Goal: Information Seeking & Learning: Learn about a topic

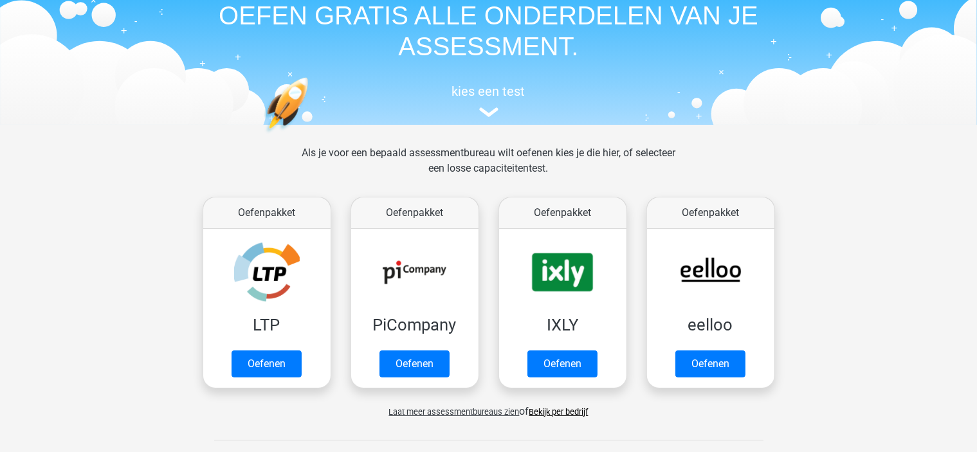
scroll to position [59, 0]
click at [710, 370] on link "Oefenen" at bounding box center [709, 367] width 73 height 28
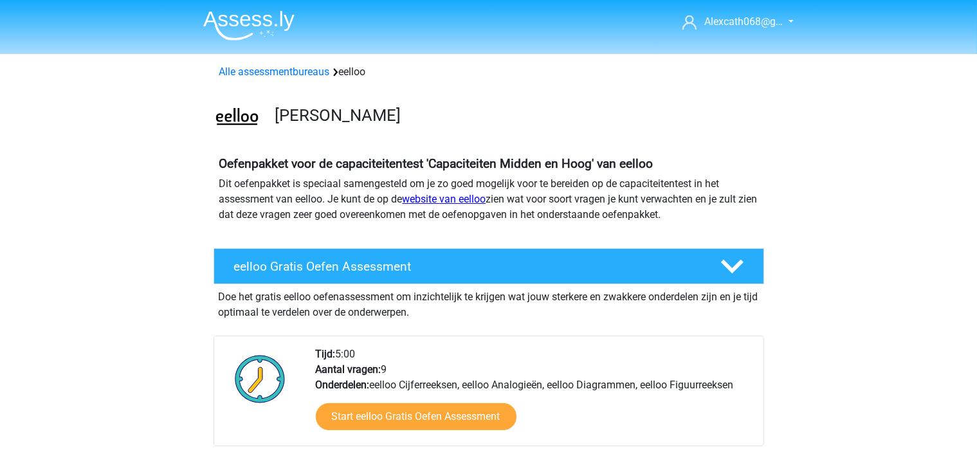
click at [453, 197] on link "website van eelloo" at bounding box center [445, 199] width 84 height 12
click at [346, 271] on h4 "eelloo Gratis Oefen Assessment" at bounding box center [467, 266] width 466 height 15
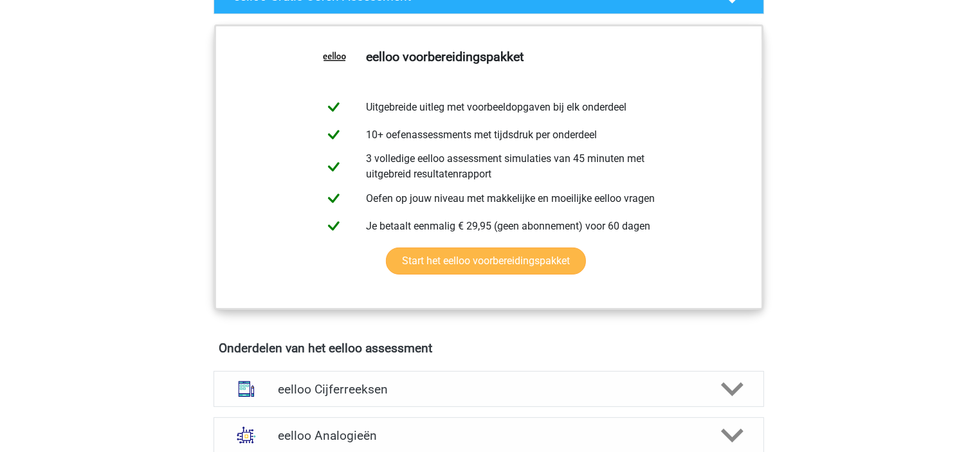
scroll to position [271, 0]
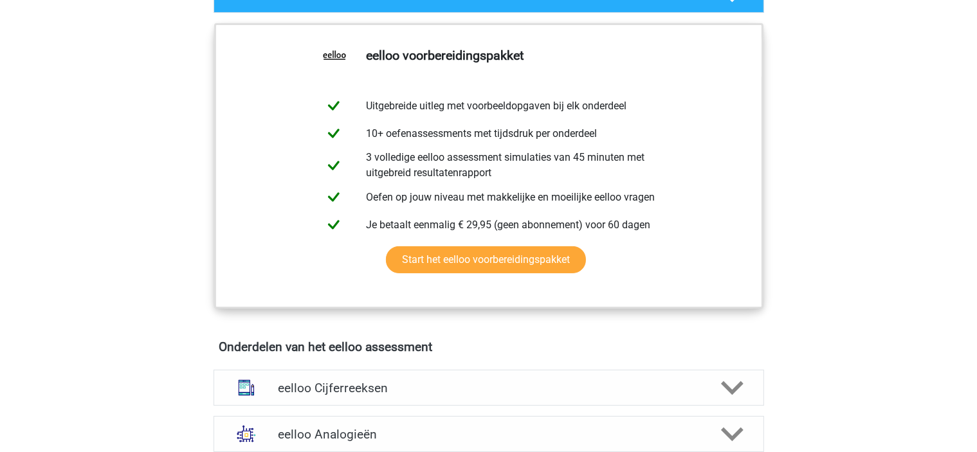
click at [730, 439] on icon at bounding box center [732, 434] width 23 height 23
click at [726, 394] on polygon at bounding box center [732, 388] width 23 height 14
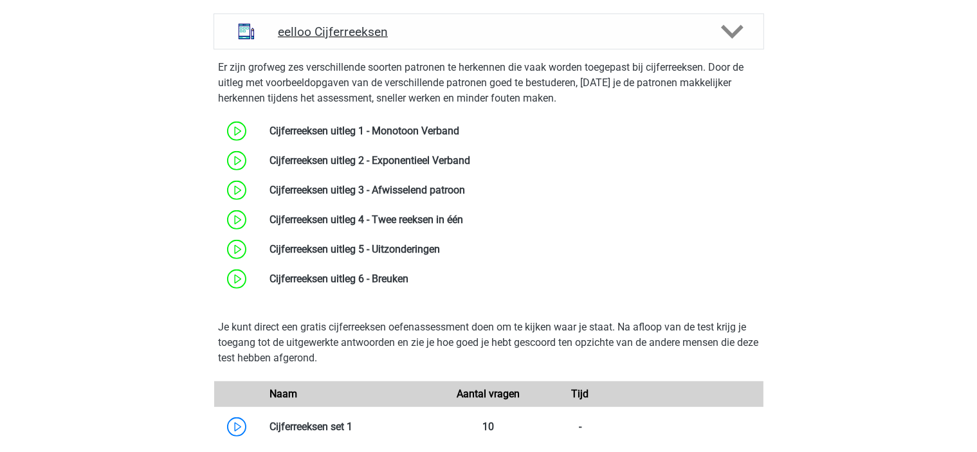
scroll to position [637, 0]
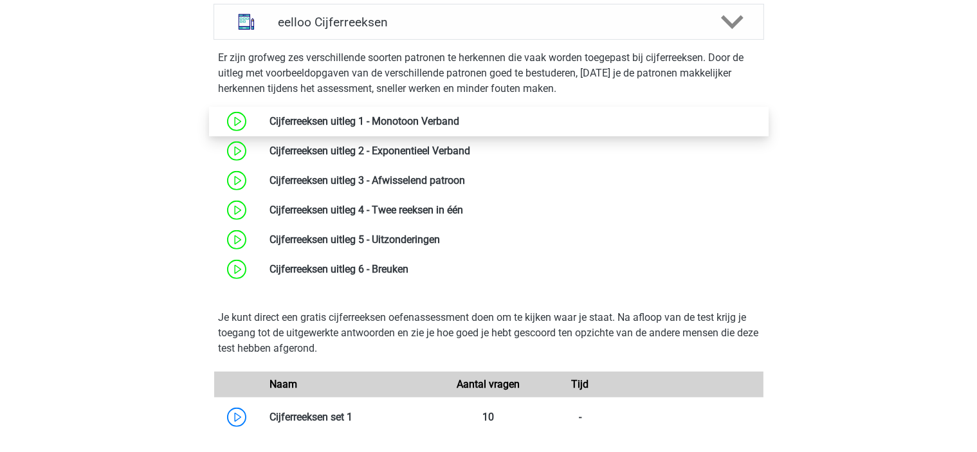
click at [459, 127] on link at bounding box center [459, 121] width 0 height 12
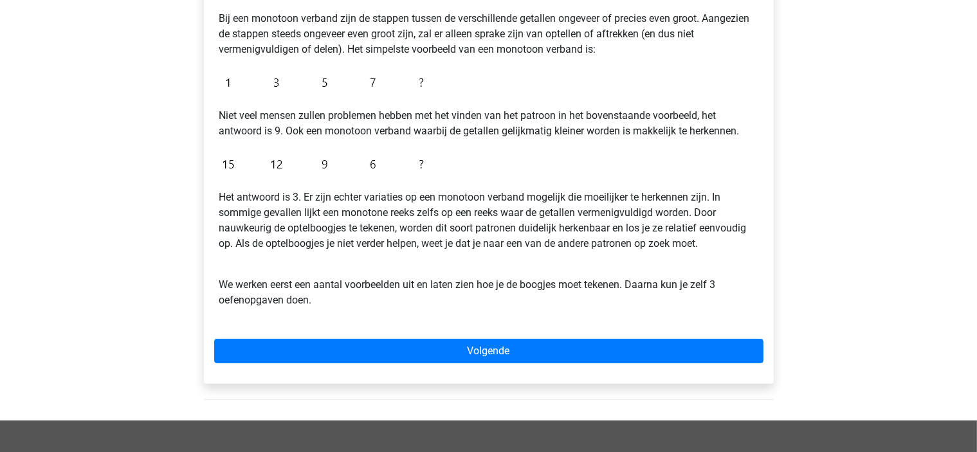
scroll to position [257, 0]
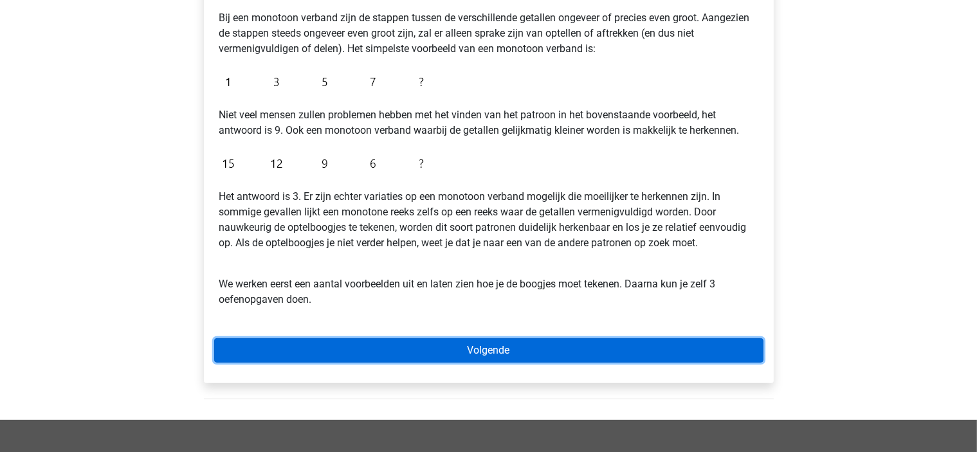
click at [343, 354] on link "Volgende" at bounding box center [488, 350] width 549 height 24
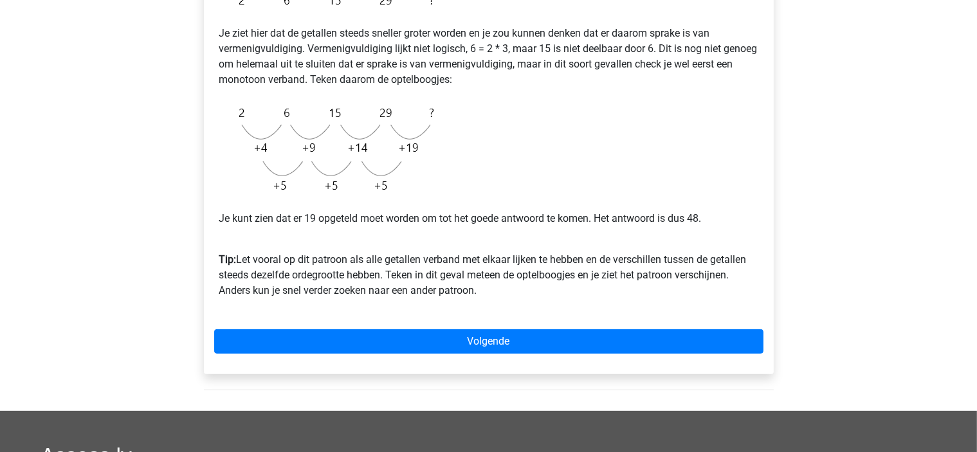
scroll to position [277, 0]
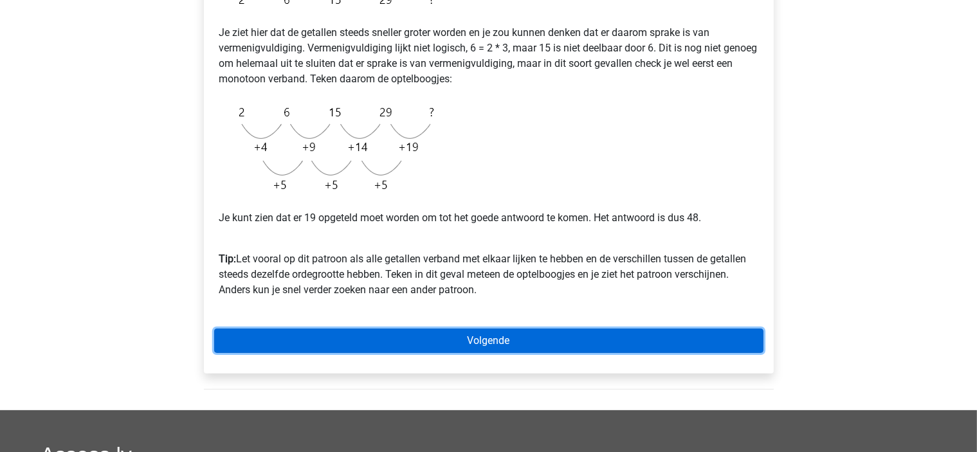
click at [264, 335] on link "Volgende" at bounding box center [488, 341] width 549 height 24
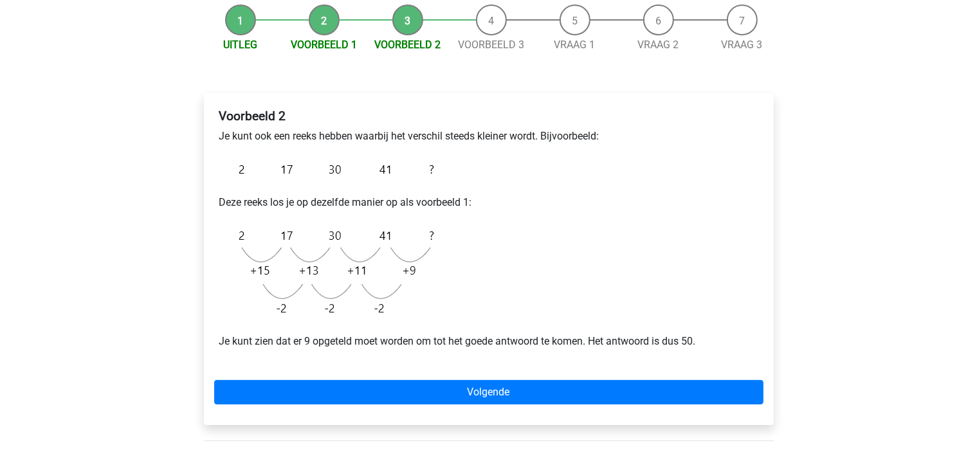
scroll to position [129, 0]
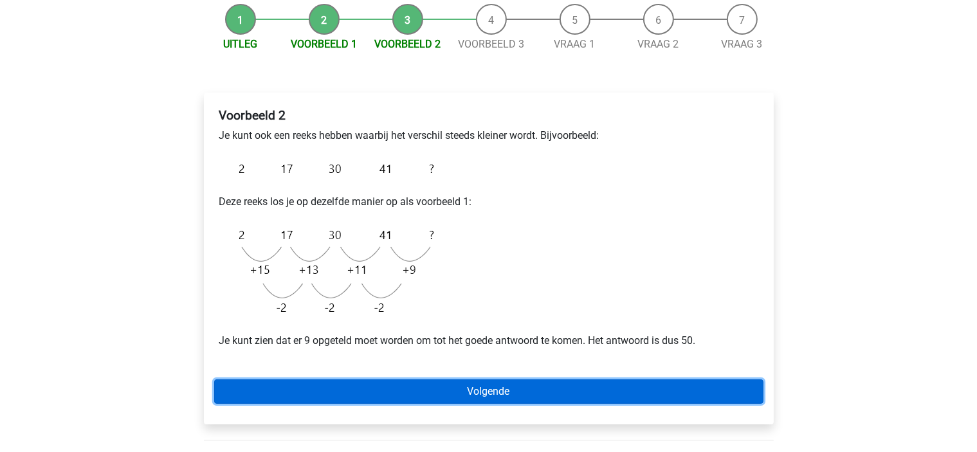
click at [369, 388] on link "Volgende" at bounding box center [488, 391] width 549 height 24
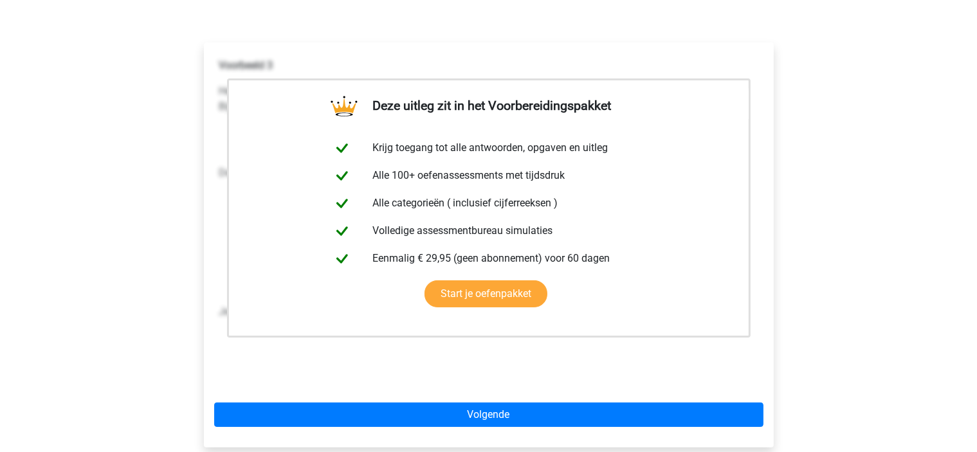
scroll to position [179, 0]
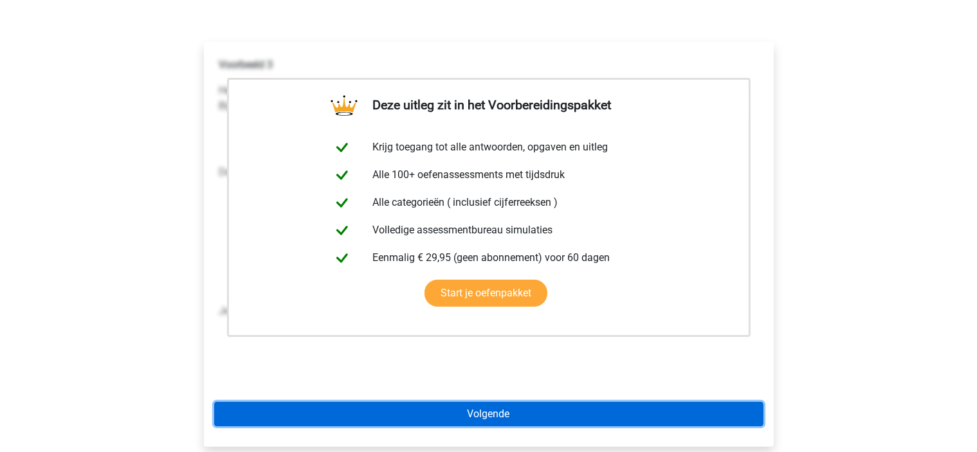
click at [368, 403] on link "Volgende" at bounding box center [488, 414] width 549 height 24
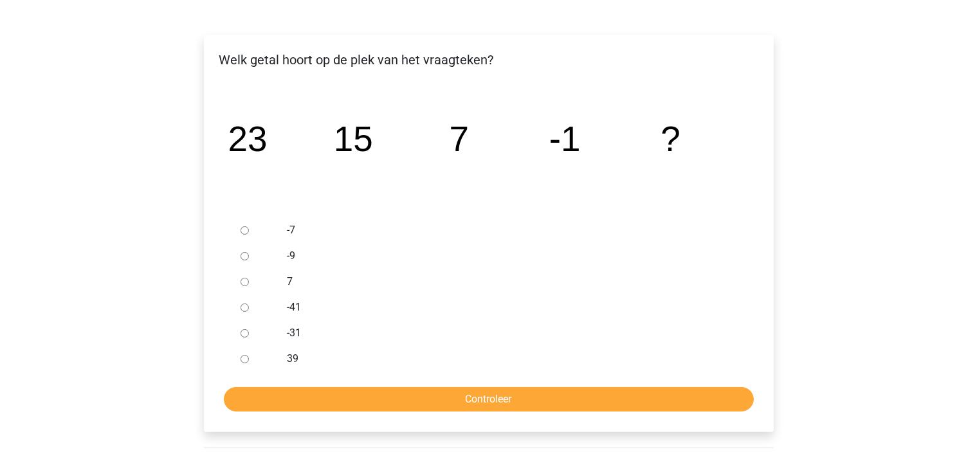
scroll to position [193, 0]
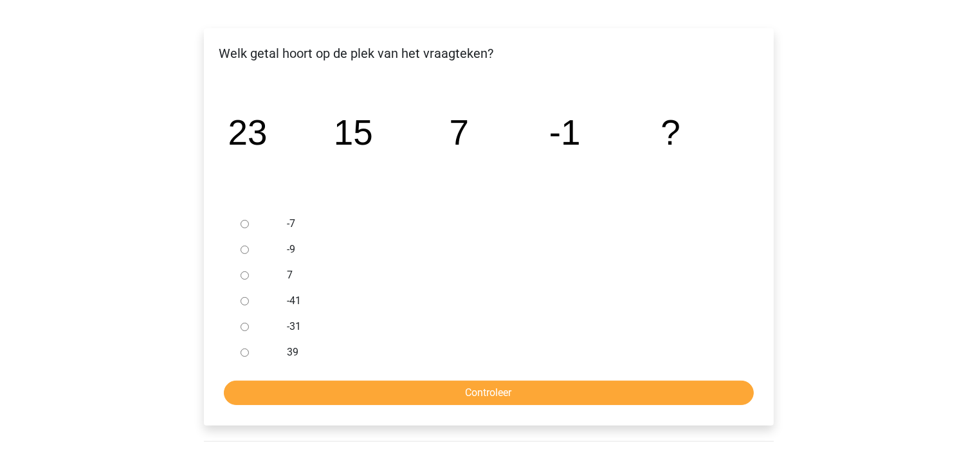
click at [244, 249] on input "-9" at bounding box center [245, 250] width 8 height 8
radio input "true"
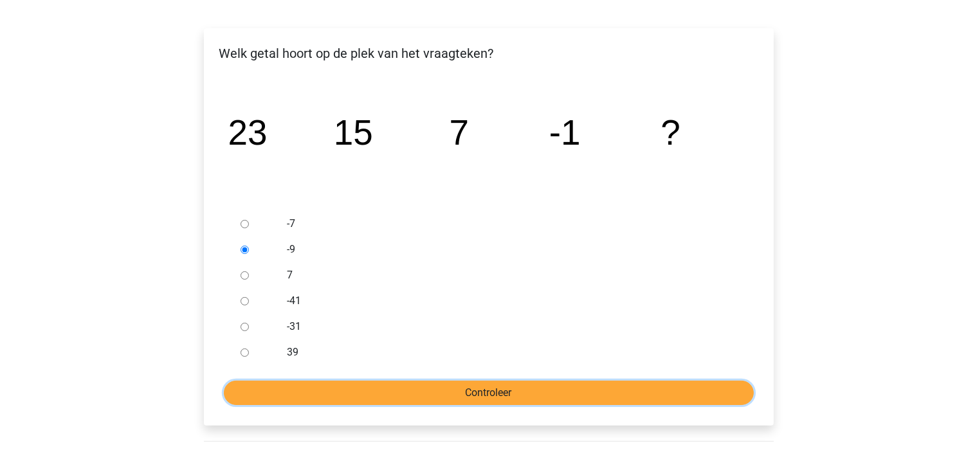
click at [409, 398] on input "Controleer" at bounding box center [489, 393] width 530 height 24
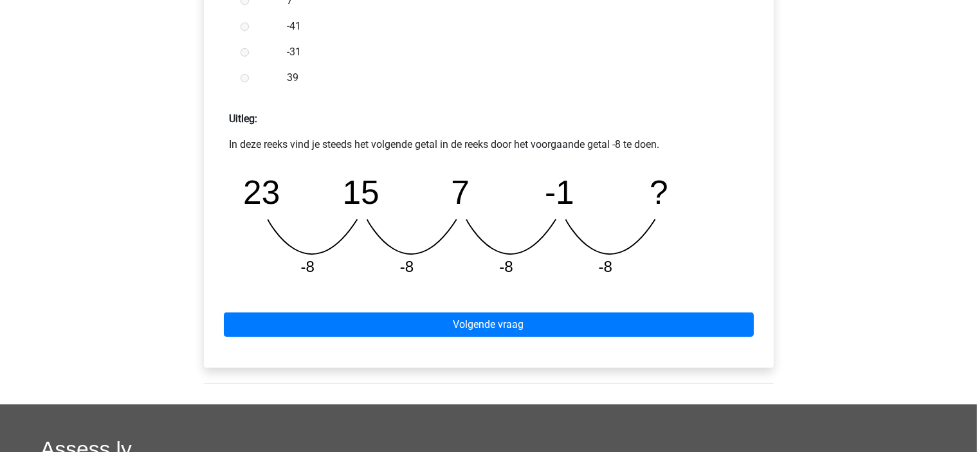
scroll to position [486, 0]
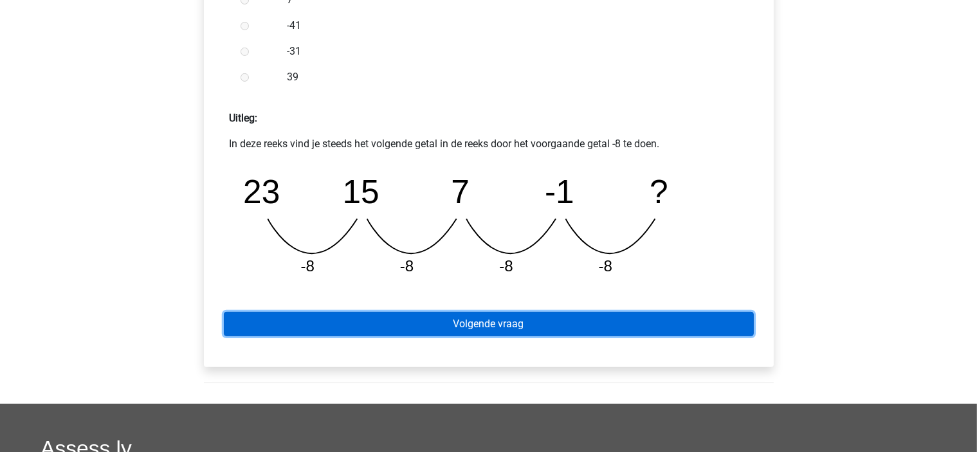
click at [444, 325] on link "Volgende vraag" at bounding box center [489, 324] width 530 height 24
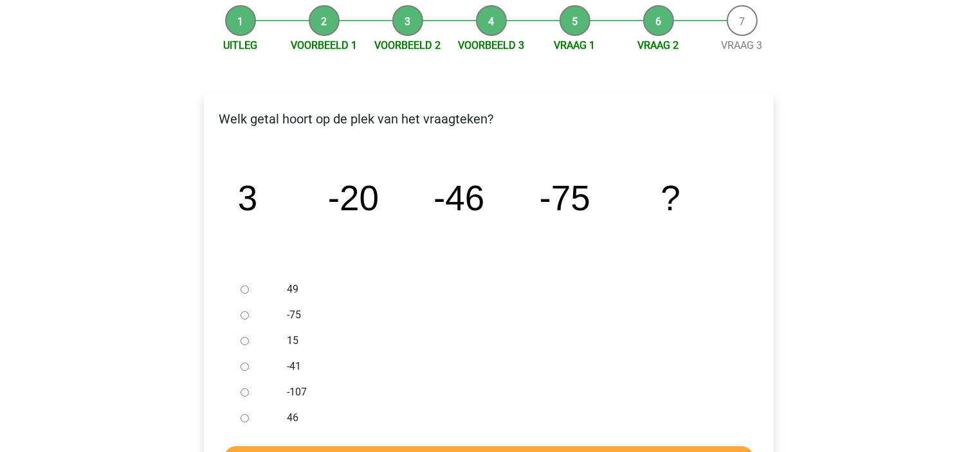
scroll to position [130, 0]
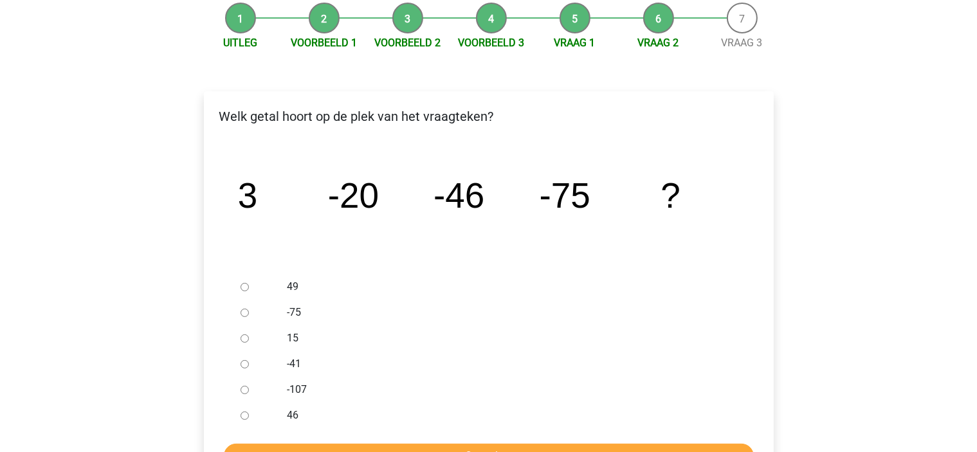
click at [247, 392] on input "-107" at bounding box center [245, 390] width 8 height 8
radio input "true"
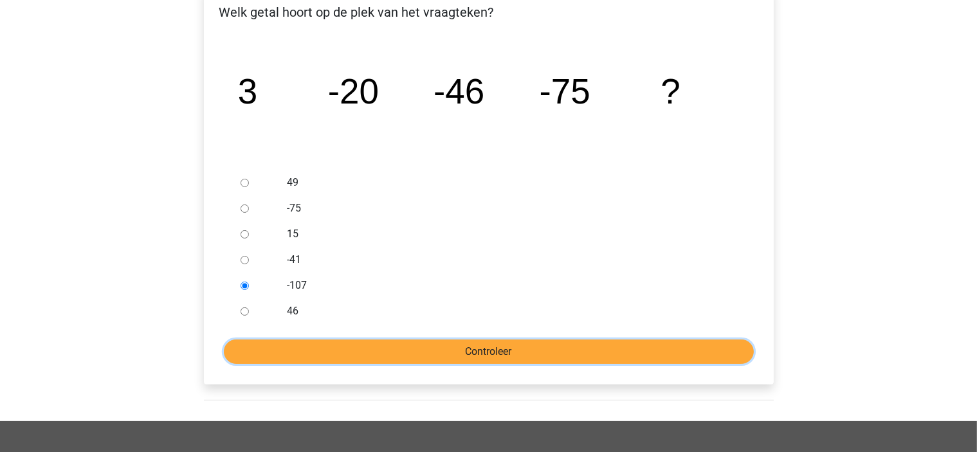
click at [450, 349] on input "Controleer" at bounding box center [489, 352] width 530 height 24
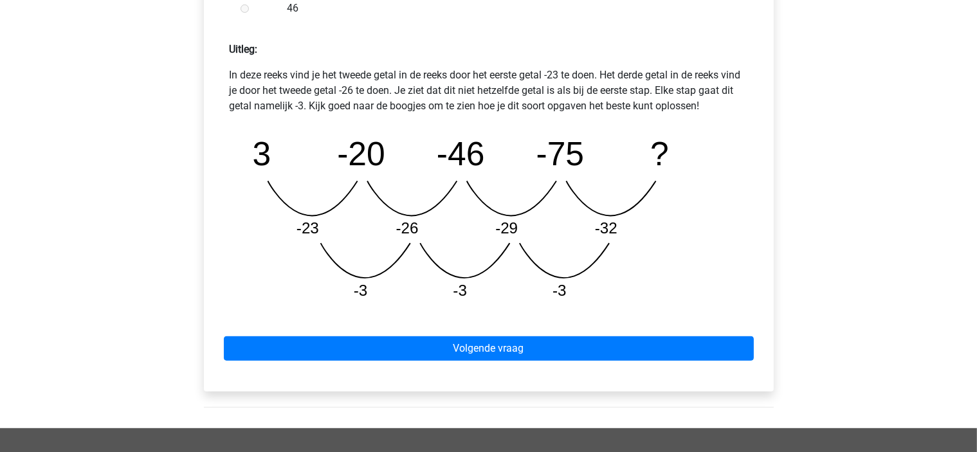
scroll to position [561, 0]
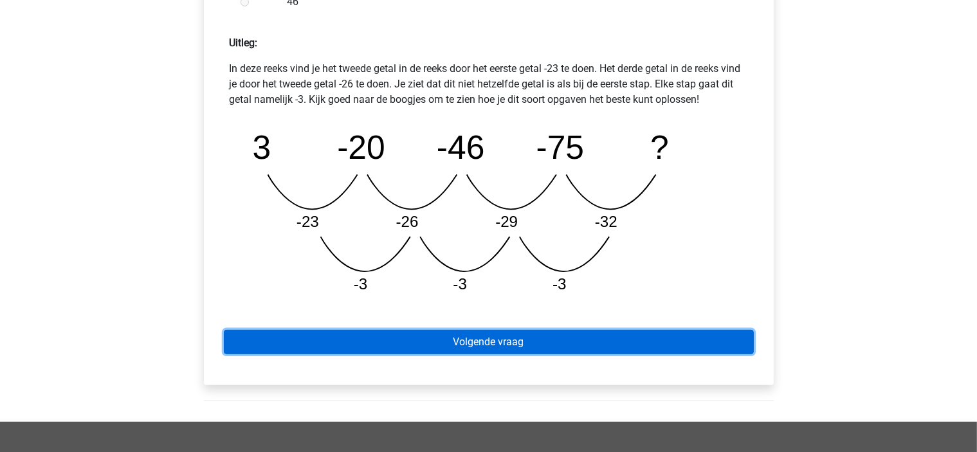
click at [280, 342] on link "Volgende vraag" at bounding box center [489, 342] width 530 height 24
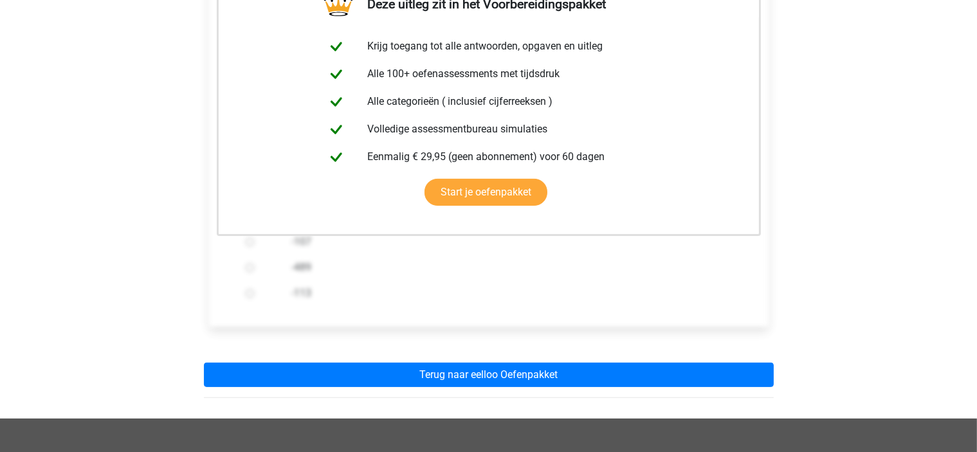
scroll to position [256, 0]
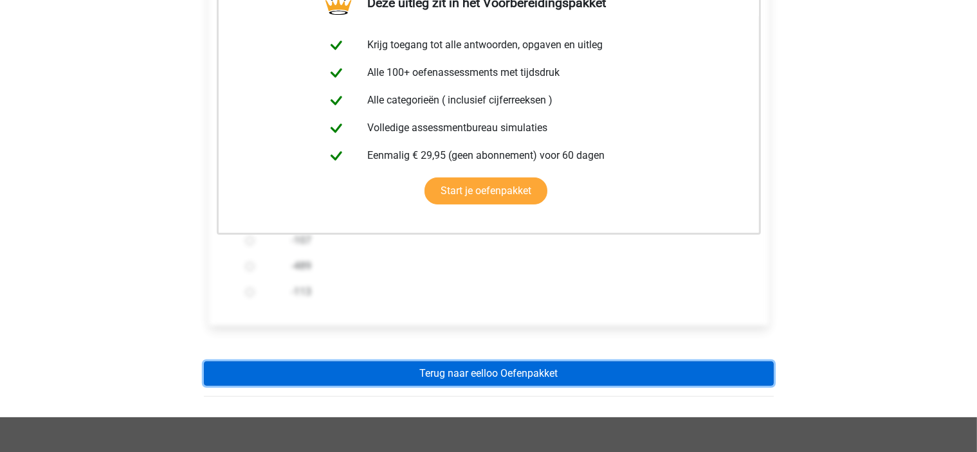
click at [417, 374] on link "Terug naar eelloo Oefenpakket" at bounding box center [489, 373] width 570 height 24
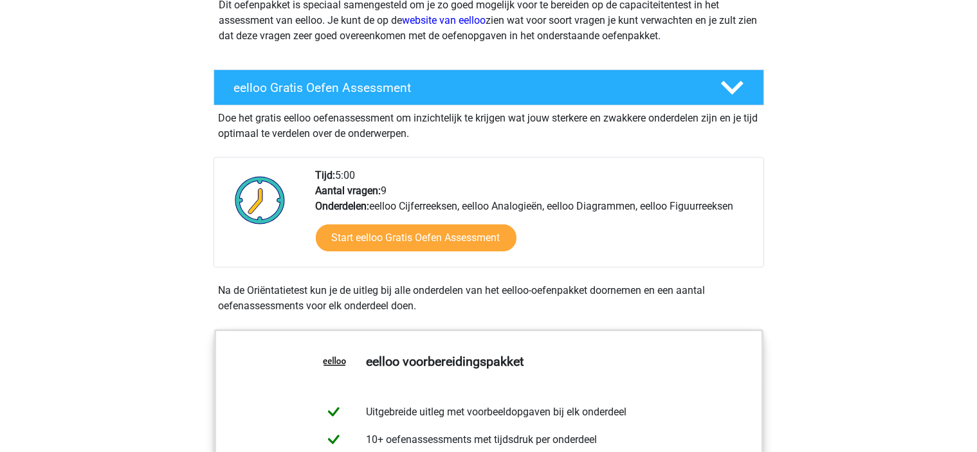
scroll to position [181, 0]
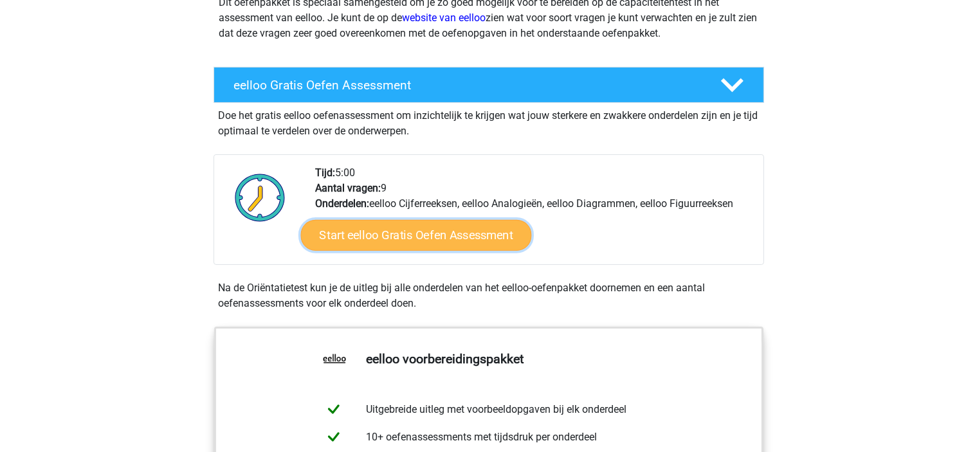
click at [433, 233] on link "Start eelloo Gratis Oefen Assessment" at bounding box center [415, 235] width 231 height 31
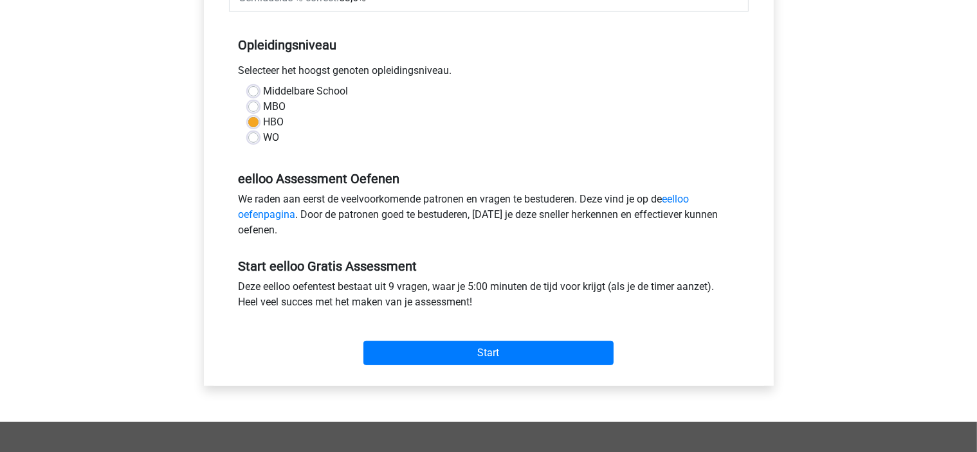
scroll to position [250, 0]
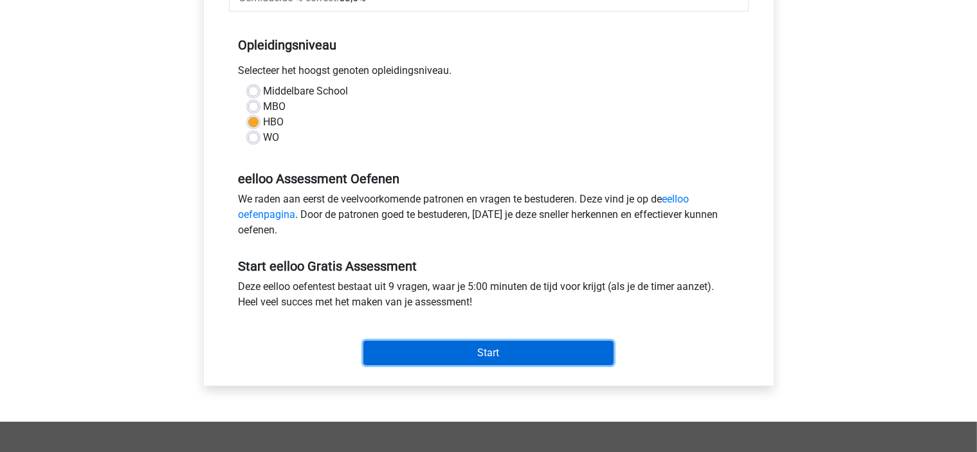
click at [504, 362] on input "Start" at bounding box center [488, 353] width 250 height 24
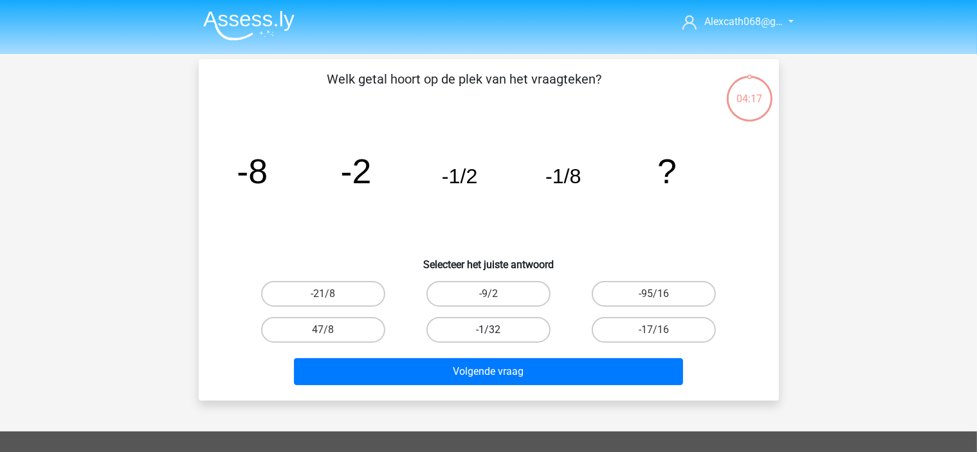
click at [528, 331] on label "-1/32" at bounding box center [488, 330] width 124 height 26
click at [497, 331] on input "-1/32" at bounding box center [492, 334] width 8 height 8
radio input "true"
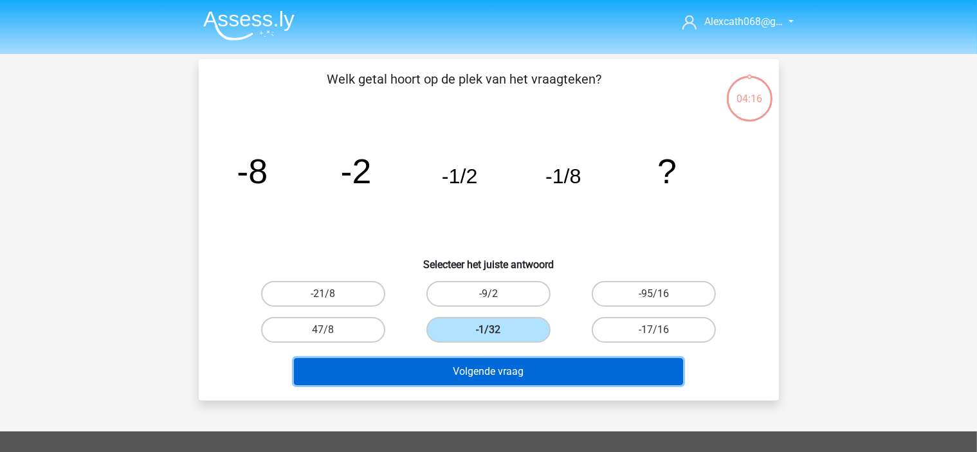
click at [482, 375] on button "Volgende vraag" at bounding box center [488, 371] width 389 height 27
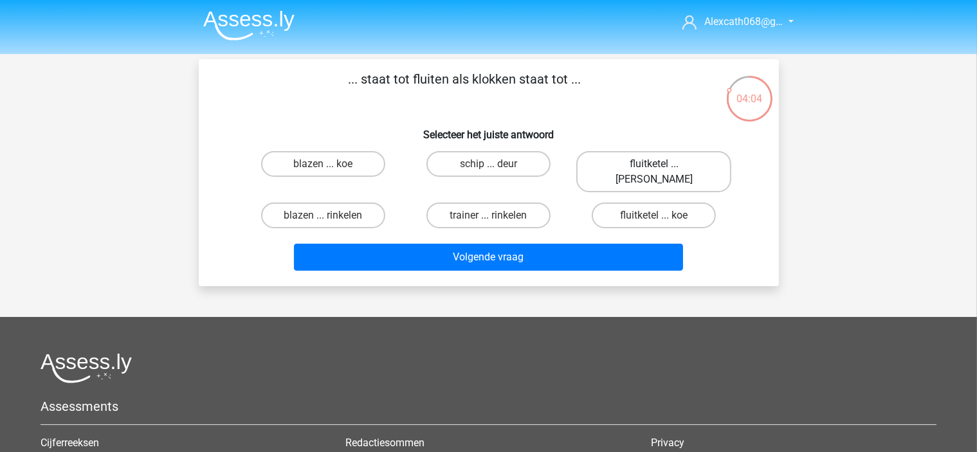
click at [672, 156] on label "fluitketel ... luiden" at bounding box center [653, 171] width 155 height 41
click at [662, 164] on input "fluitketel ... luiden" at bounding box center [658, 168] width 8 height 8
radio input "true"
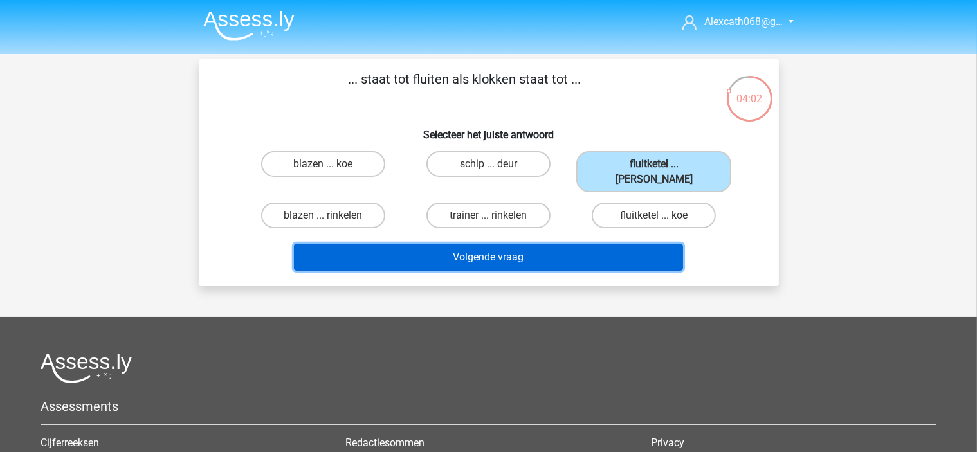
click at [544, 246] on button "Volgende vraag" at bounding box center [488, 257] width 389 height 27
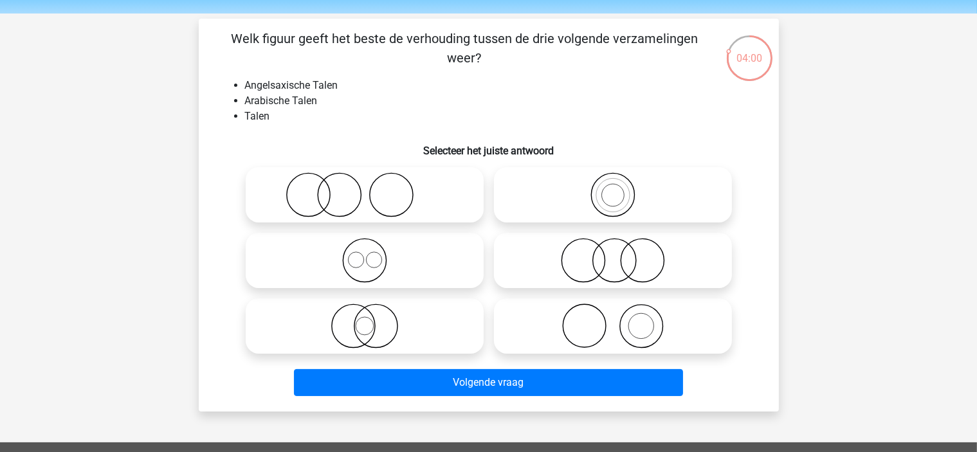
scroll to position [30, 0]
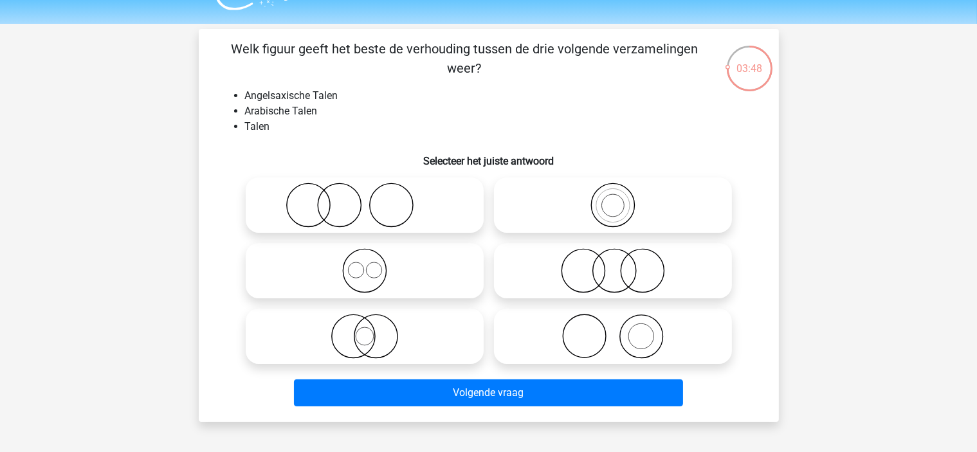
click at [455, 261] on icon at bounding box center [365, 270] width 228 height 45
click at [373, 261] on input "radio" at bounding box center [369, 260] width 8 height 8
radio input "true"
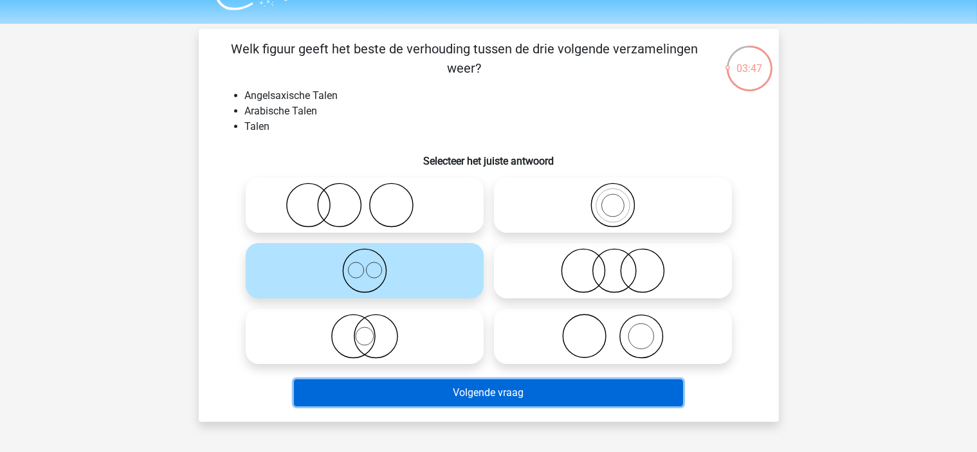
click at [421, 400] on button "Volgende vraag" at bounding box center [488, 392] width 389 height 27
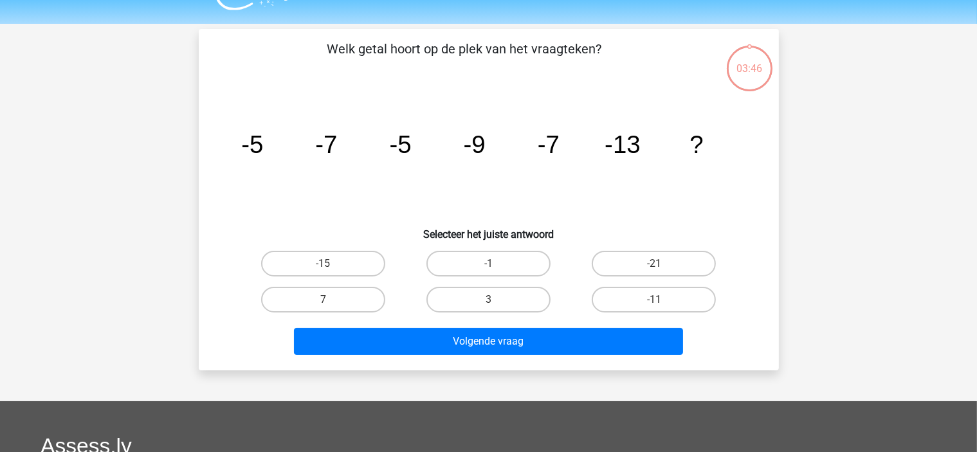
scroll to position [59, 0]
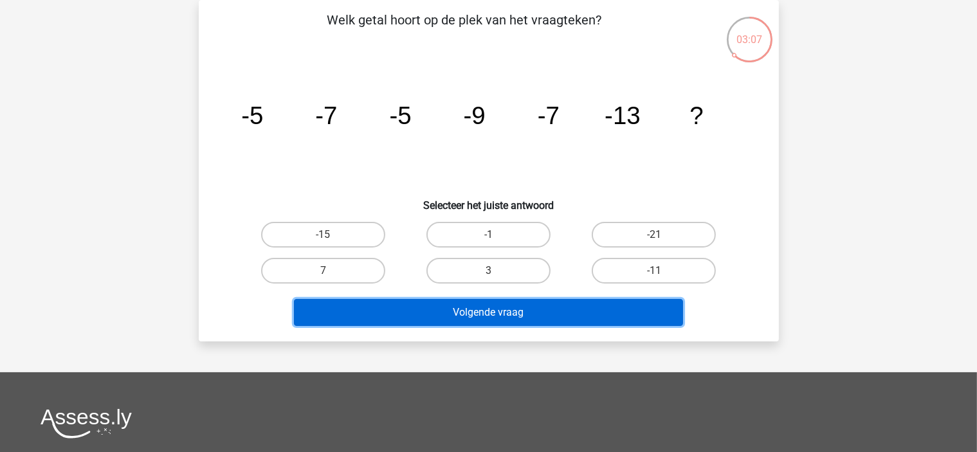
click at [646, 313] on button "Volgende vraag" at bounding box center [488, 312] width 389 height 27
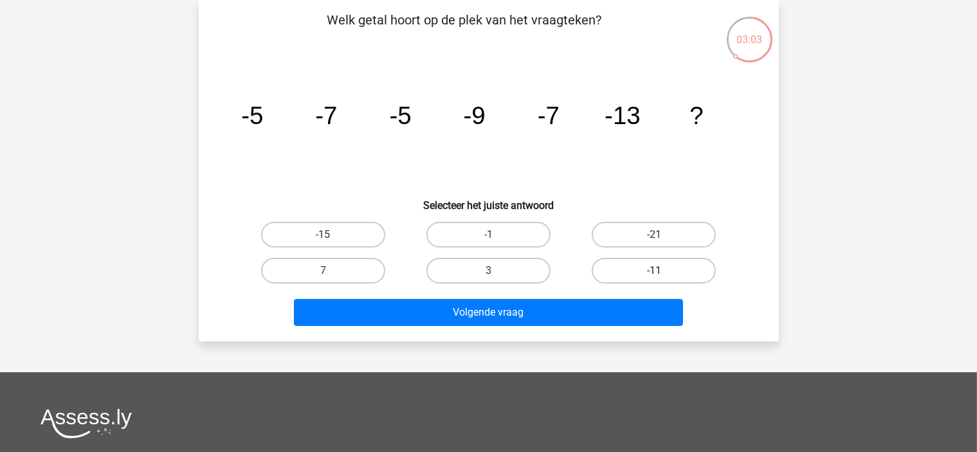
click at [658, 266] on label "-11" at bounding box center [654, 271] width 124 height 26
click at [658, 271] on input "-11" at bounding box center [658, 275] width 8 height 8
radio input "true"
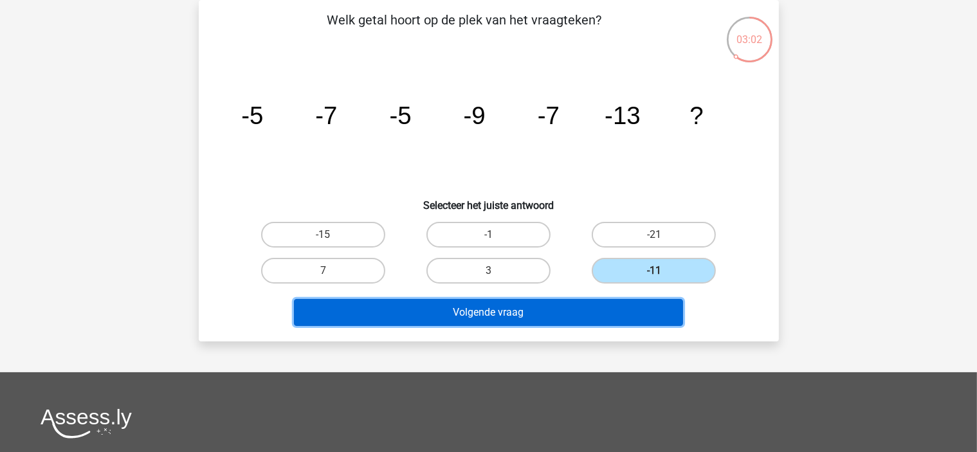
click at [569, 308] on button "Volgende vraag" at bounding box center [488, 312] width 389 height 27
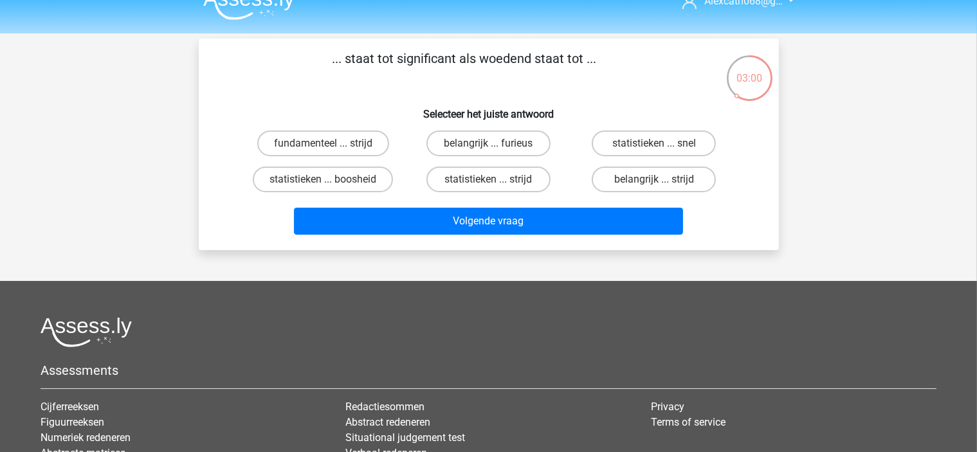
scroll to position [0, 0]
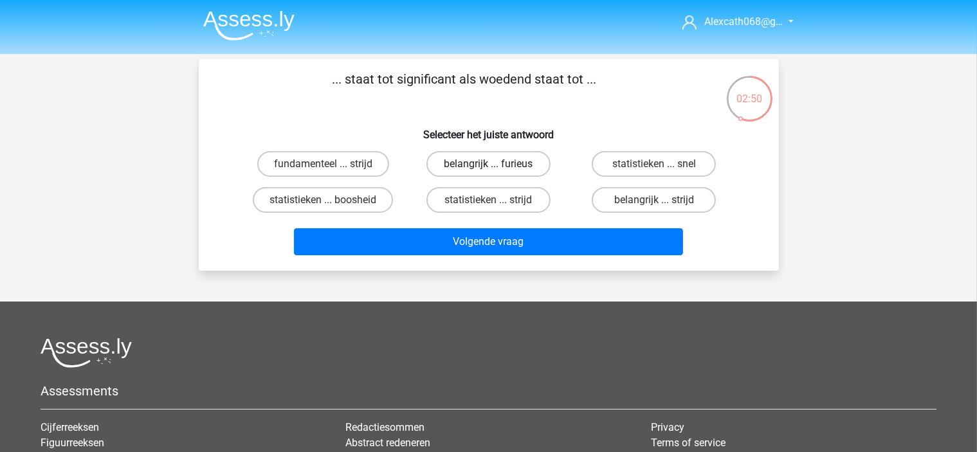
click at [479, 167] on label "belangrijk ... furieus" at bounding box center [488, 164] width 124 height 26
click at [488, 167] on input "belangrijk ... furieus" at bounding box center [492, 168] width 8 height 8
radio input "true"
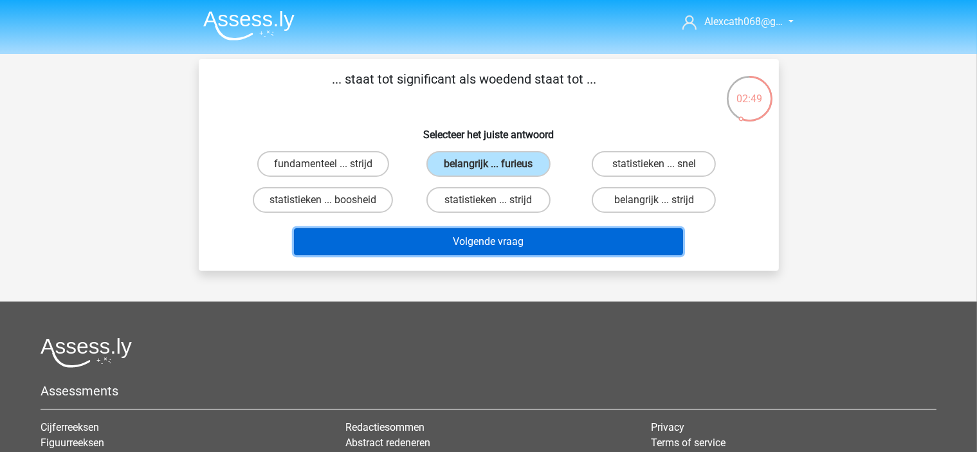
click at [425, 241] on button "Volgende vraag" at bounding box center [488, 241] width 389 height 27
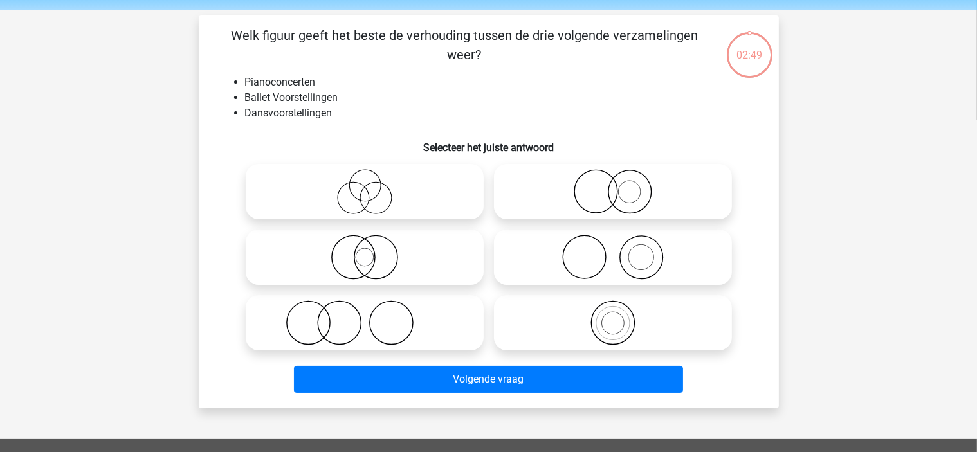
scroll to position [59, 0]
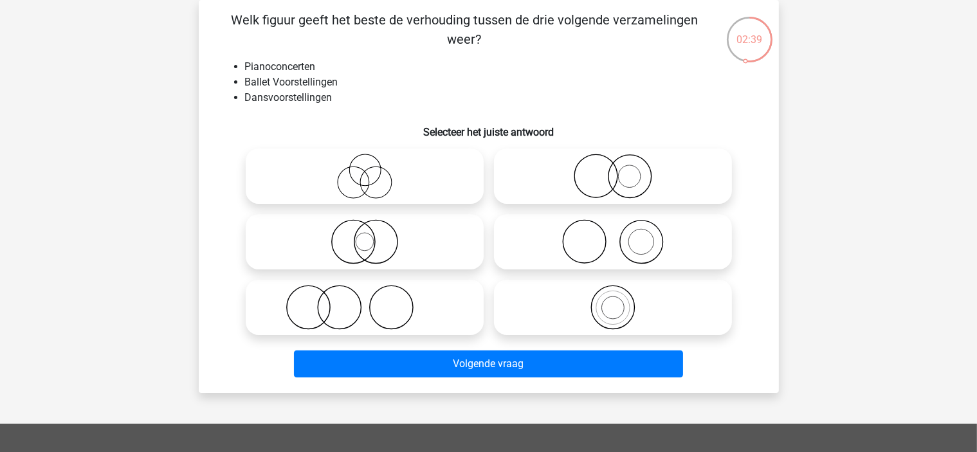
click at [375, 303] on icon at bounding box center [365, 307] width 228 height 45
click at [373, 301] on input "radio" at bounding box center [369, 297] width 8 height 8
radio input "true"
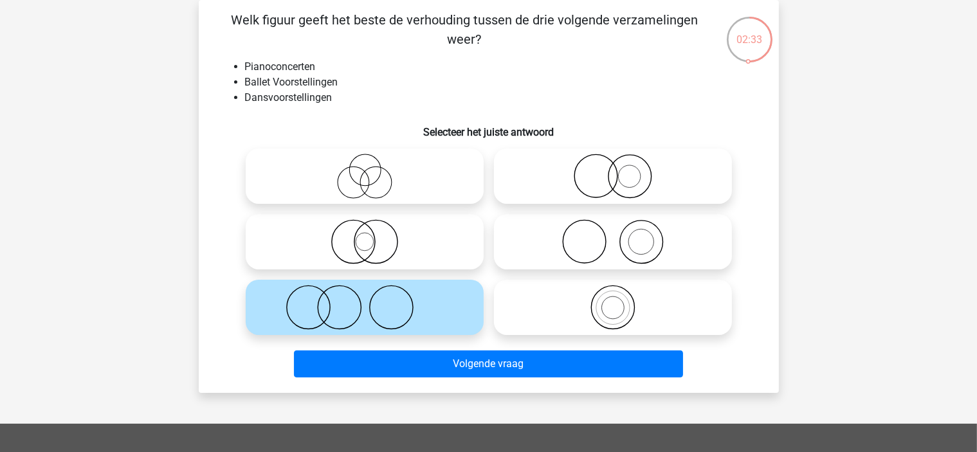
click at [698, 235] on icon at bounding box center [613, 241] width 228 height 45
click at [621, 235] on input "radio" at bounding box center [617, 231] width 8 height 8
radio input "true"
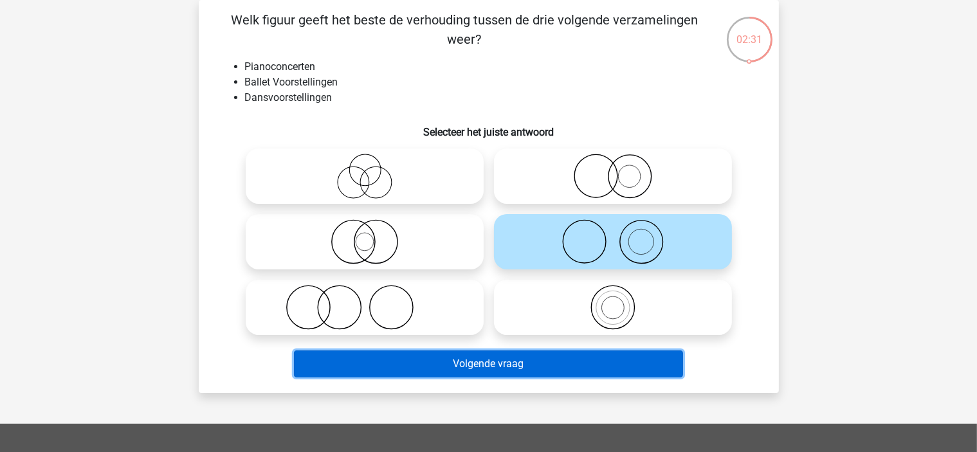
click at [482, 370] on button "Volgende vraag" at bounding box center [488, 364] width 389 height 27
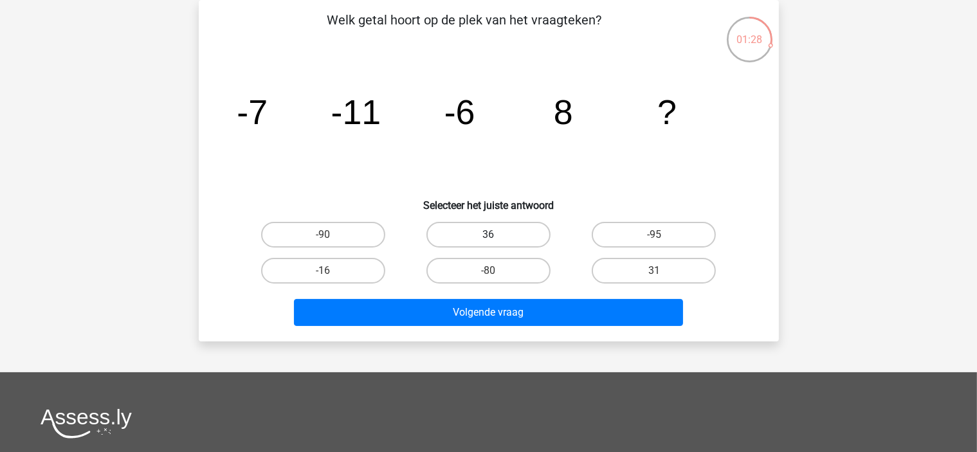
click at [532, 236] on label "36" at bounding box center [488, 235] width 124 height 26
click at [497, 236] on input "36" at bounding box center [492, 239] width 8 height 8
radio input "true"
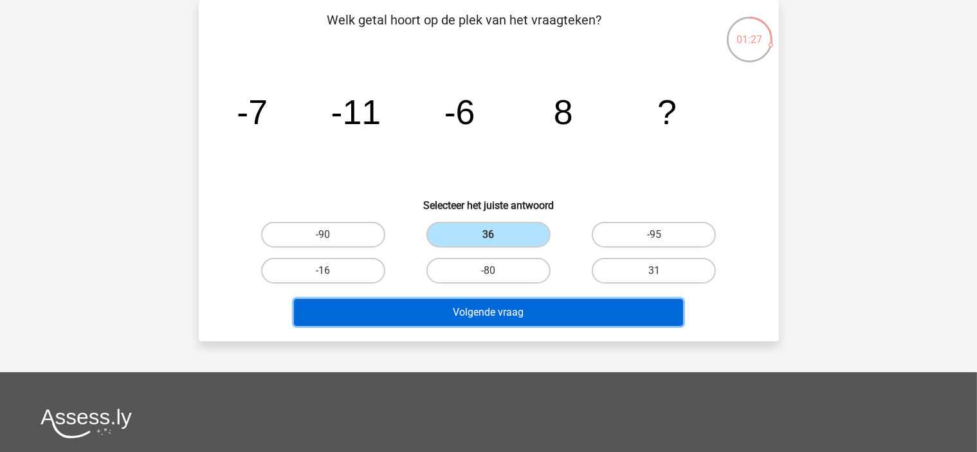
click at [502, 319] on button "Volgende vraag" at bounding box center [488, 312] width 389 height 27
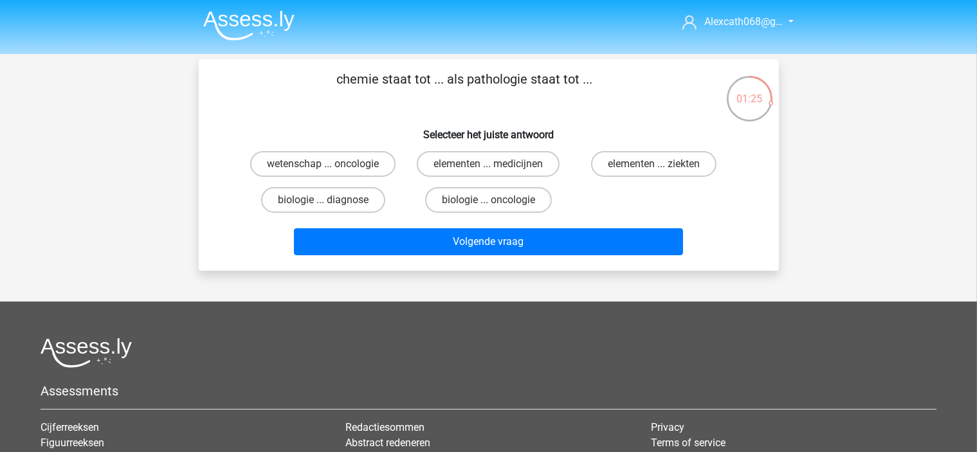
scroll to position [0, 0]
click at [622, 160] on label "elementen ... ziekten" at bounding box center [653, 164] width 125 height 26
click at [654, 164] on input "elementen ... ziekten" at bounding box center [658, 168] width 8 height 8
radio input "true"
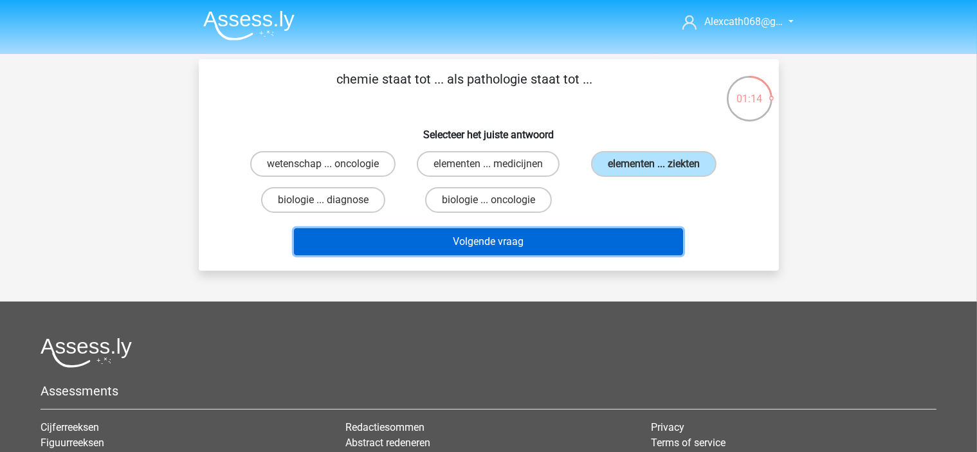
click at [538, 241] on button "Volgende vraag" at bounding box center [488, 241] width 389 height 27
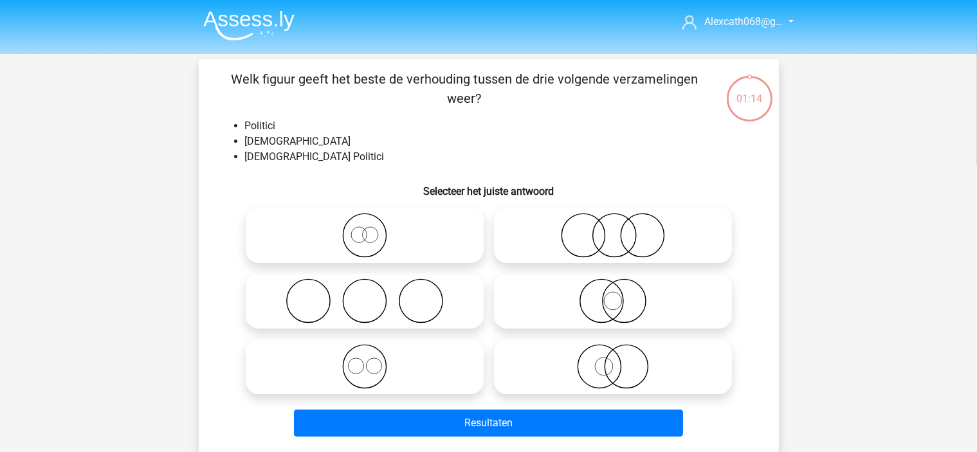
scroll to position [59, 0]
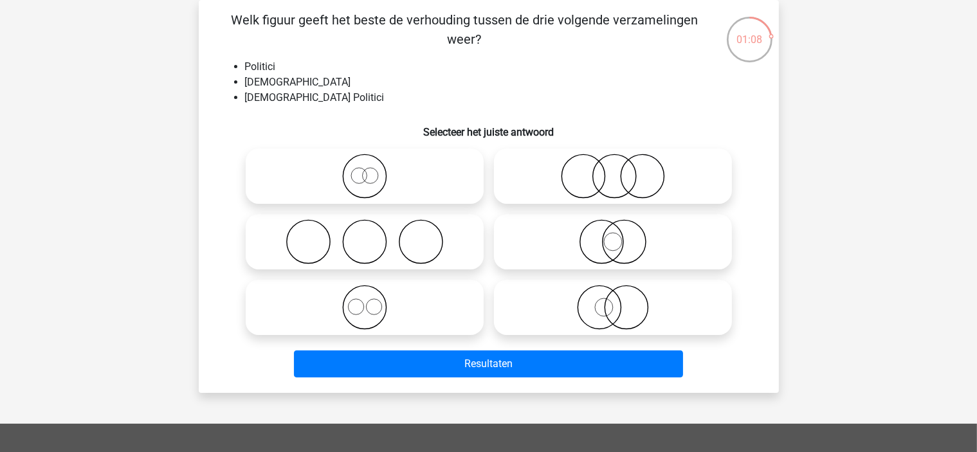
click at [337, 169] on icon at bounding box center [365, 176] width 228 height 45
click at [365, 169] on input "radio" at bounding box center [369, 165] width 8 height 8
radio input "true"
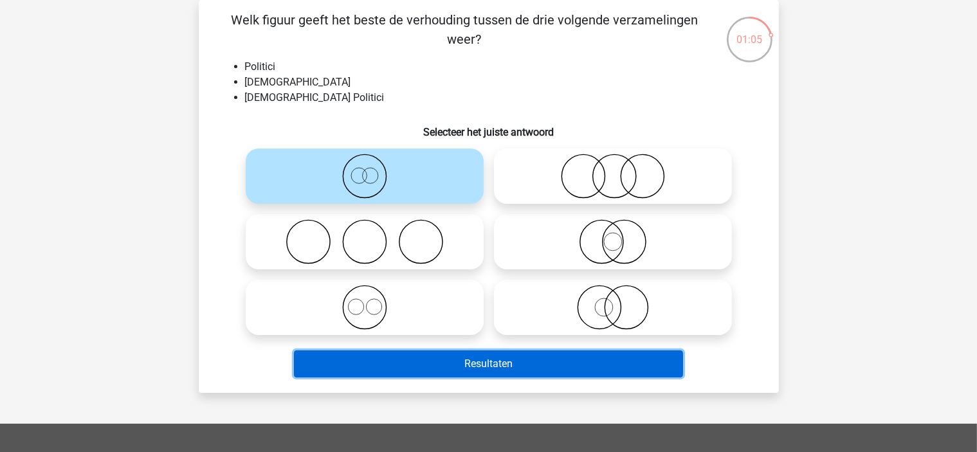
click at [509, 369] on button "Resultaten" at bounding box center [488, 364] width 389 height 27
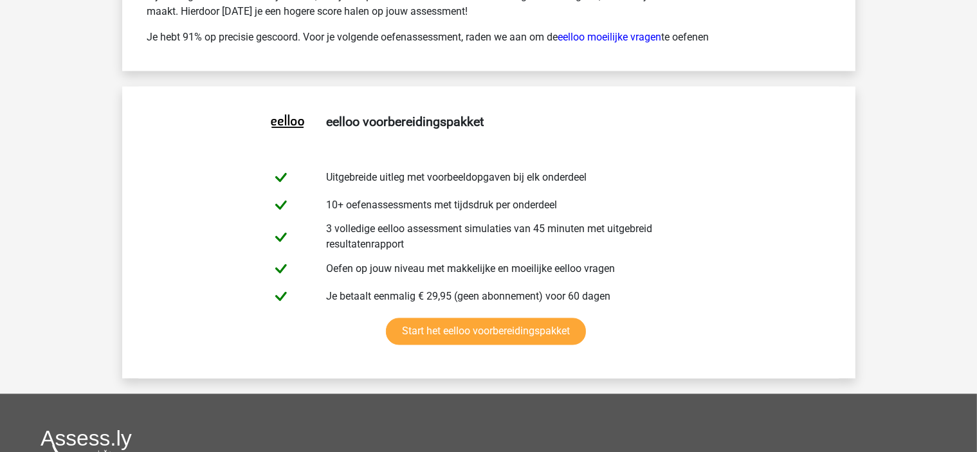
scroll to position [2462, 0]
click at [493, 328] on link "Start het eelloo voorbereidingspakket" at bounding box center [486, 331] width 200 height 27
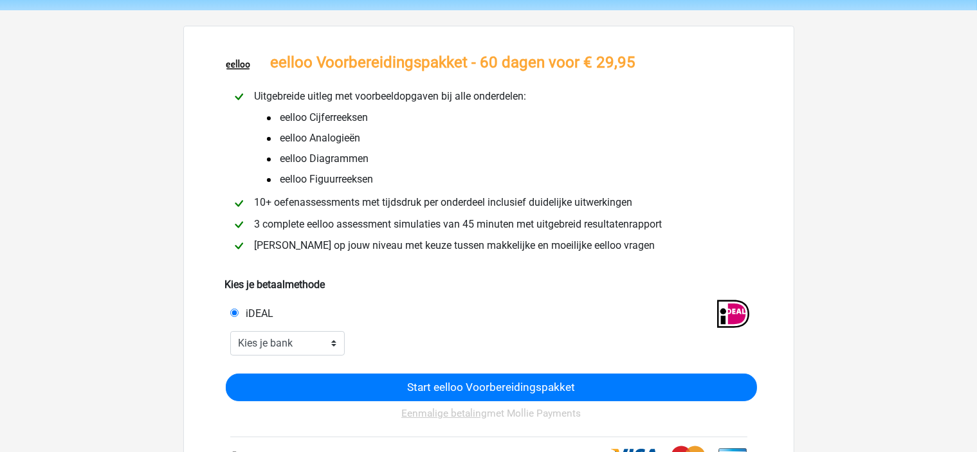
scroll to position [44, 0]
click at [333, 351] on select "Kies je bank ABN AMRO ING Rabobank ASN Bank bunq Knab N26 NN Regiobank Revolut …" at bounding box center [287, 343] width 115 height 24
select select "ideal_RABONL2U"
click at [230, 333] on select "Kies je bank ABN AMRO ING Rabobank ASN Bank bunq Knab N26 NN Regiobank Revolut …" at bounding box center [287, 343] width 115 height 24
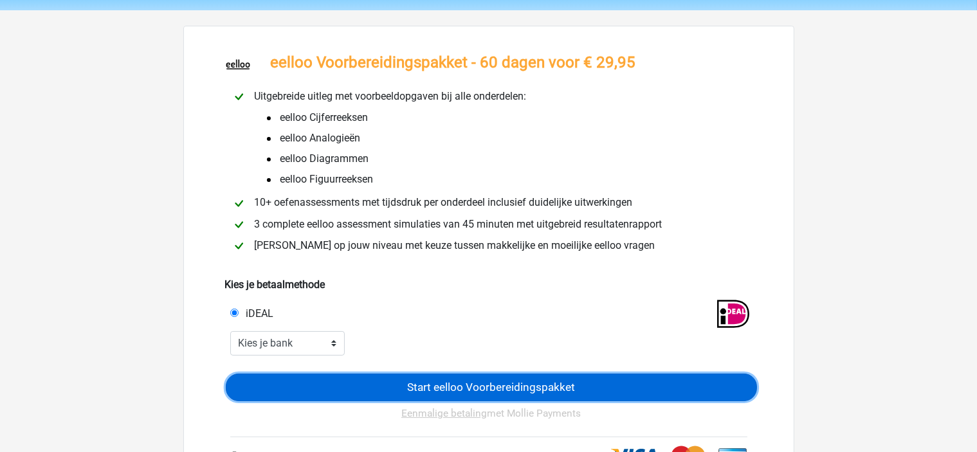
click at [446, 389] on input "Start eelloo Voorbereidingspakket" at bounding box center [491, 388] width 531 height 28
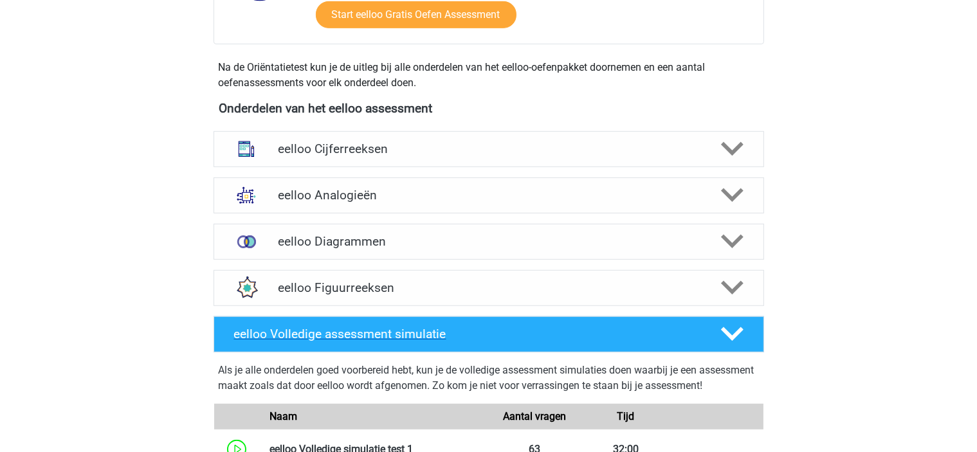
scroll to position [750, 0]
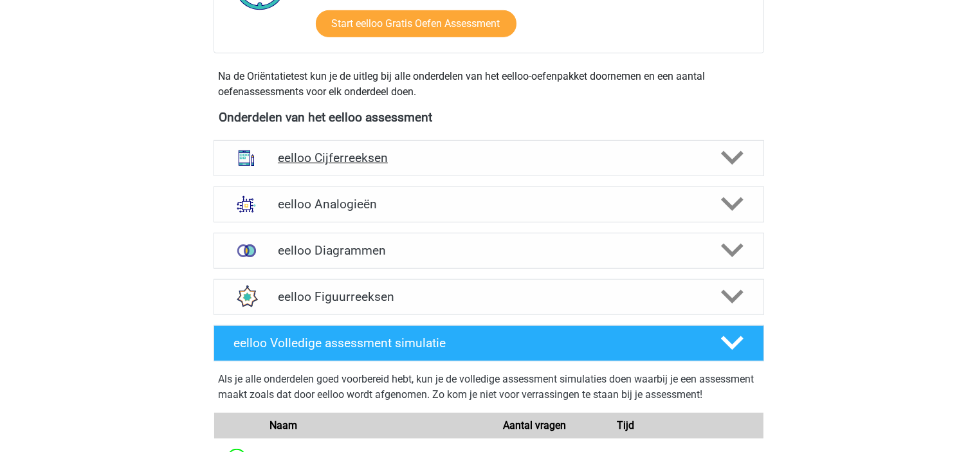
click at [729, 151] on icon at bounding box center [732, 158] width 23 height 23
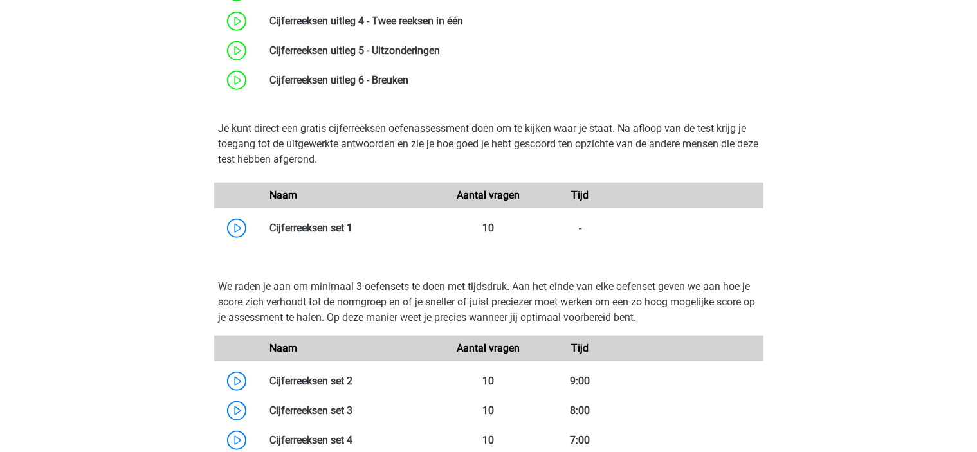
scroll to position [1075, 0]
click at [408, 79] on link at bounding box center [408, 80] width 0 height 12
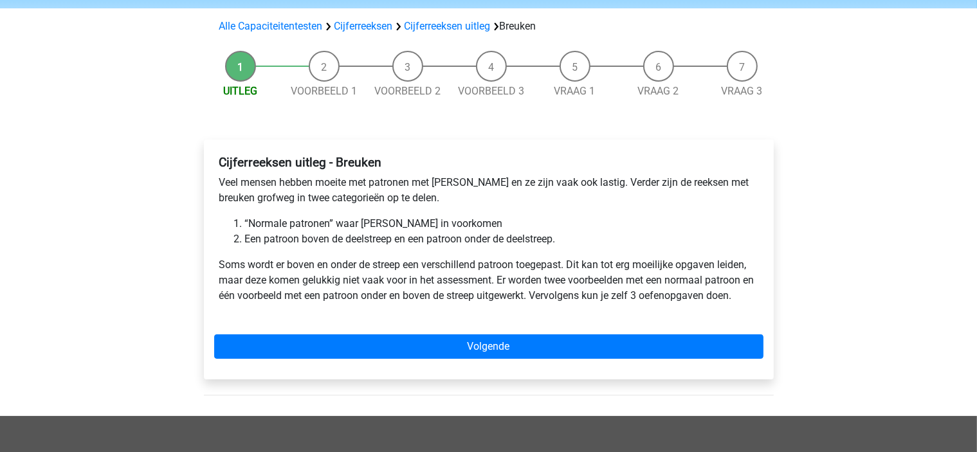
scroll to position [112, 0]
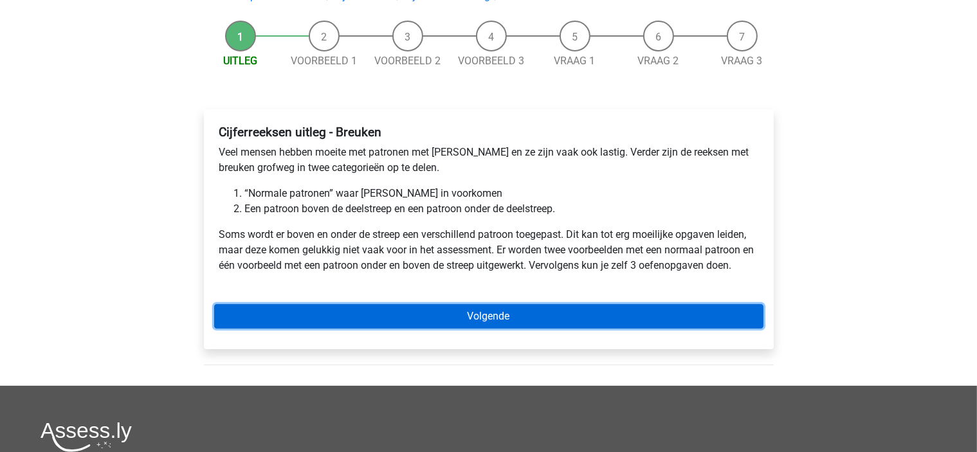
click at [361, 314] on link "Volgende" at bounding box center [488, 316] width 549 height 24
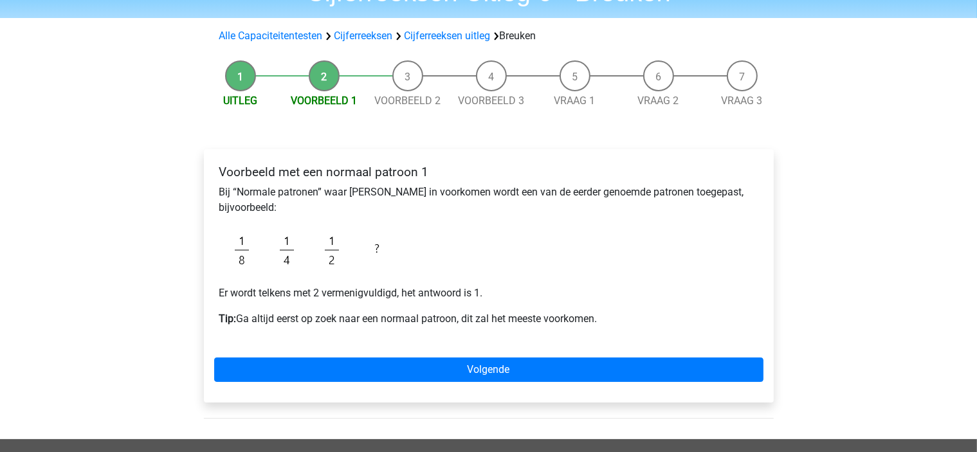
scroll to position [74, 0]
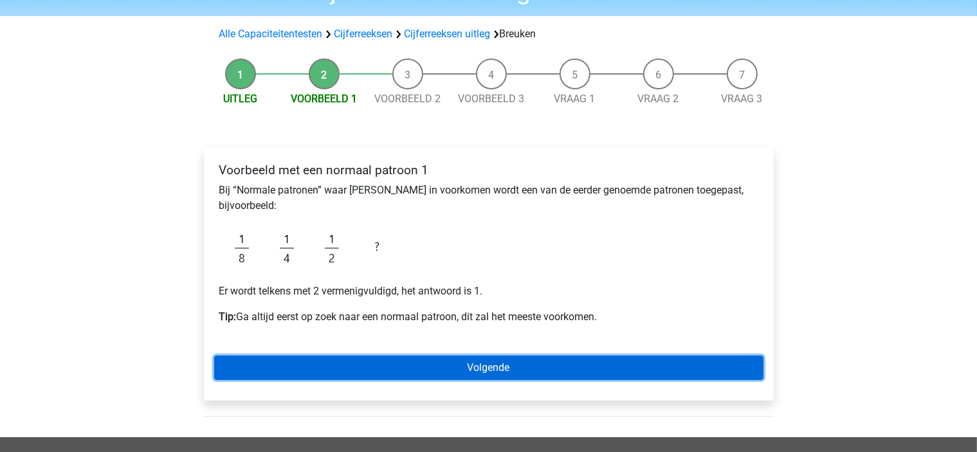
click at [309, 375] on link "Volgende" at bounding box center [488, 368] width 549 height 24
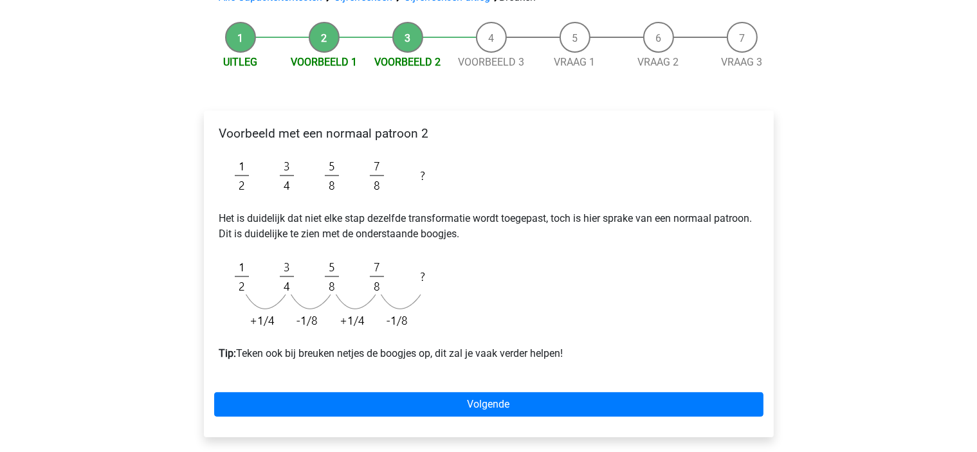
scroll to position [115, 0]
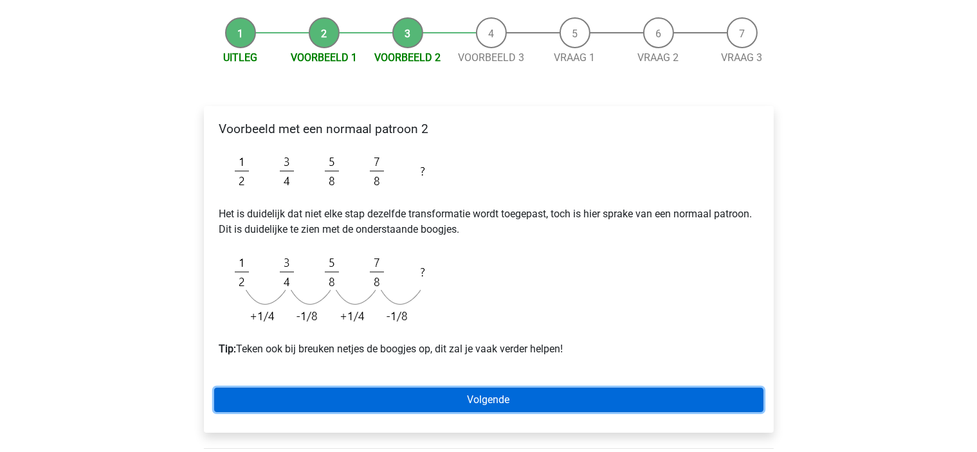
click at [271, 402] on link "Volgende" at bounding box center [488, 400] width 549 height 24
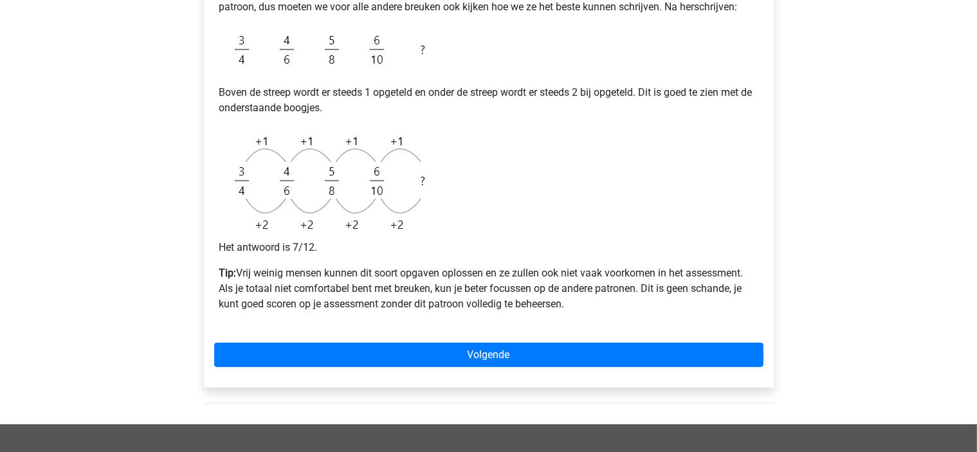
scroll to position [483, 0]
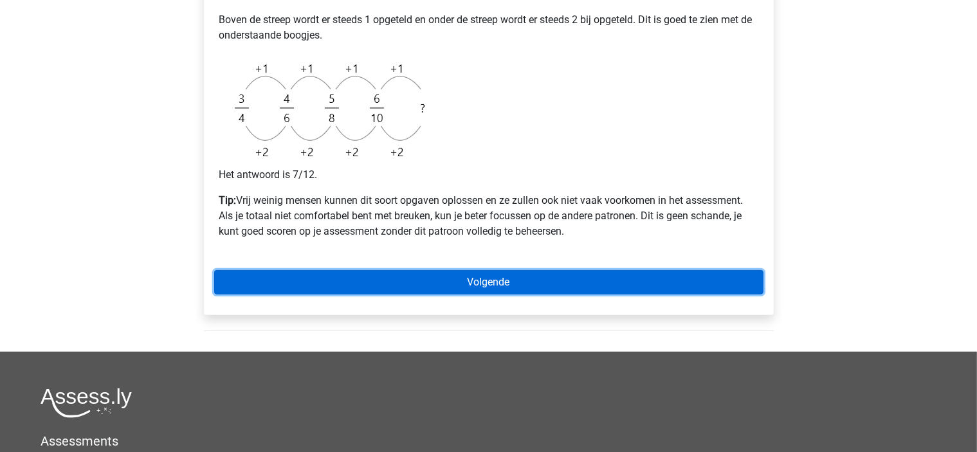
click at [443, 276] on link "Volgende" at bounding box center [488, 282] width 549 height 24
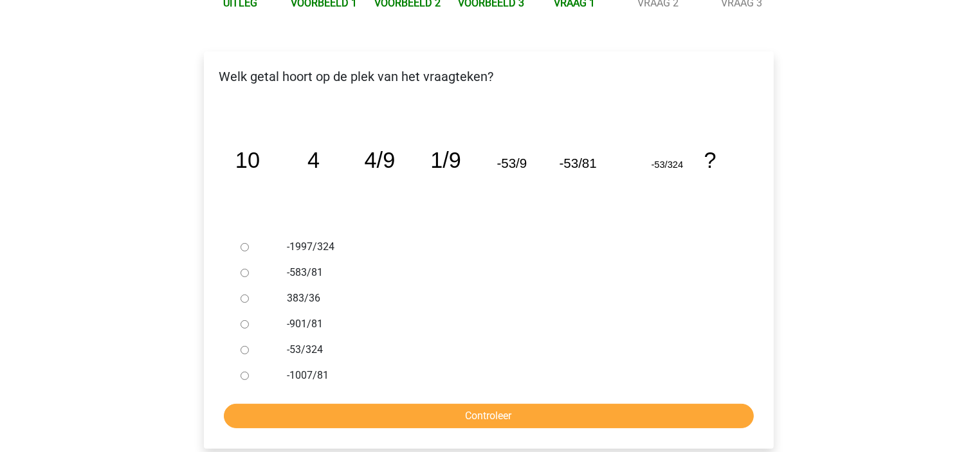
scroll to position [198, 0]
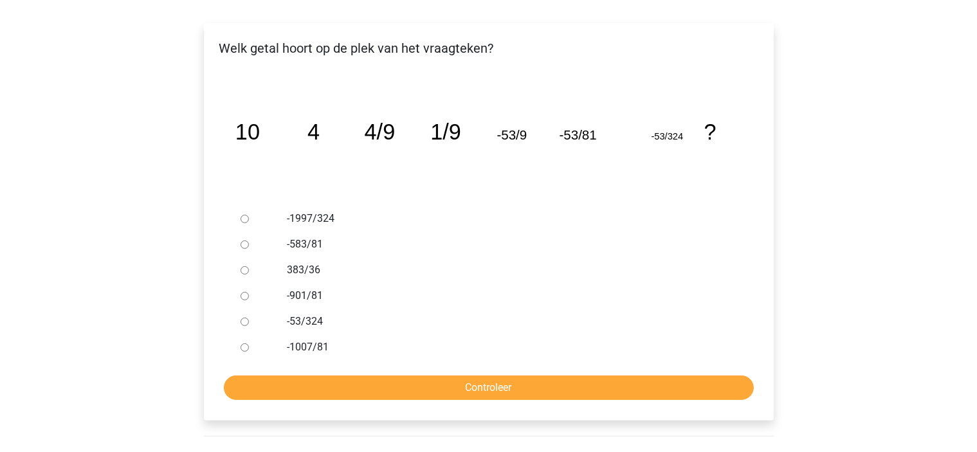
click at [248, 296] on input "-901/81" at bounding box center [245, 296] width 8 height 8
radio input "true"
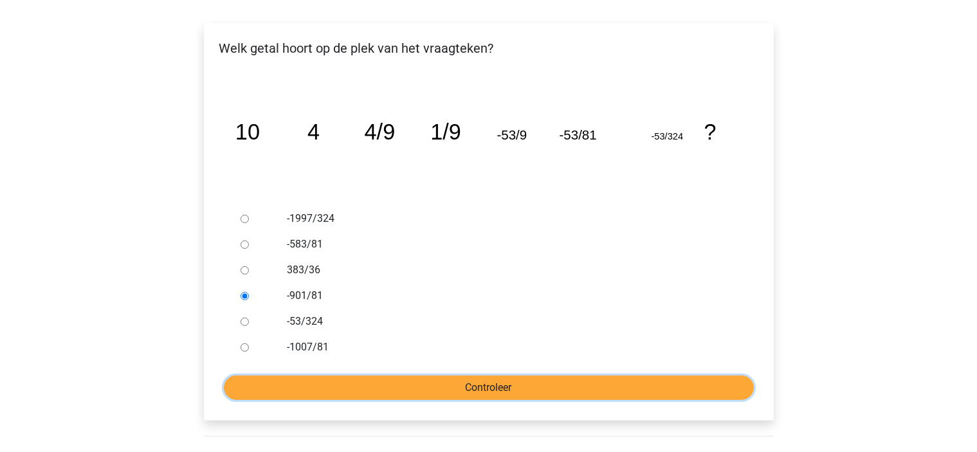
click at [466, 382] on input "Controleer" at bounding box center [489, 388] width 530 height 24
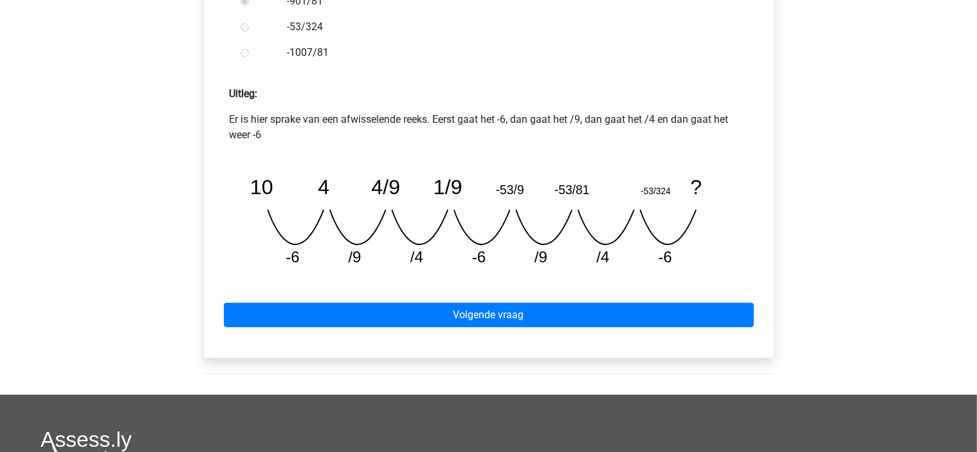
scroll to position [556, 0]
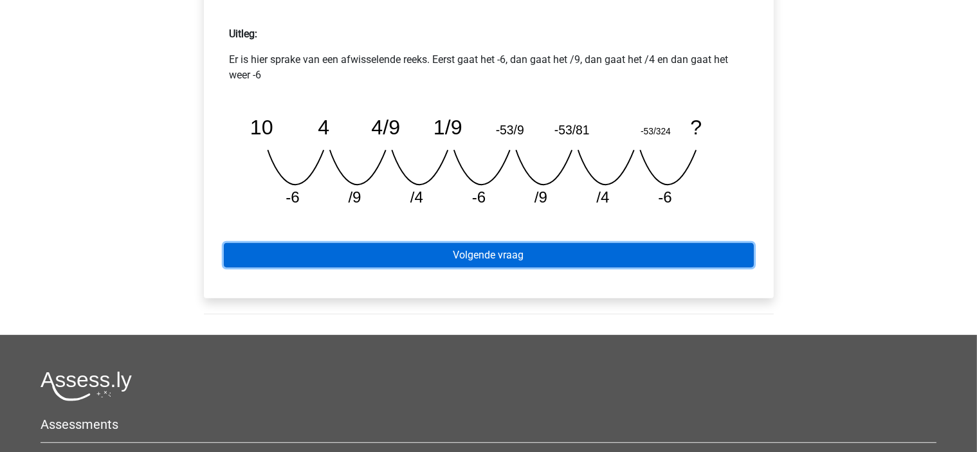
click at [508, 244] on link "Volgende vraag" at bounding box center [489, 255] width 530 height 24
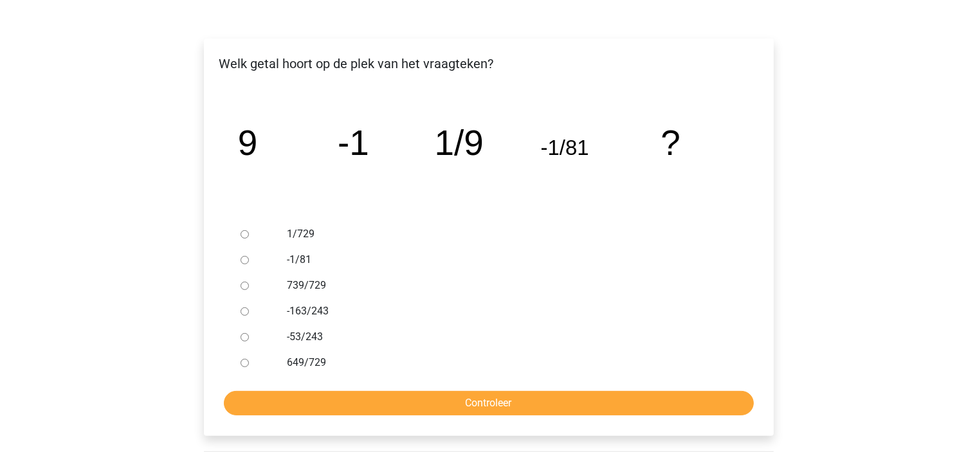
scroll to position [182, 0]
click at [244, 264] on input "-1/81" at bounding box center [245, 261] width 8 height 8
radio input "true"
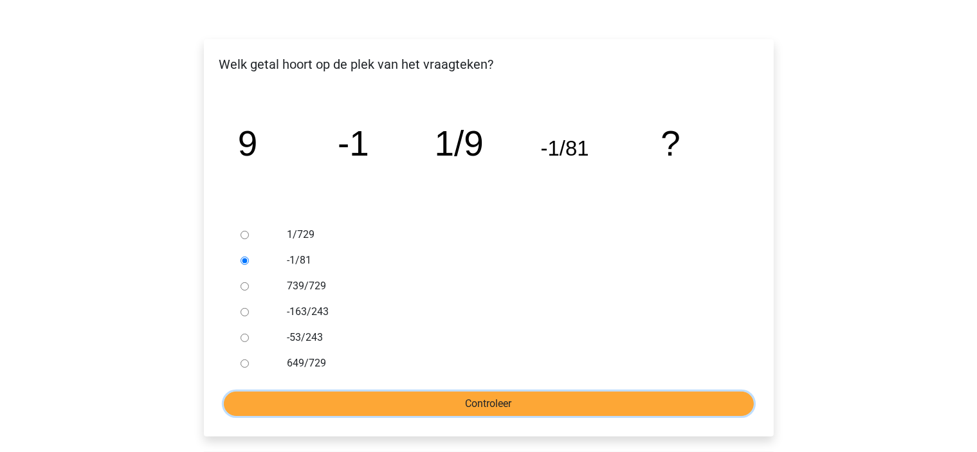
click at [420, 404] on input "Controleer" at bounding box center [489, 404] width 530 height 24
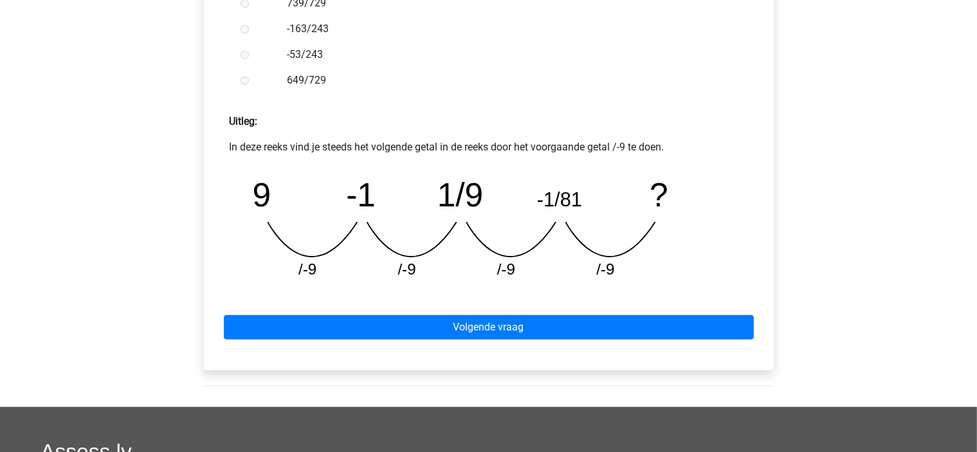
scroll to position [471, 0]
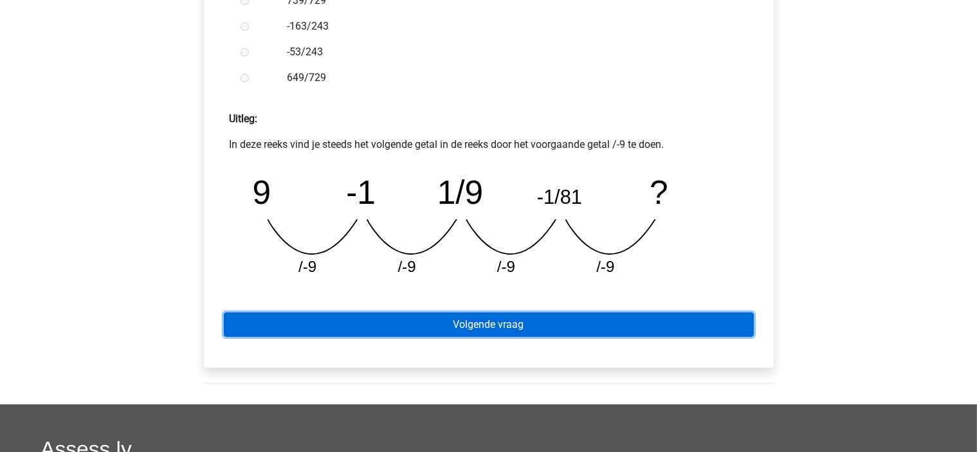
click at [463, 327] on link "Volgende vraag" at bounding box center [489, 325] width 530 height 24
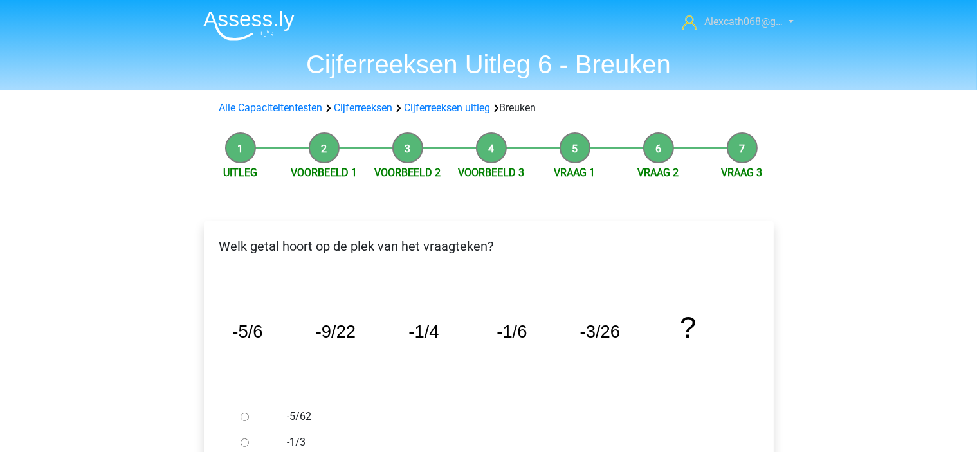
click at [737, 20] on span "Alexcath068@g…" at bounding box center [743, 21] width 78 height 12
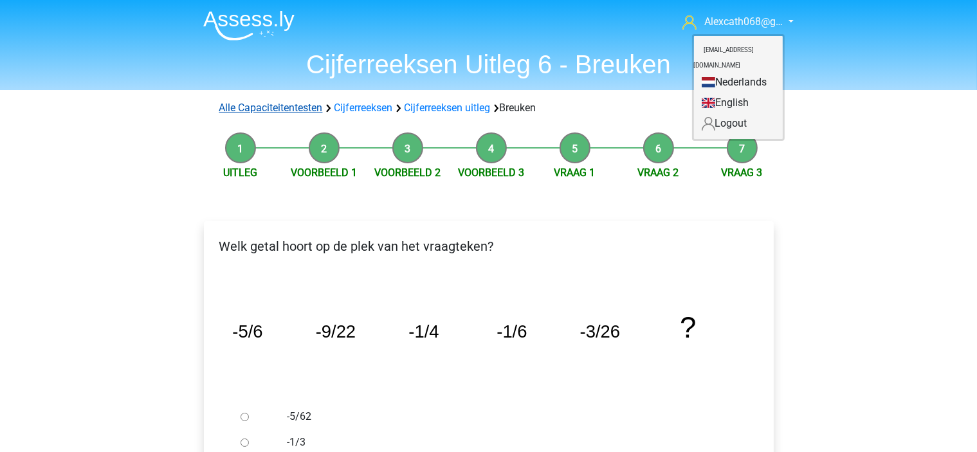
click at [306, 104] on link "Alle Capaciteitentesten" at bounding box center [271, 108] width 104 height 12
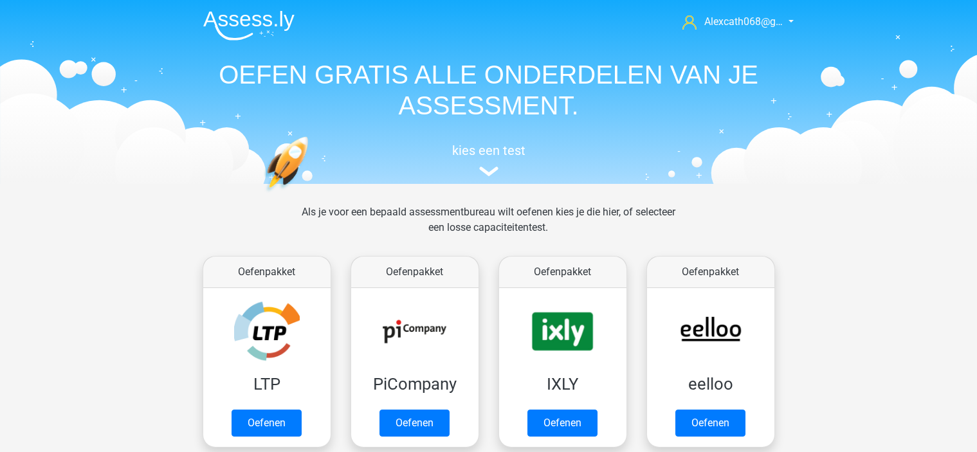
scroll to position [545, 0]
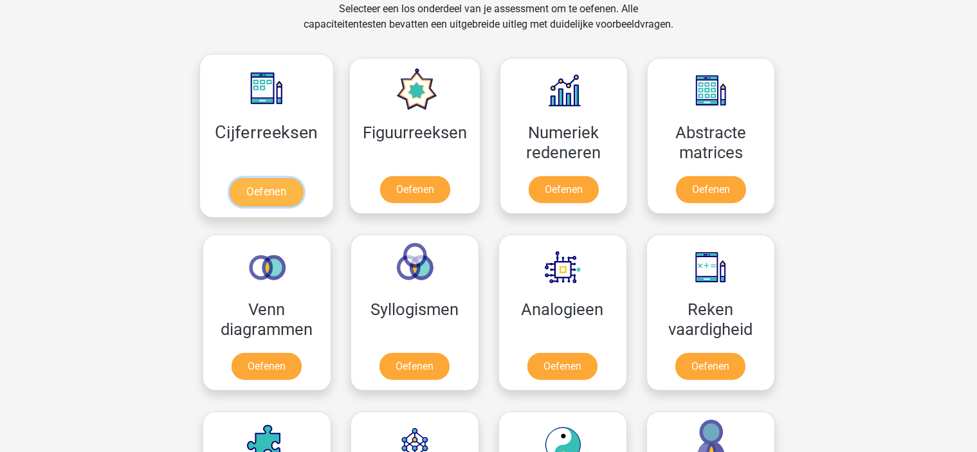
click at [255, 199] on link "Oefenen" at bounding box center [266, 192] width 73 height 28
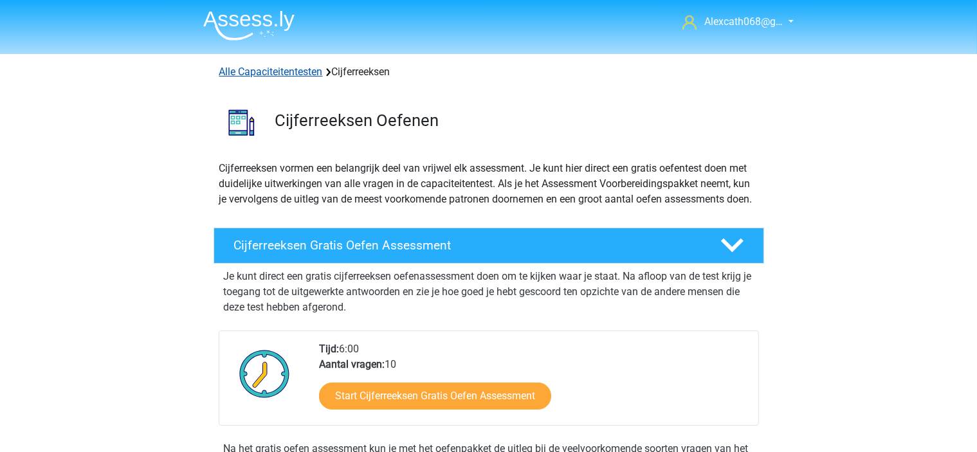
click at [272, 77] on link "Alle Capaciteitentesten" at bounding box center [271, 72] width 104 height 12
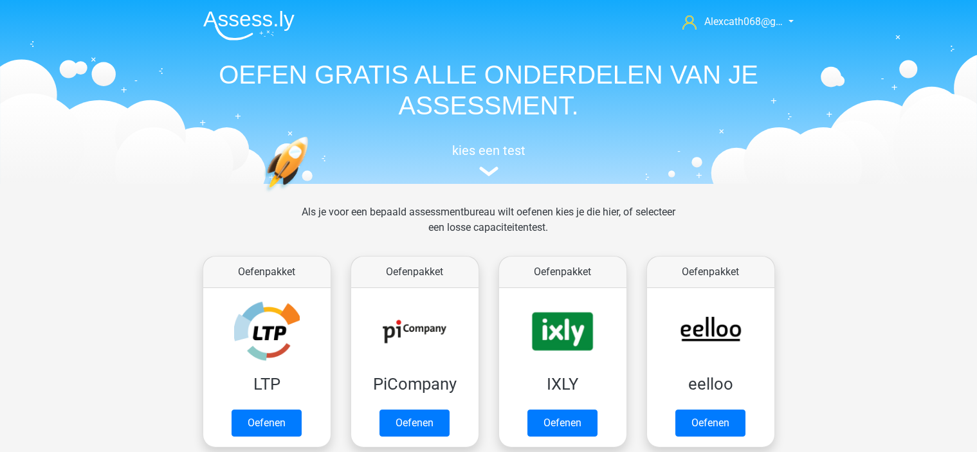
scroll to position [545, 0]
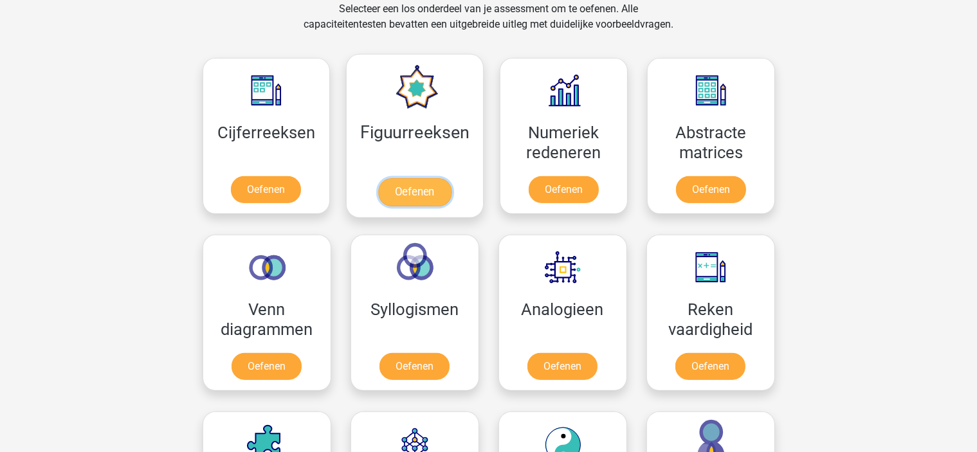
click at [427, 187] on link "Oefenen" at bounding box center [414, 192] width 73 height 28
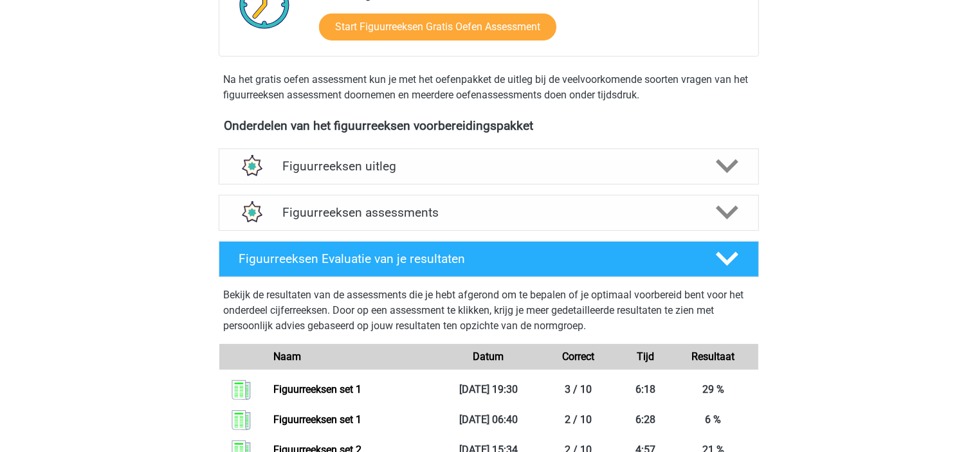
scroll to position [409, 0]
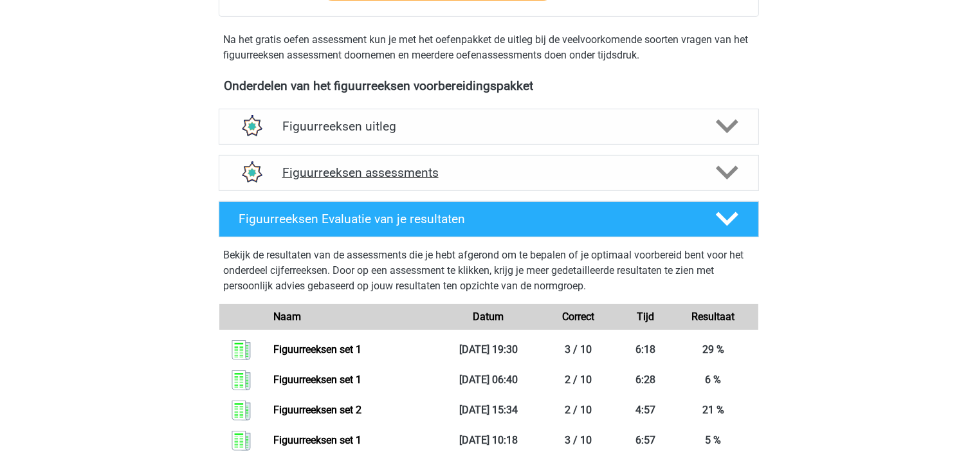
click at [725, 168] on icon at bounding box center [727, 172] width 23 height 23
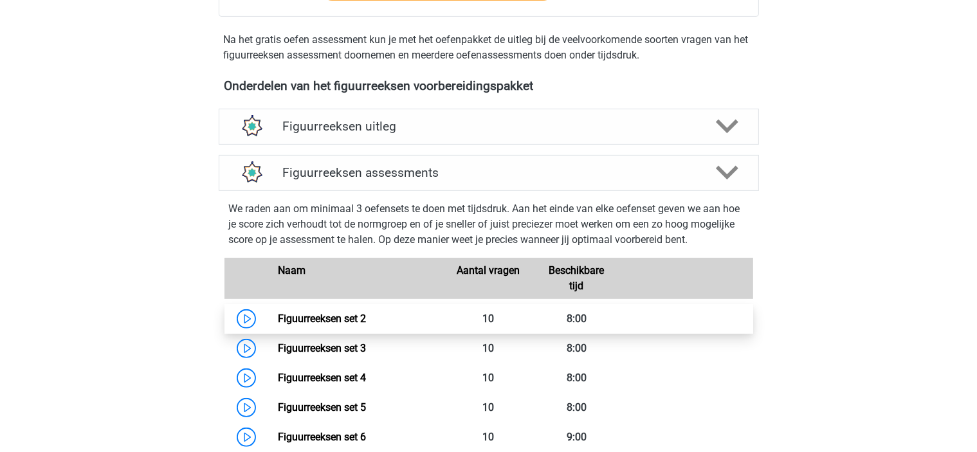
click at [318, 318] on link "Figuurreeksen set 2" at bounding box center [322, 319] width 88 height 12
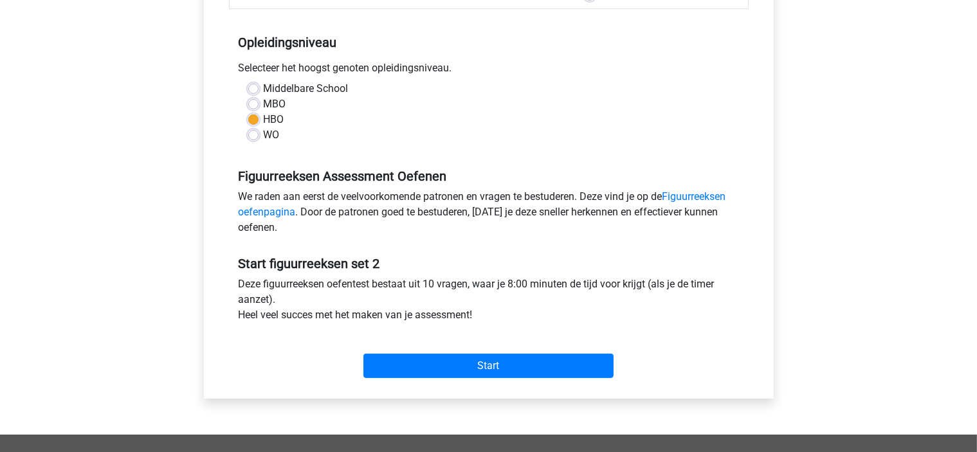
scroll to position [243, 0]
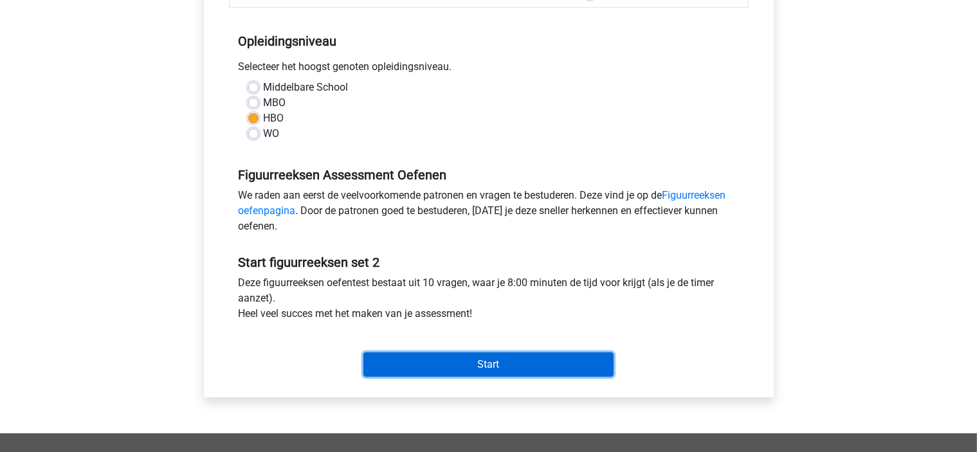
click at [399, 360] on input "Start" at bounding box center [488, 364] width 250 height 24
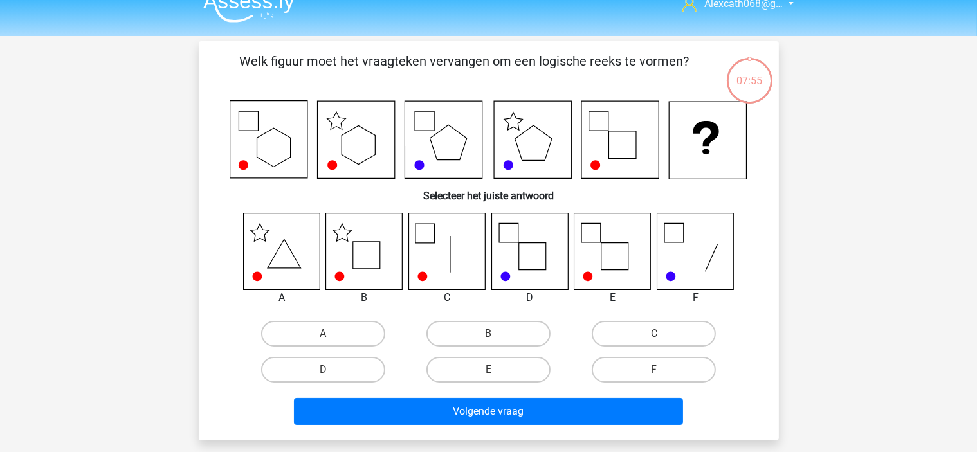
scroll to position [20, 0]
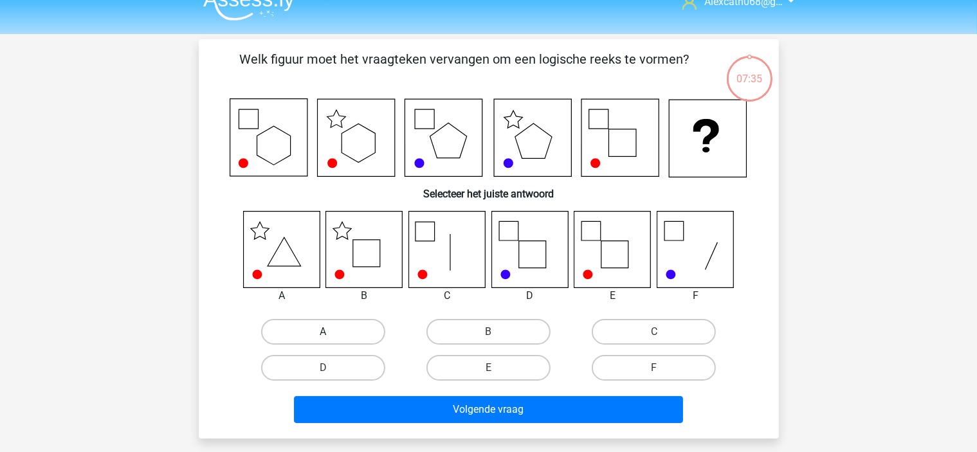
click at [341, 336] on label "A" at bounding box center [323, 332] width 124 height 26
click at [331, 336] on input "A" at bounding box center [327, 336] width 8 height 8
radio input "true"
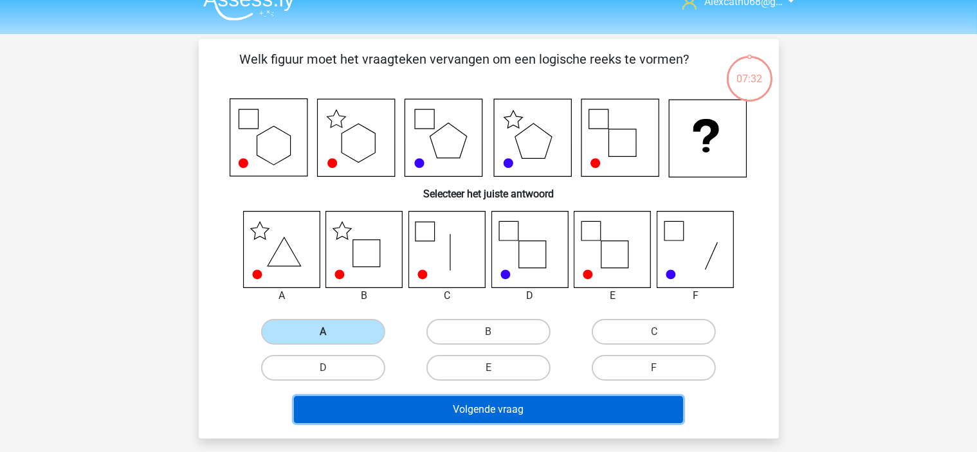
click at [445, 405] on button "Volgende vraag" at bounding box center [488, 409] width 389 height 27
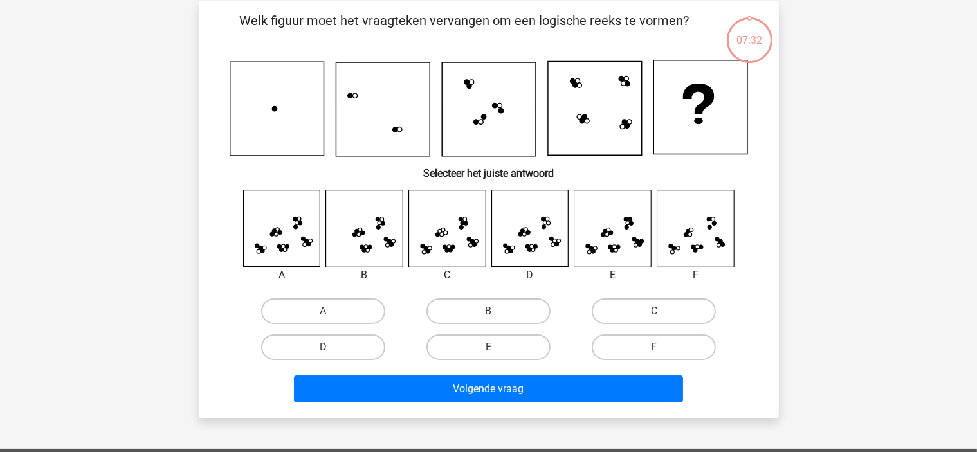
scroll to position [59, 0]
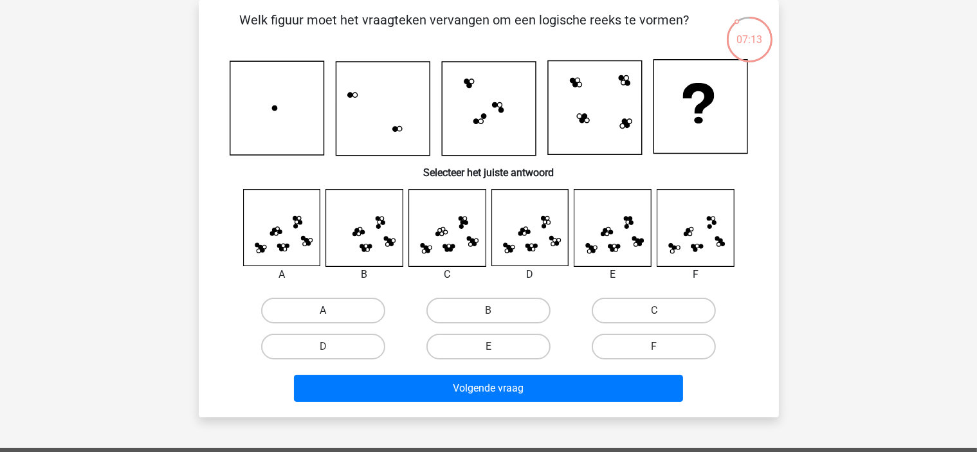
click at [332, 311] on label "A" at bounding box center [323, 311] width 124 height 26
click at [331, 311] on input "A" at bounding box center [327, 315] width 8 height 8
radio input "true"
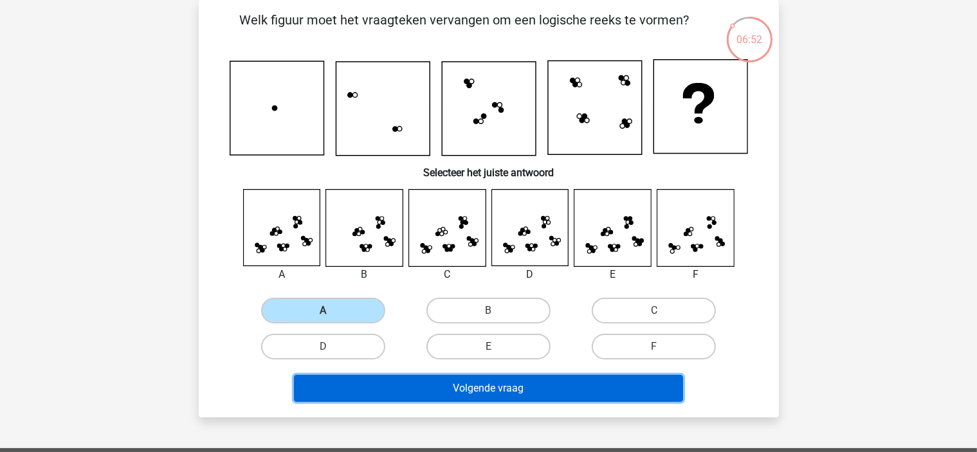
click at [436, 389] on button "Volgende vraag" at bounding box center [488, 388] width 389 height 27
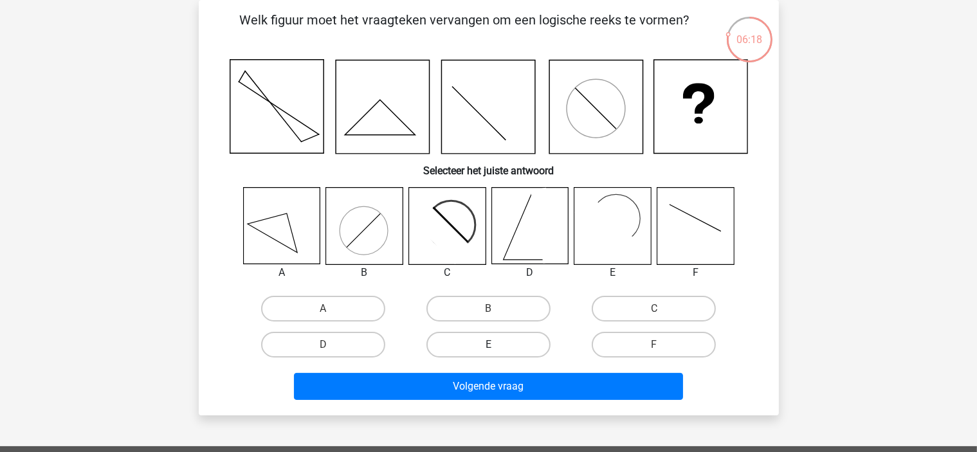
click at [502, 346] on label "E" at bounding box center [488, 345] width 124 height 26
click at [497, 346] on input "E" at bounding box center [492, 349] width 8 height 8
radio input "true"
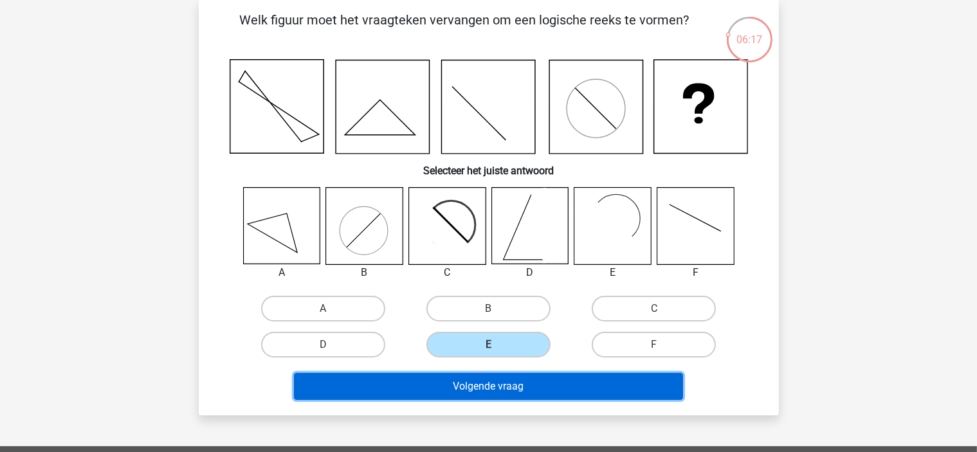
click at [432, 379] on button "Volgende vraag" at bounding box center [488, 386] width 389 height 27
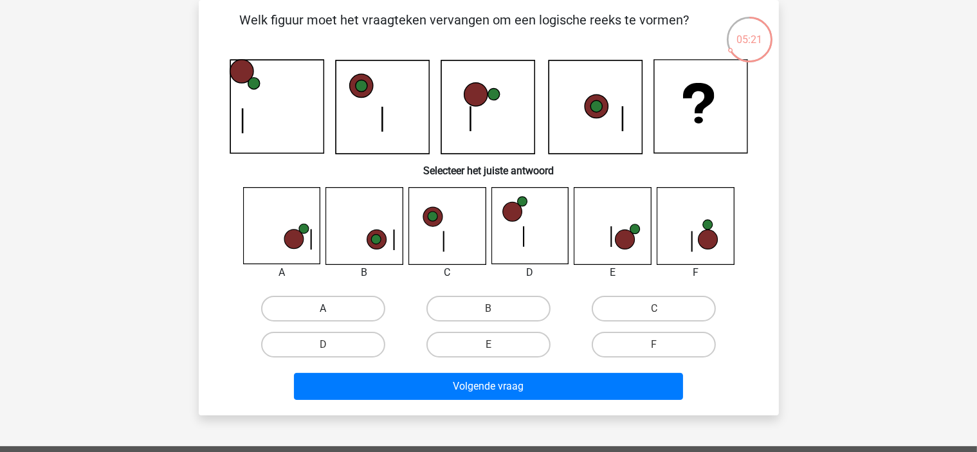
click at [331, 320] on label "A" at bounding box center [323, 309] width 124 height 26
click at [331, 317] on input "A" at bounding box center [327, 313] width 8 height 8
radio input "true"
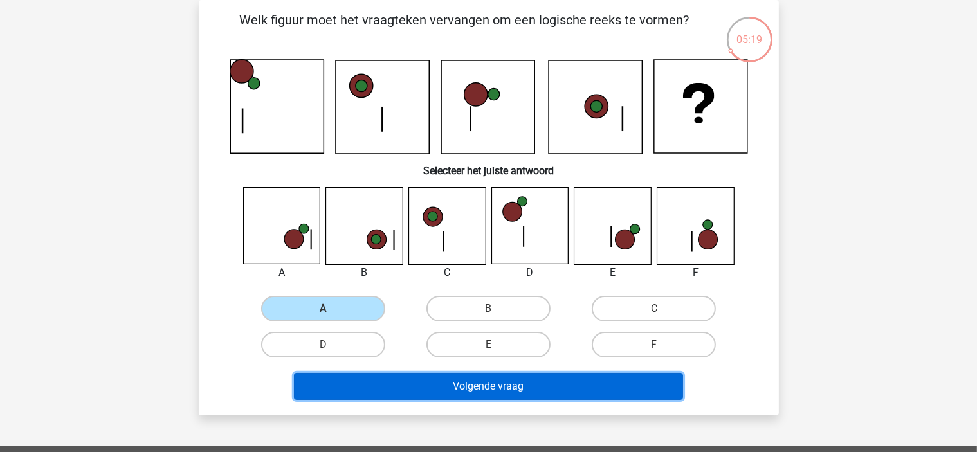
click at [434, 386] on button "Volgende vraag" at bounding box center [488, 386] width 389 height 27
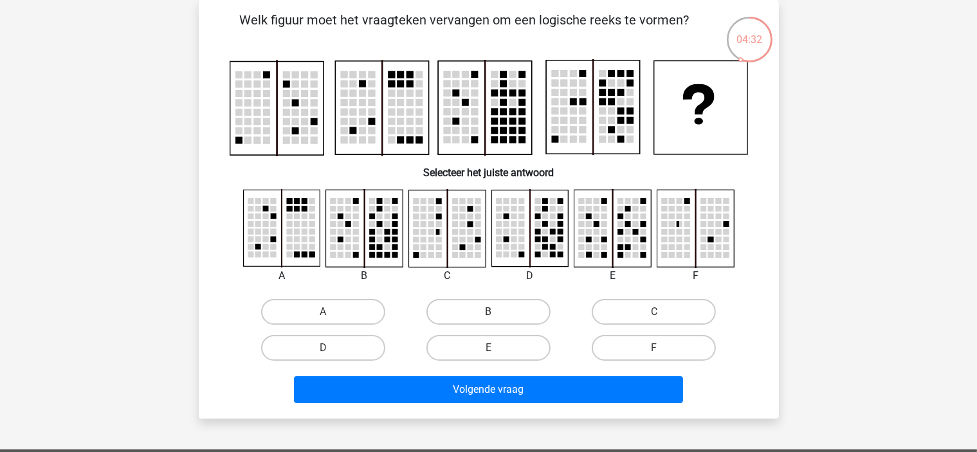
click at [486, 310] on label "B" at bounding box center [488, 312] width 124 height 26
click at [488, 312] on input "B" at bounding box center [492, 316] width 8 height 8
radio input "true"
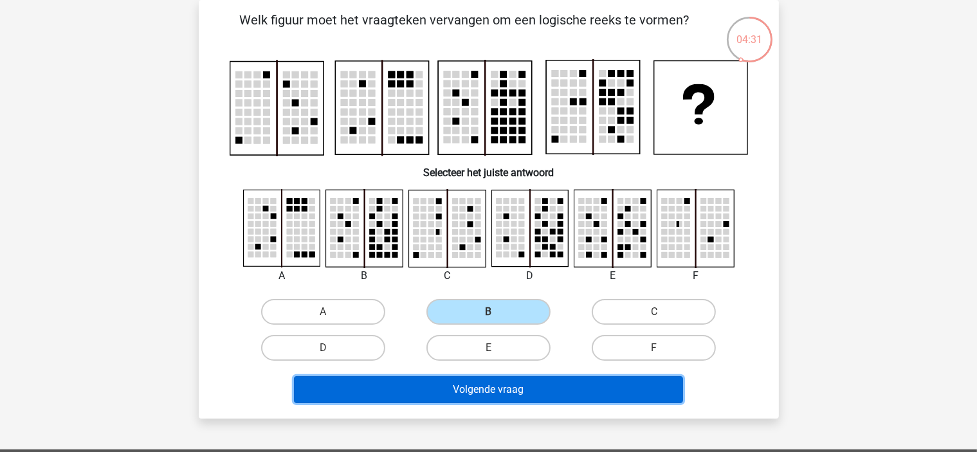
click at [412, 383] on button "Volgende vraag" at bounding box center [488, 389] width 389 height 27
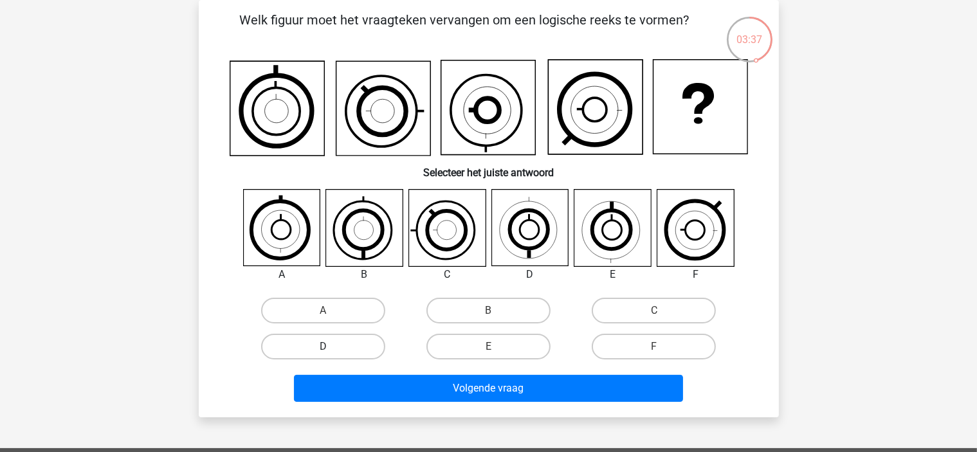
click at [354, 337] on label "D" at bounding box center [323, 347] width 124 height 26
click at [331, 347] on input "D" at bounding box center [327, 351] width 8 height 8
radio input "true"
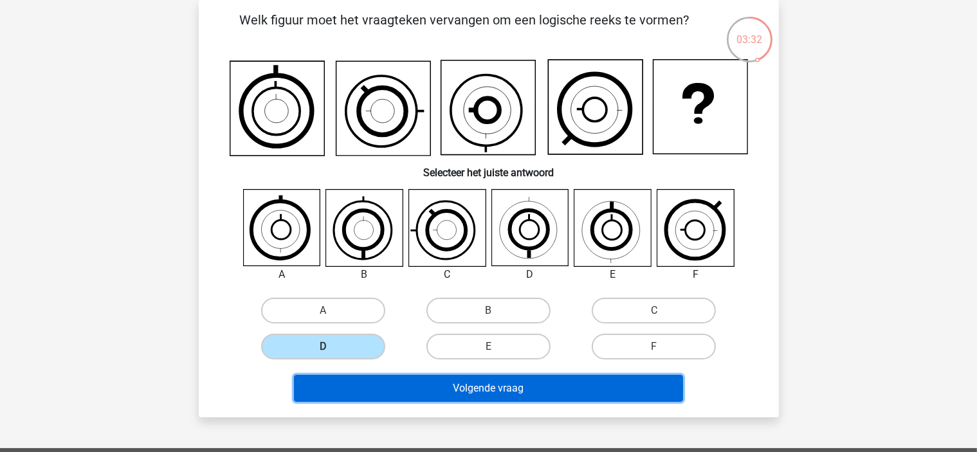
click at [394, 384] on button "Volgende vraag" at bounding box center [488, 388] width 389 height 27
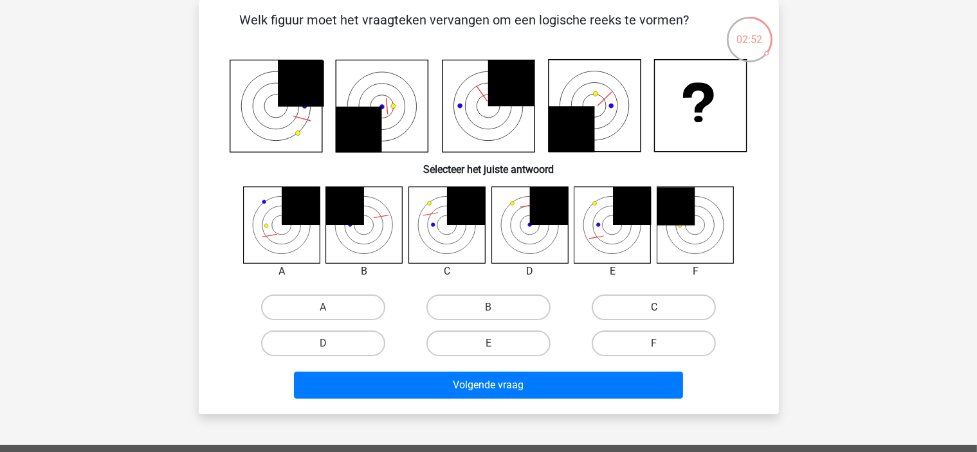
click at [651, 307] on label "C" at bounding box center [654, 308] width 124 height 26
click at [654, 307] on input "C" at bounding box center [658, 311] width 8 height 8
radio input "true"
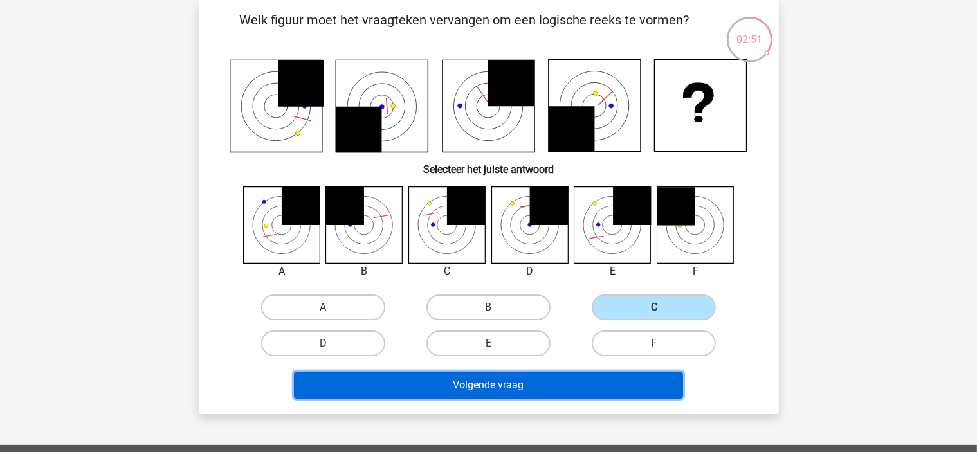
click at [521, 383] on button "Volgende vraag" at bounding box center [488, 385] width 389 height 27
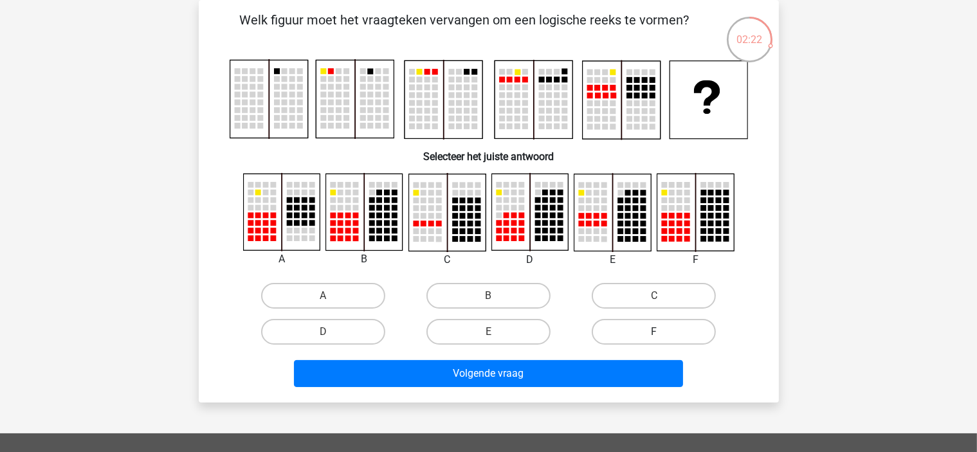
click at [644, 333] on label "F" at bounding box center [654, 332] width 124 height 26
click at [654, 333] on input "F" at bounding box center [658, 336] width 8 height 8
radio input "true"
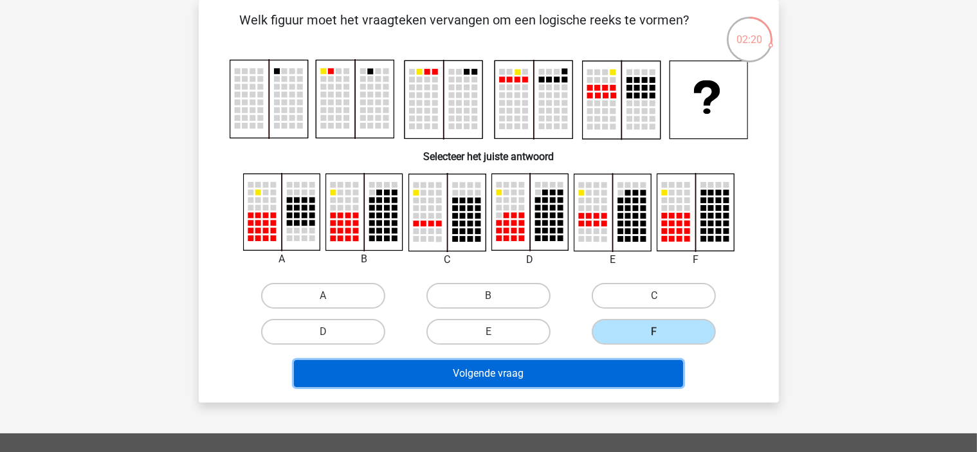
click at [556, 377] on button "Volgende vraag" at bounding box center [488, 373] width 389 height 27
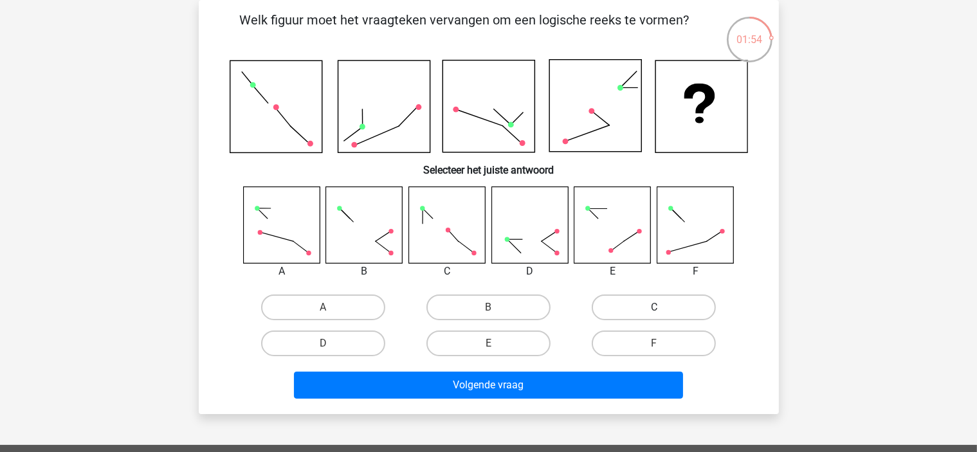
click at [620, 298] on label "C" at bounding box center [654, 308] width 124 height 26
click at [654, 307] on input "C" at bounding box center [658, 311] width 8 height 8
radio input "true"
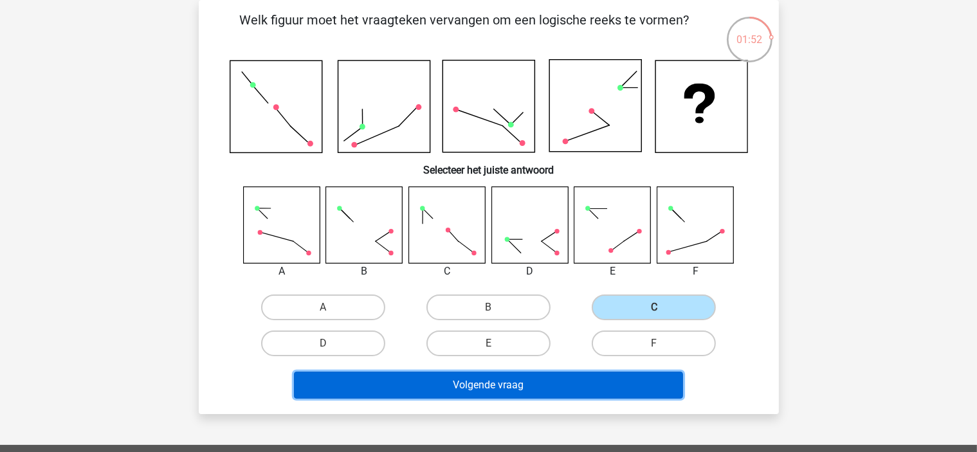
click at [533, 379] on button "Volgende vraag" at bounding box center [488, 385] width 389 height 27
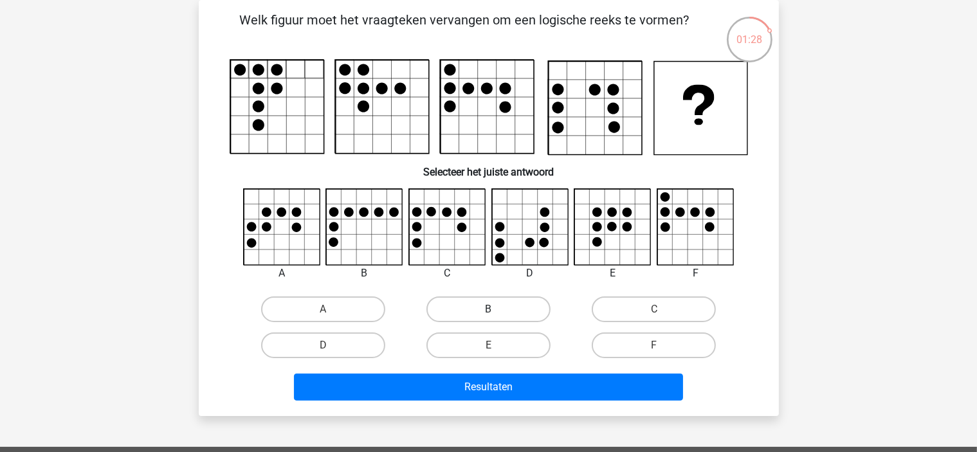
click at [458, 303] on label "B" at bounding box center [488, 310] width 124 height 26
click at [488, 309] on input "B" at bounding box center [492, 313] width 8 height 8
radio input "true"
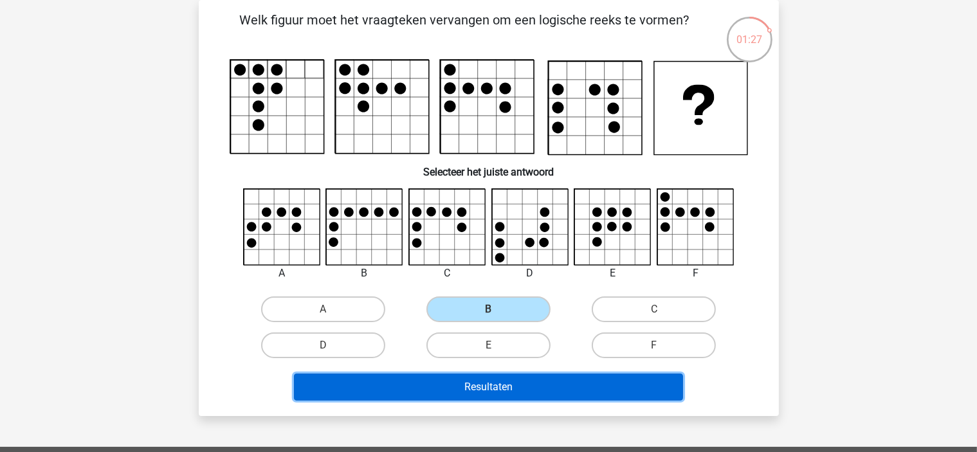
click at [414, 376] on button "Resultaten" at bounding box center [488, 387] width 389 height 27
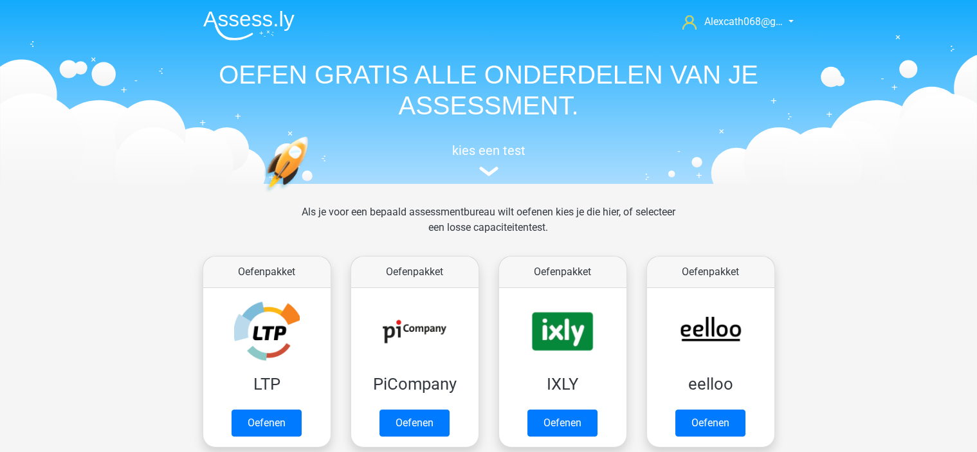
scroll to position [545, 0]
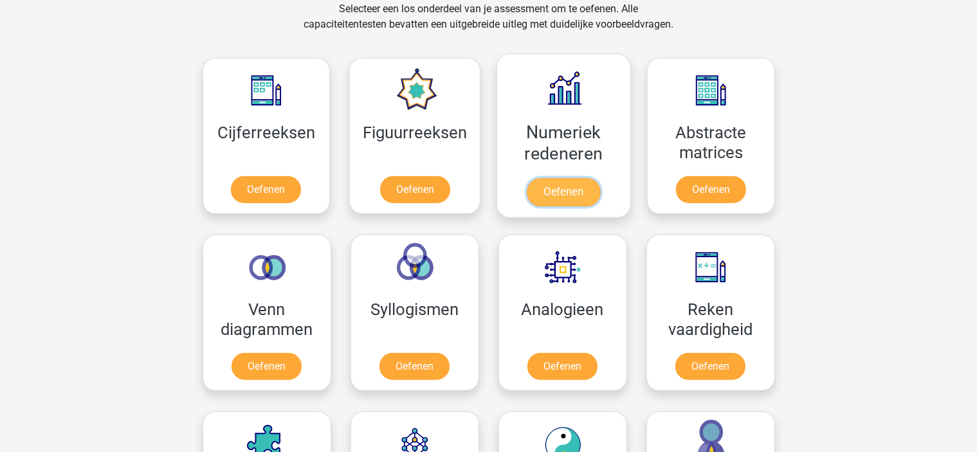
click at [567, 183] on link "Oefenen" at bounding box center [563, 192] width 73 height 28
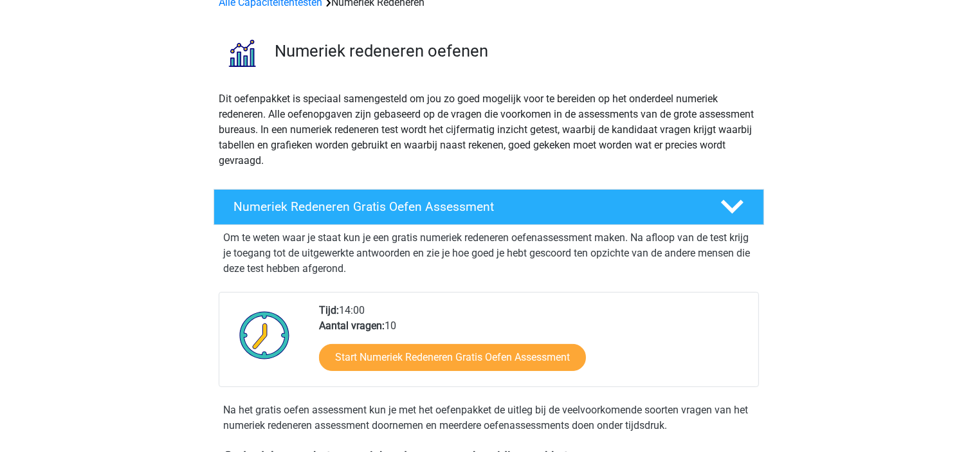
scroll to position [72, 0]
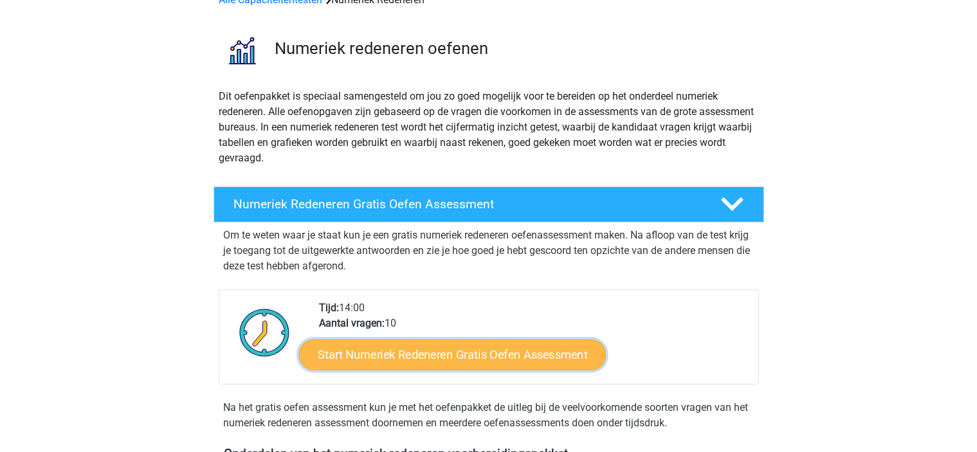
click at [405, 354] on link "Start Numeriek Redeneren Gratis Oefen Assessment" at bounding box center [452, 354] width 307 height 31
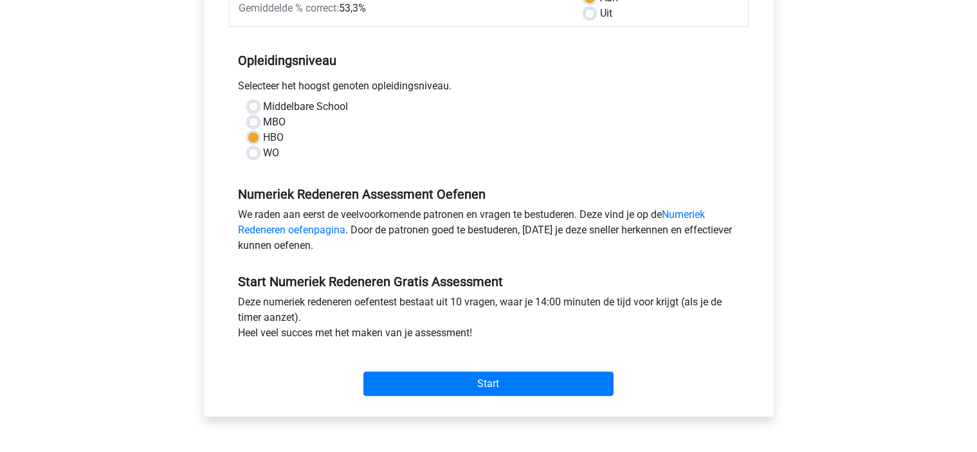
scroll to position [226, 0]
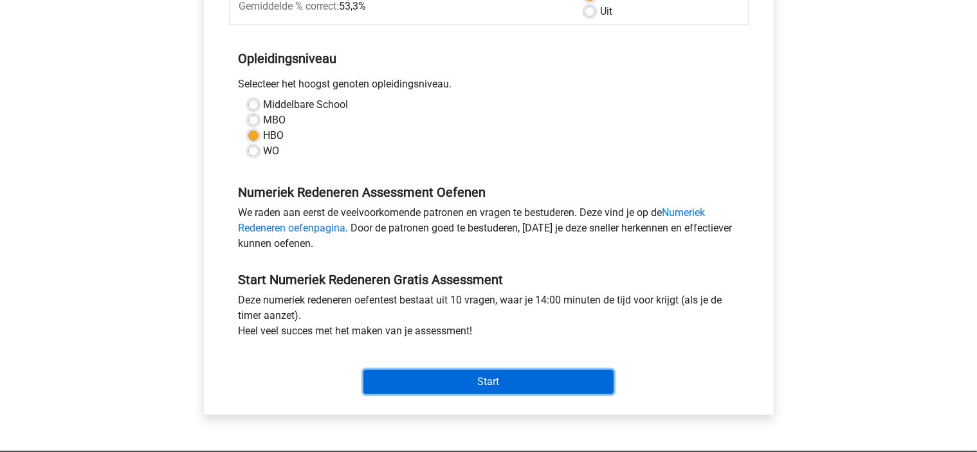
click at [387, 388] on input "Start" at bounding box center [488, 382] width 250 height 24
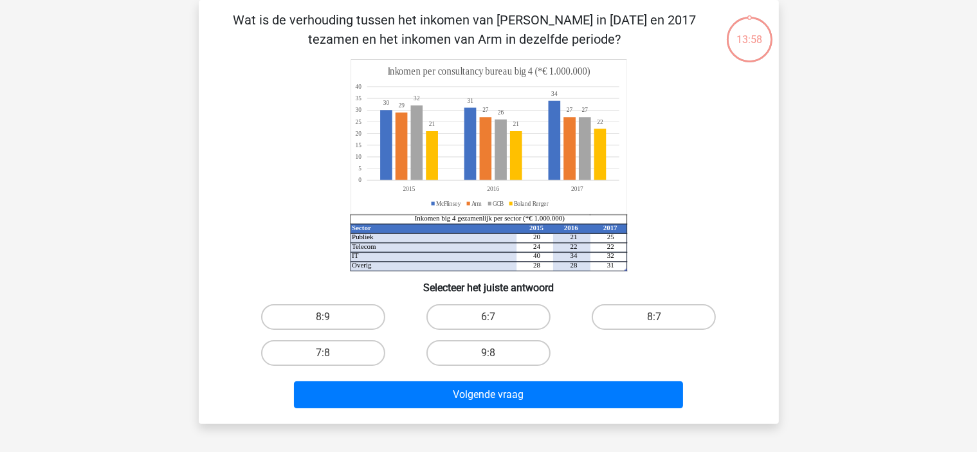
scroll to position [53, 0]
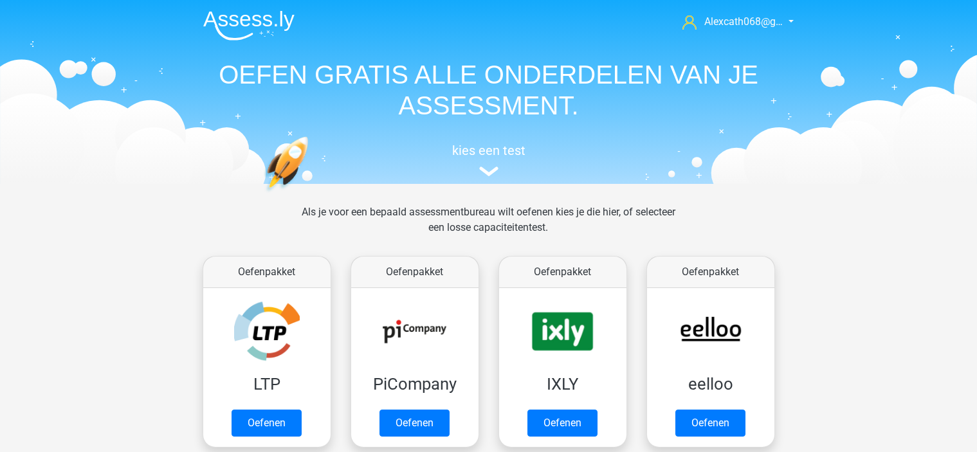
scroll to position [545, 0]
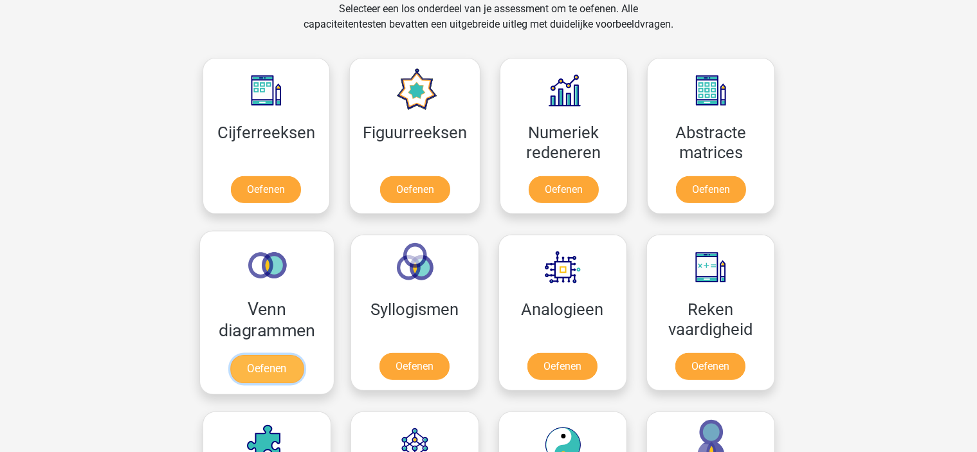
click at [275, 364] on link "Oefenen" at bounding box center [266, 369] width 73 height 28
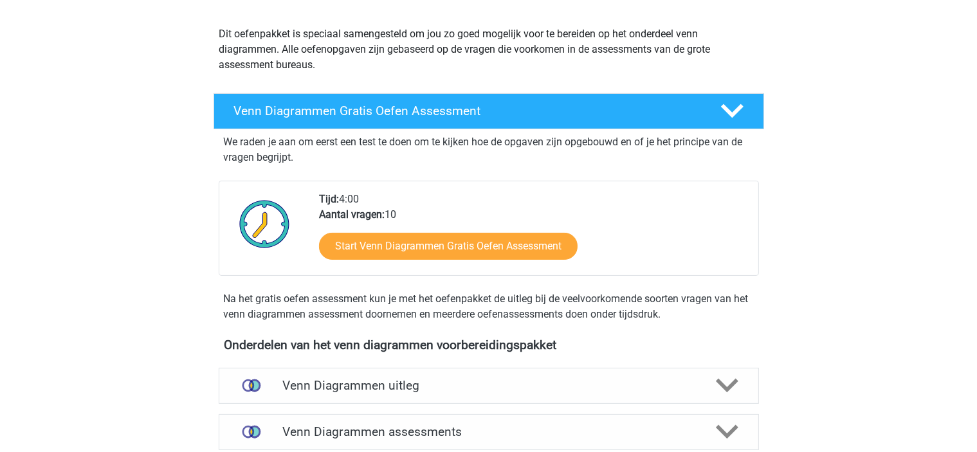
scroll to position [135, 0]
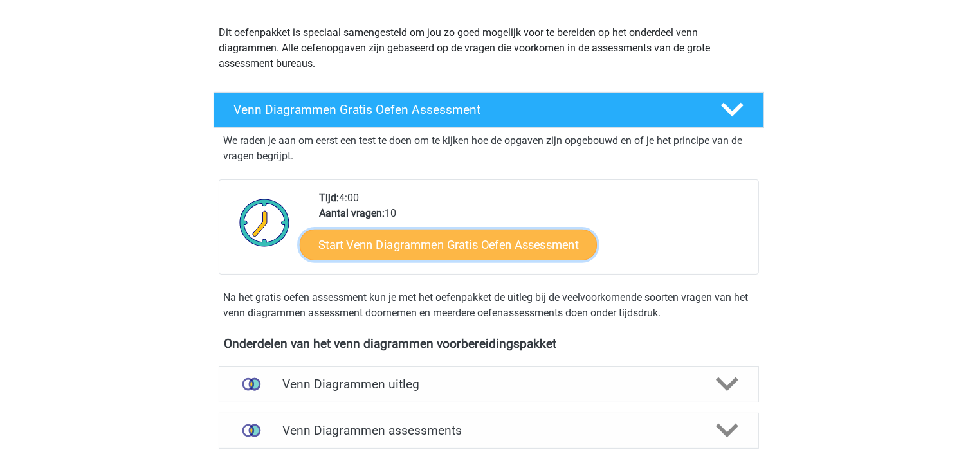
click at [485, 251] on link "Start Venn Diagrammen Gratis Oefen Assessment" at bounding box center [448, 245] width 297 height 31
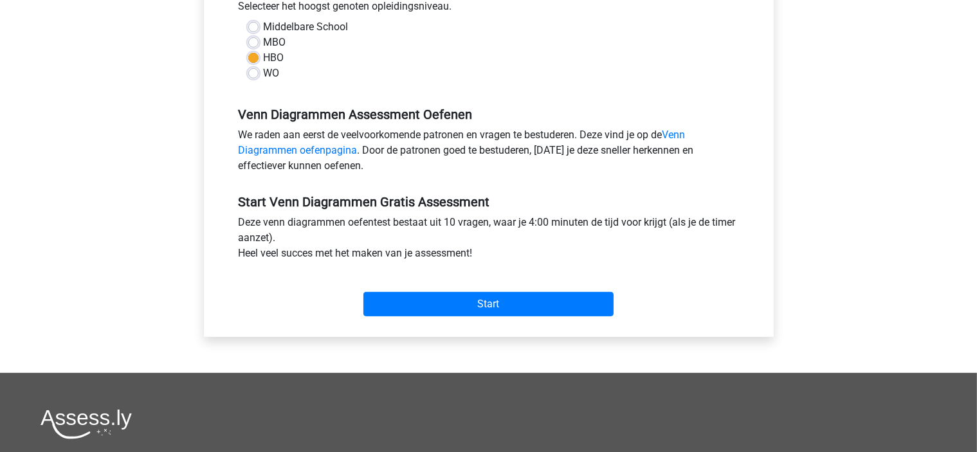
scroll to position [306, 0]
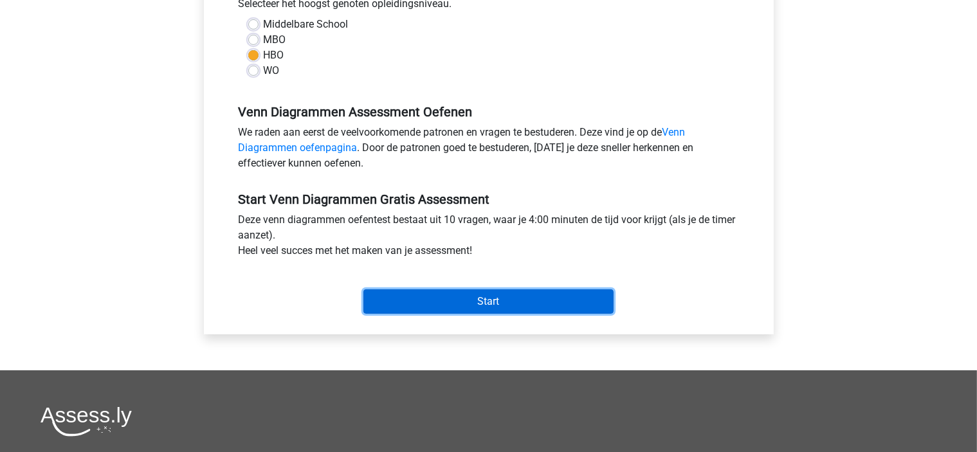
click at [450, 297] on input "Start" at bounding box center [488, 301] width 250 height 24
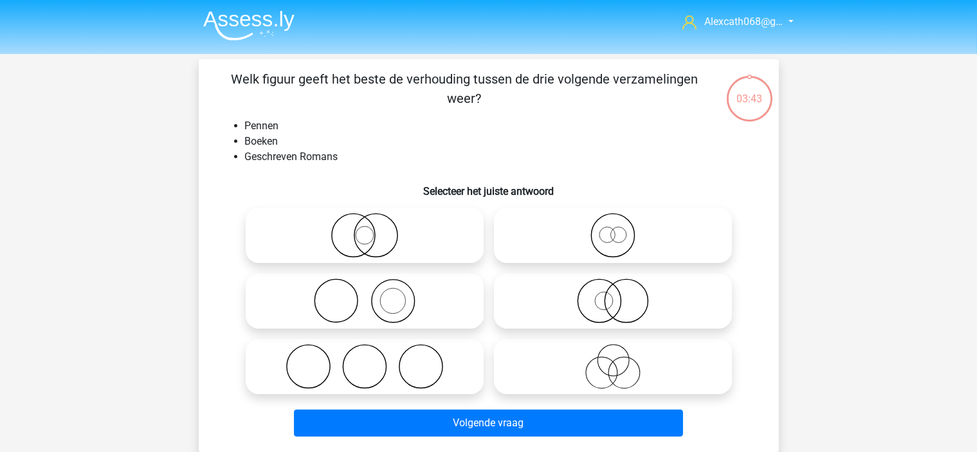
click at [690, 291] on icon at bounding box center [613, 301] width 228 height 45
click at [621, 291] on input "radio" at bounding box center [617, 290] width 8 height 8
radio input "true"
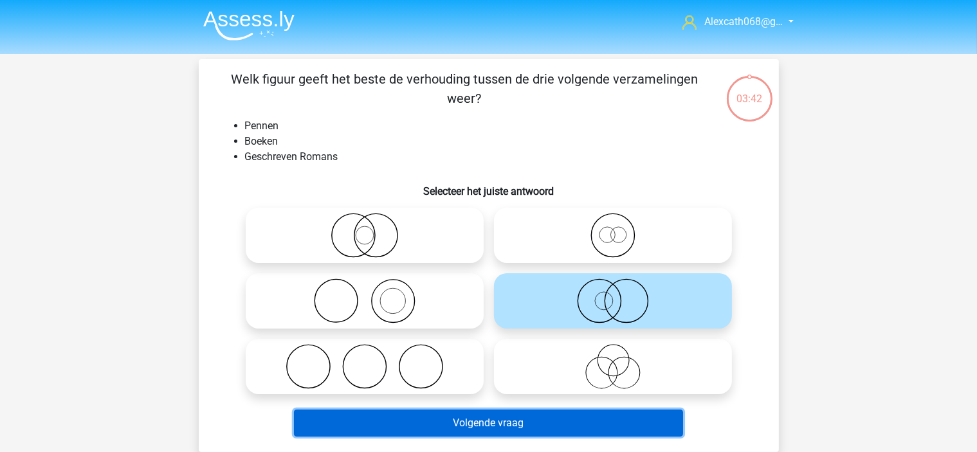
click at [495, 419] on button "Volgende vraag" at bounding box center [488, 423] width 389 height 27
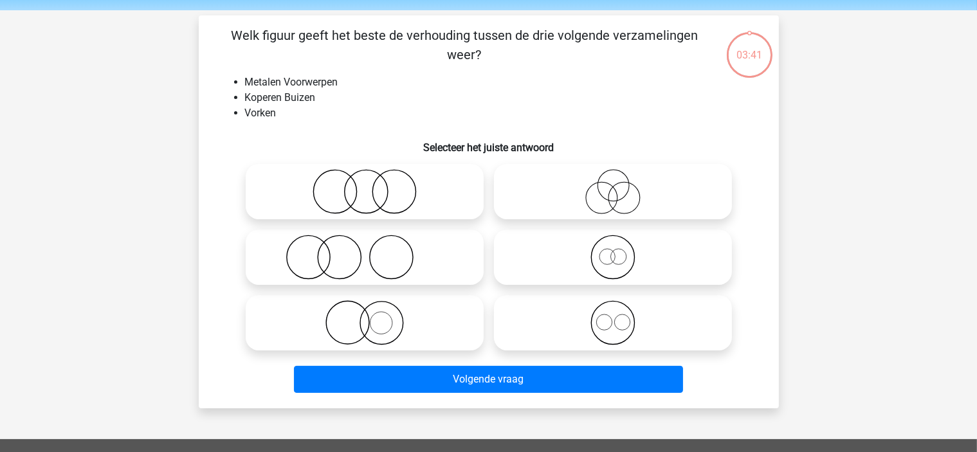
scroll to position [59, 0]
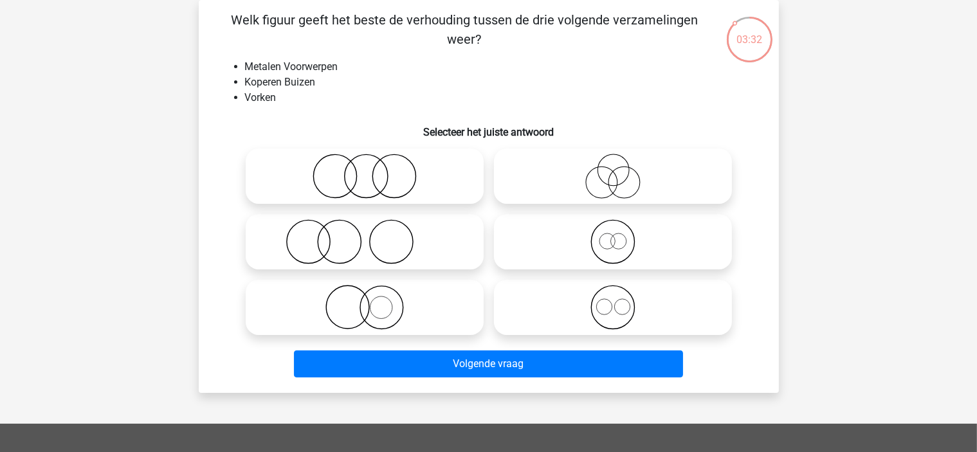
click at [394, 167] on icon at bounding box center [365, 176] width 228 height 45
click at [373, 167] on input "radio" at bounding box center [369, 165] width 8 height 8
radio input "true"
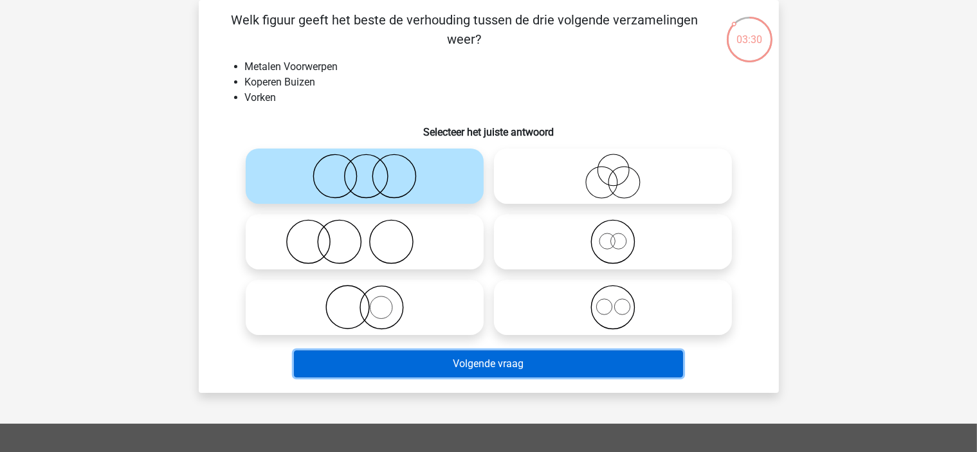
click at [414, 362] on button "Volgende vraag" at bounding box center [488, 364] width 389 height 27
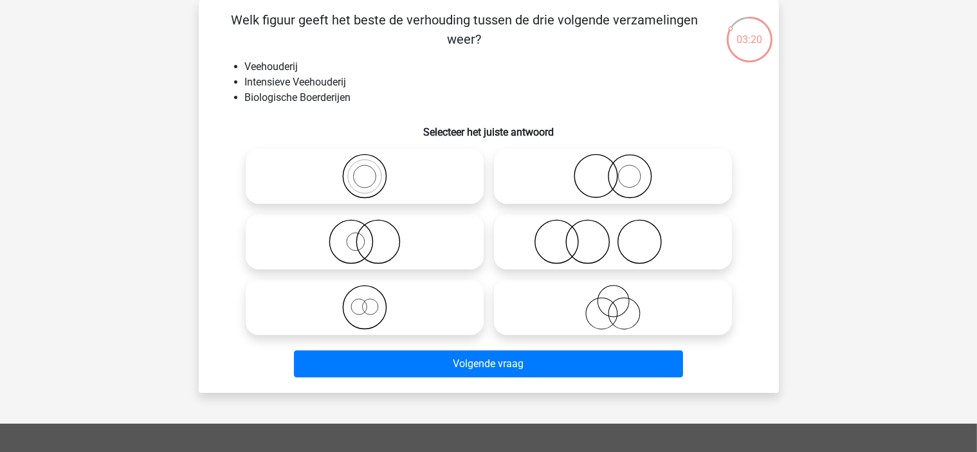
click at [637, 163] on icon at bounding box center [613, 176] width 228 height 45
click at [621, 163] on input "radio" at bounding box center [617, 165] width 8 height 8
radio input "true"
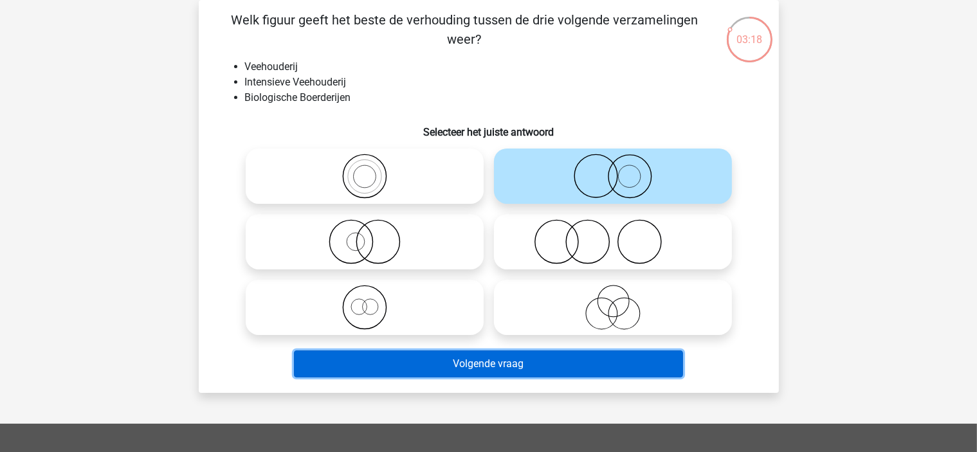
click at [444, 363] on button "Volgende vraag" at bounding box center [488, 364] width 389 height 27
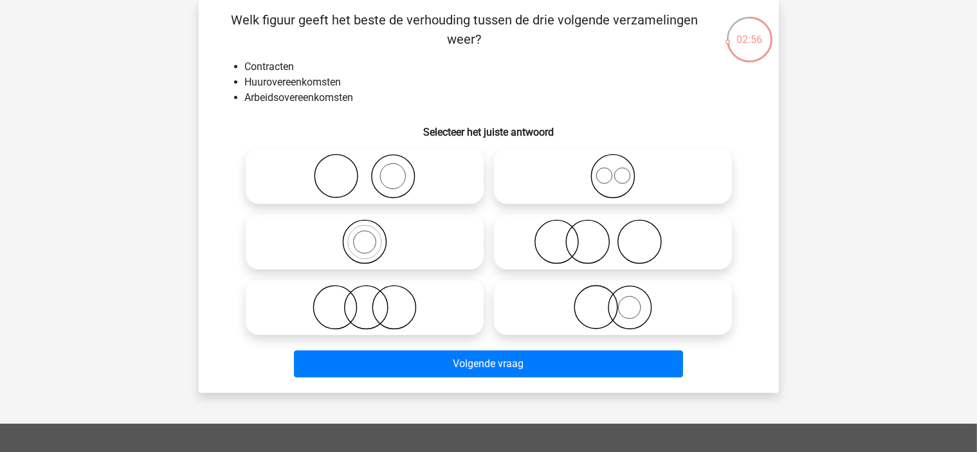
click at [692, 250] on icon at bounding box center [613, 241] width 228 height 45
click at [621, 235] on input "radio" at bounding box center [617, 231] width 8 height 8
radio input "true"
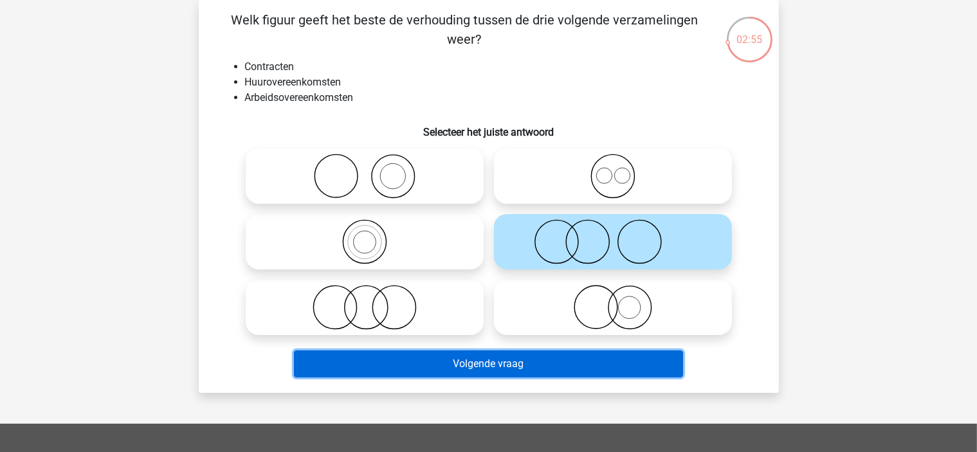
click at [588, 358] on button "Volgende vraag" at bounding box center [488, 364] width 389 height 27
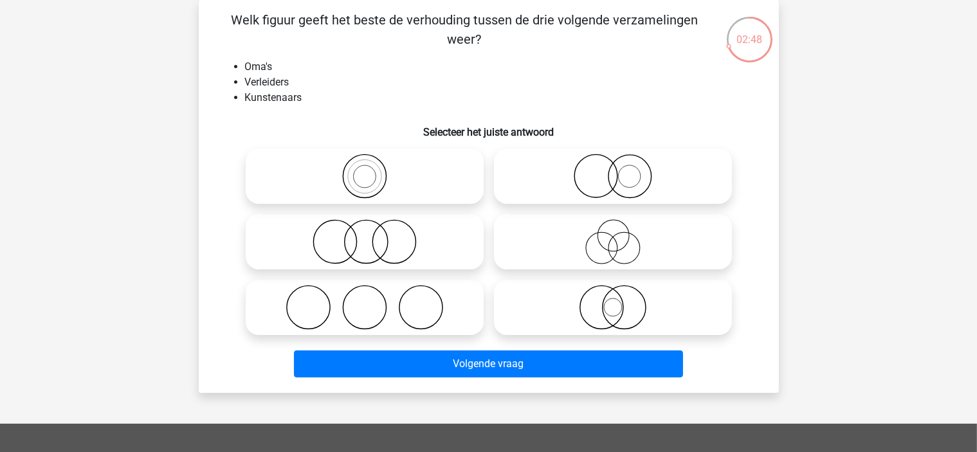
click at [388, 320] on icon at bounding box center [365, 307] width 228 height 45
click at [373, 301] on input "radio" at bounding box center [369, 297] width 8 height 8
radio input "true"
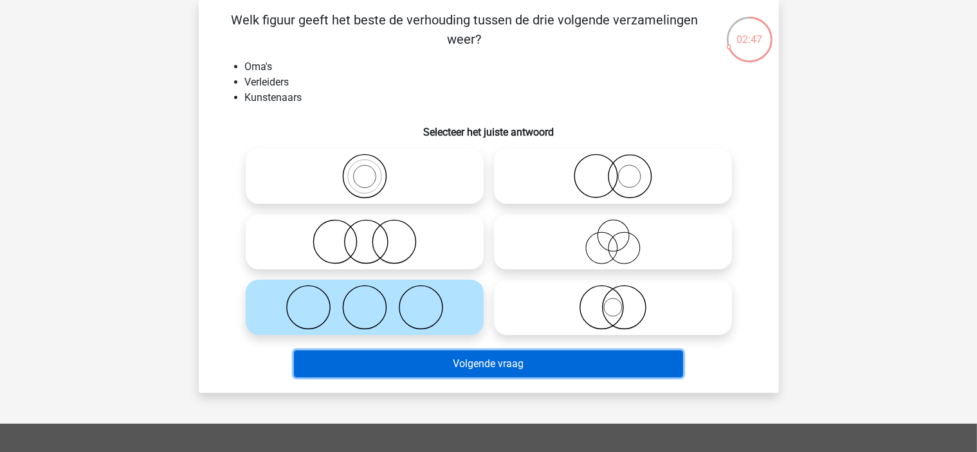
click at [432, 365] on button "Volgende vraag" at bounding box center [488, 364] width 389 height 27
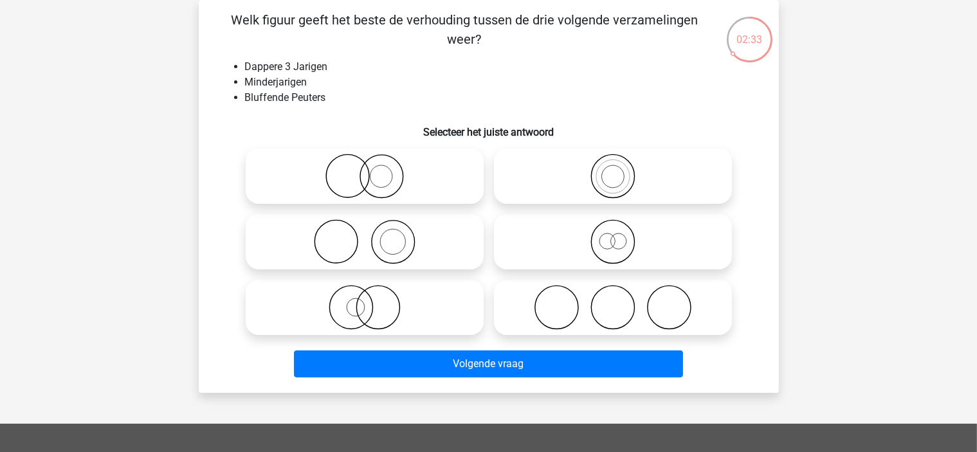
click at [441, 257] on icon at bounding box center [365, 241] width 228 height 45
click at [373, 235] on input "radio" at bounding box center [369, 231] width 8 height 8
radio input "true"
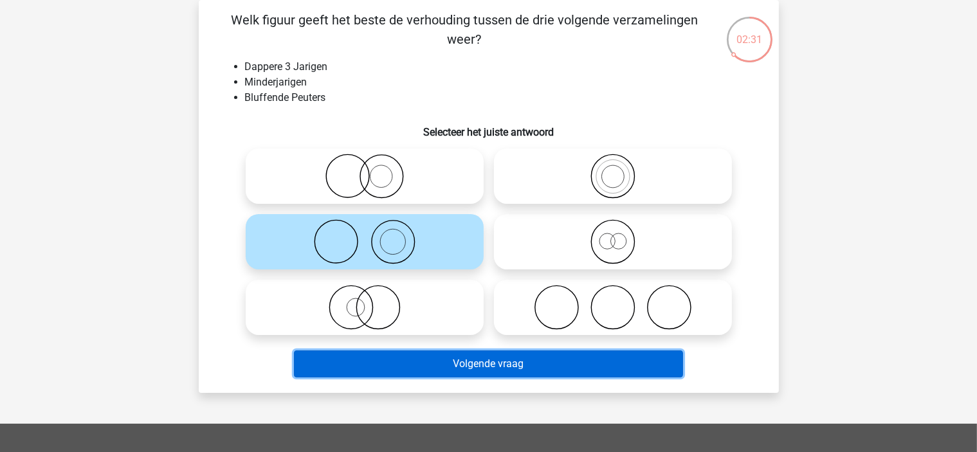
click at [420, 365] on button "Volgende vraag" at bounding box center [488, 364] width 389 height 27
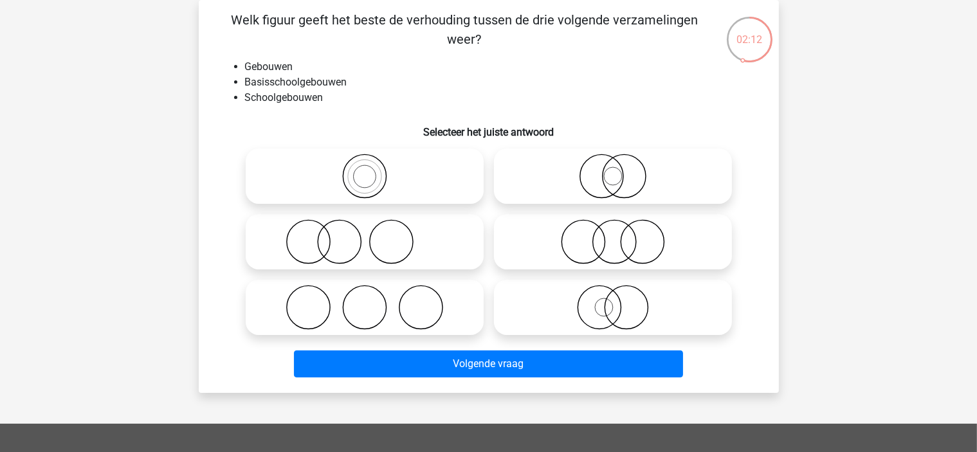
click at [657, 256] on icon at bounding box center [613, 241] width 228 height 45
click at [621, 235] on input "radio" at bounding box center [617, 231] width 8 height 8
radio input "true"
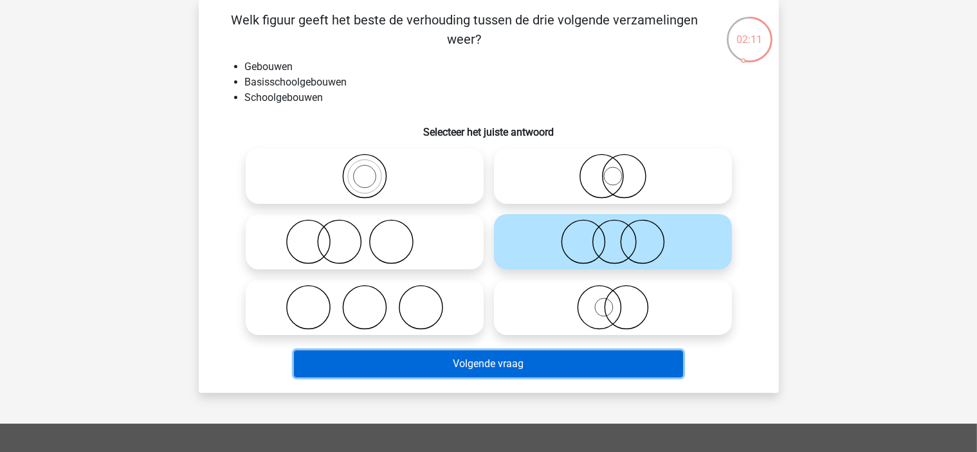
click at [559, 360] on button "Volgende vraag" at bounding box center [488, 364] width 389 height 27
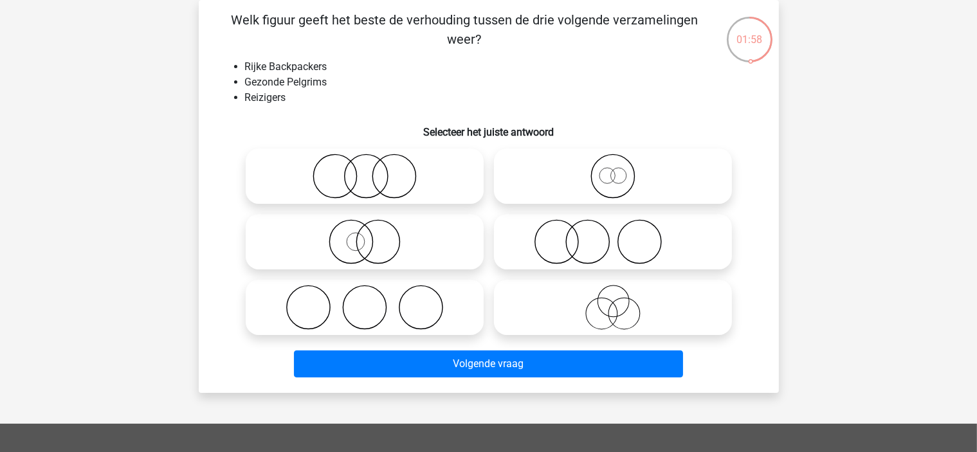
click at [466, 174] on icon at bounding box center [365, 176] width 228 height 45
click at [373, 170] on input "radio" at bounding box center [369, 165] width 8 height 8
radio input "true"
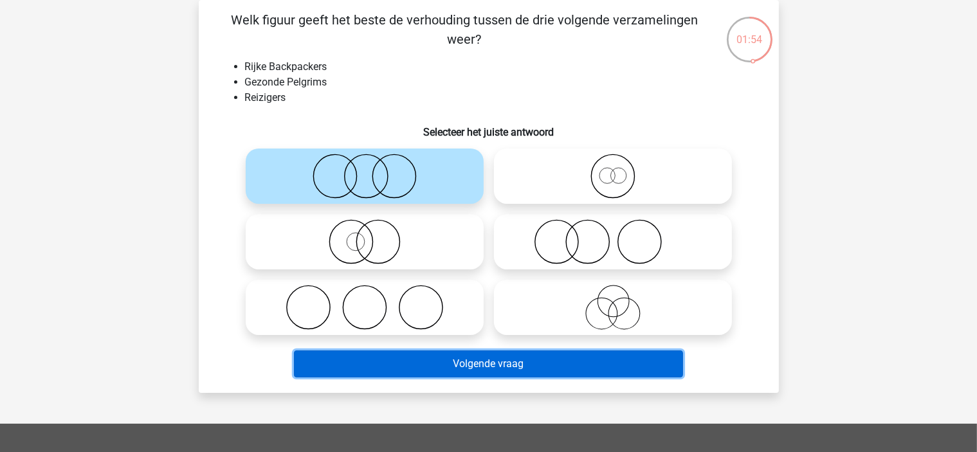
click at [391, 358] on button "Volgende vraag" at bounding box center [488, 364] width 389 height 27
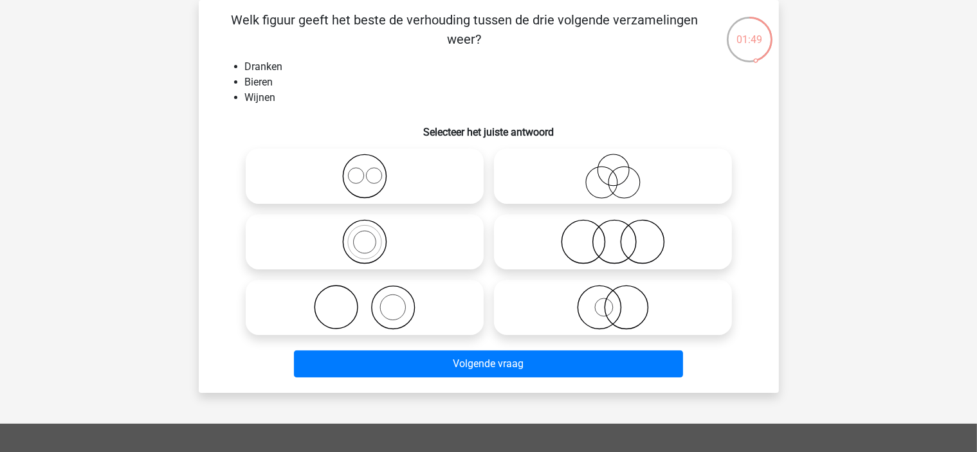
click at [433, 197] on icon at bounding box center [365, 176] width 228 height 45
click at [373, 170] on input "radio" at bounding box center [369, 165] width 8 height 8
radio input "true"
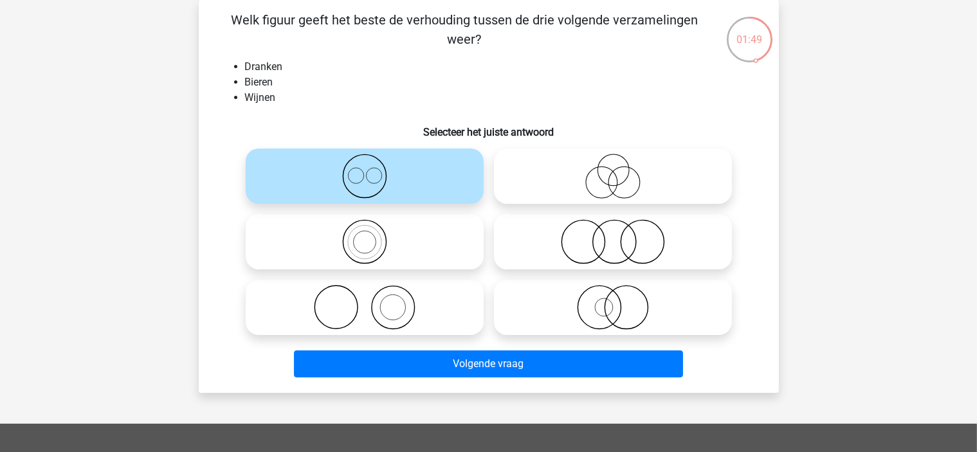
click at [433, 197] on icon at bounding box center [365, 176] width 228 height 45
click at [373, 170] on input "radio" at bounding box center [369, 165] width 8 height 8
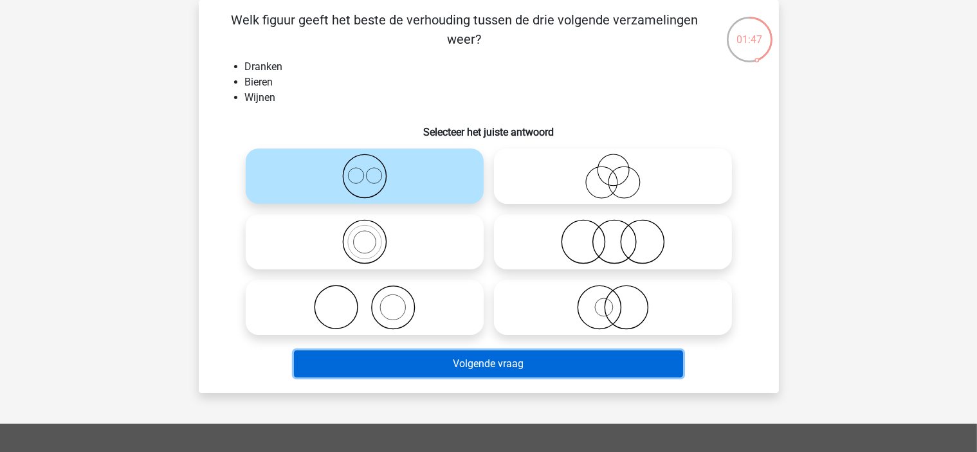
click at [358, 370] on button "Volgende vraag" at bounding box center [488, 364] width 389 height 27
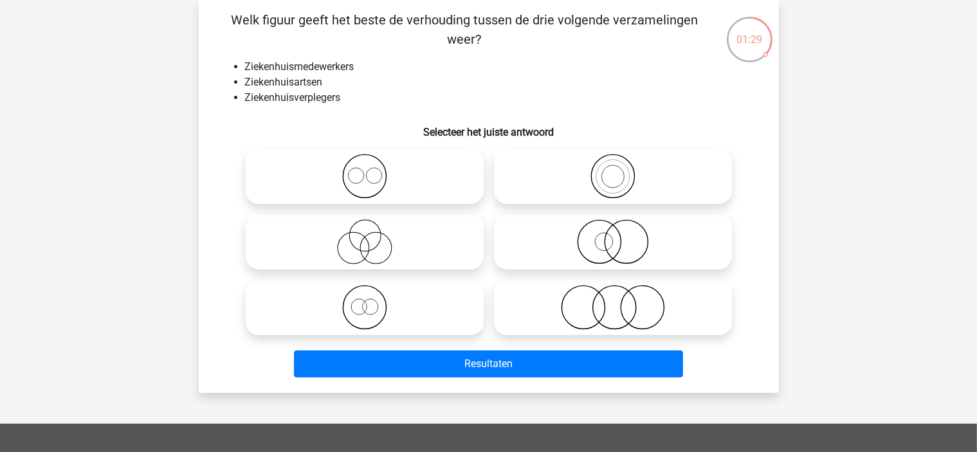
click at [434, 318] on icon at bounding box center [365, 307] width 228 height 45
click at [373, 301] on input "radio" at bounding box center [369, 297] width 8 height 8
radio input "true"
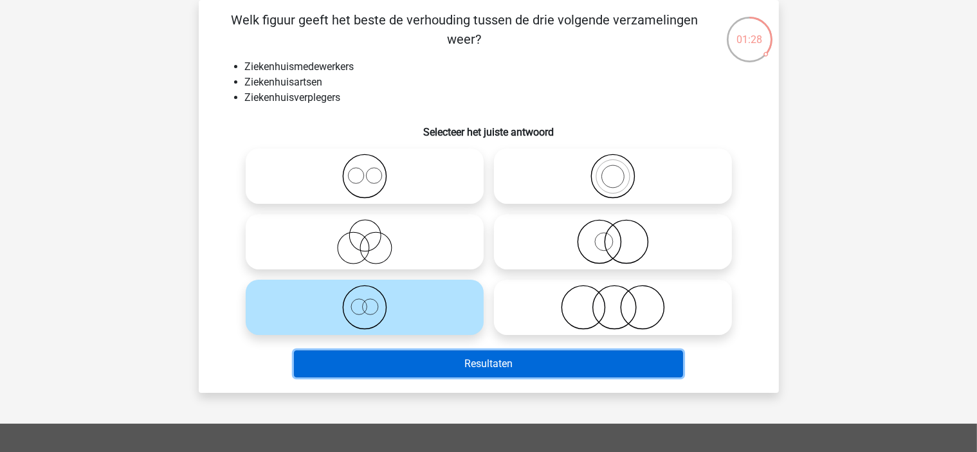
click at [376, 371] on button "Resultaten" at bounding box center [488, 364] width 389 height 27
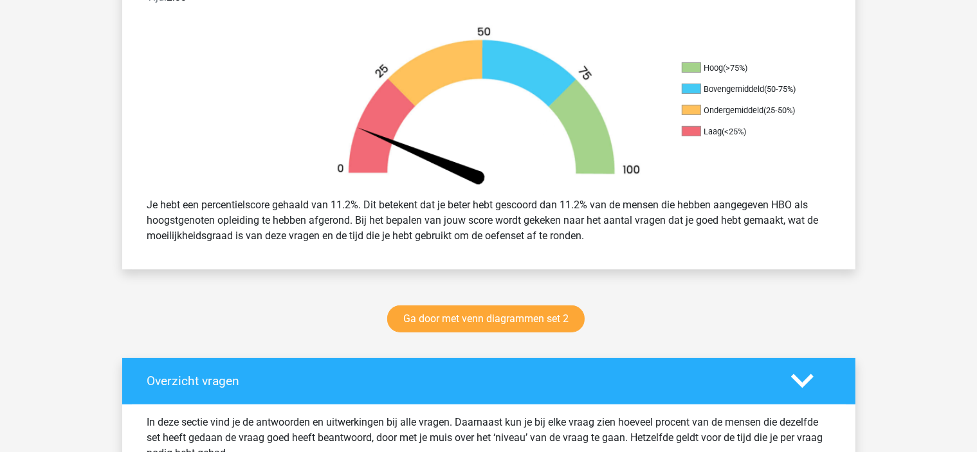
scroll to position [386, 0]
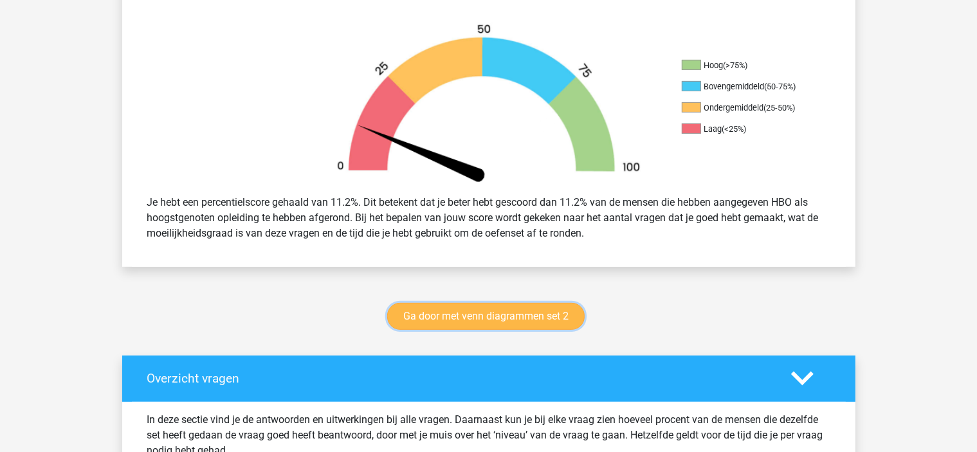
click at [479, 316] on link "Ga door met venn diagrammen set 2" at bounding box center [485, 316] width 197 height 27
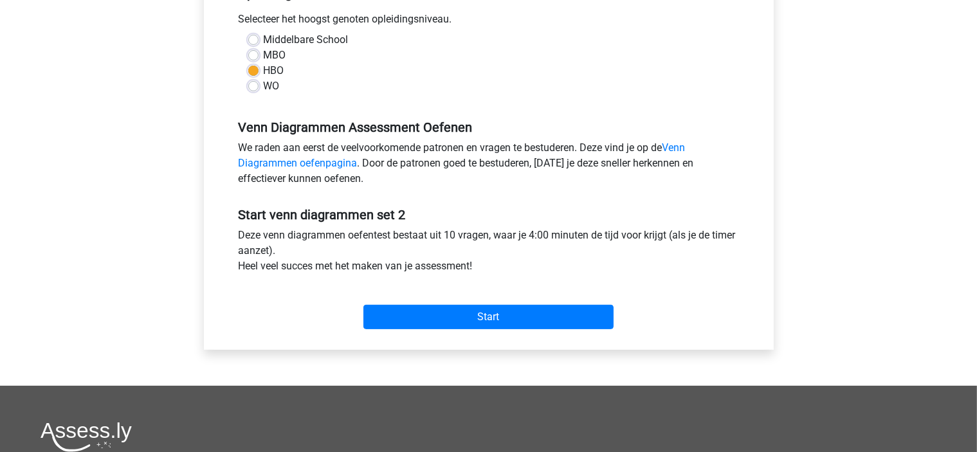
scroll to position [304, 0]
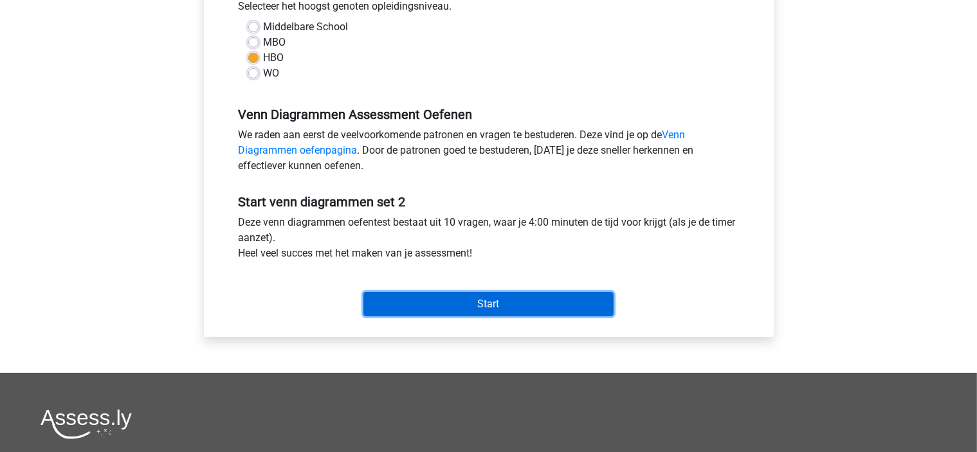
click at [468, 308] on input "Start" at bounding box center [488, 304] width 250 height 24
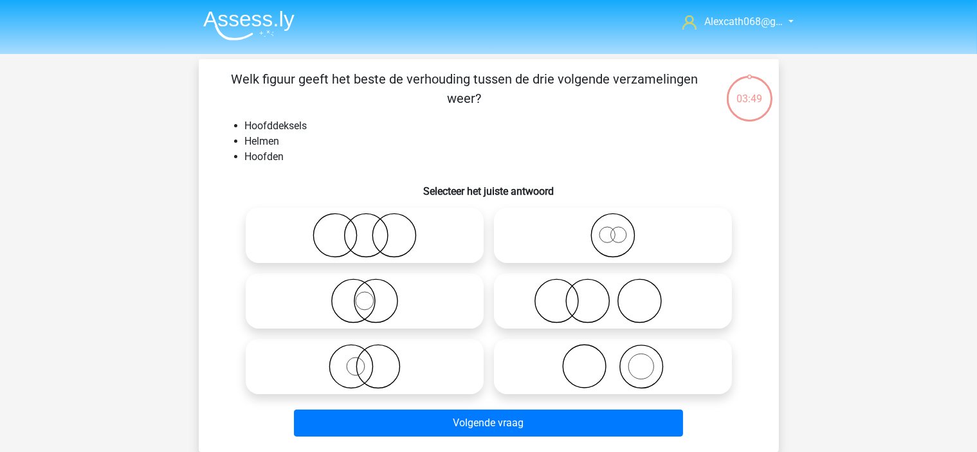
click at [440, 288] on icon at bounding box center [365, 301] width 228 height 45
click at [373, 288] on input "radio" at bounding box center [369, 290] width 8 height 8
radio input "true"
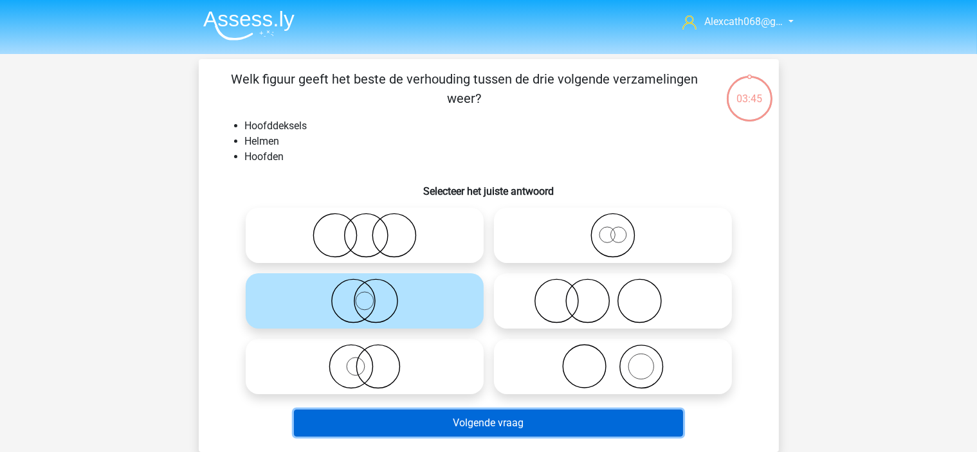
click at [425, 417] on button "Volgende vraag" at bounding box center [488, 423] width 389 height 27
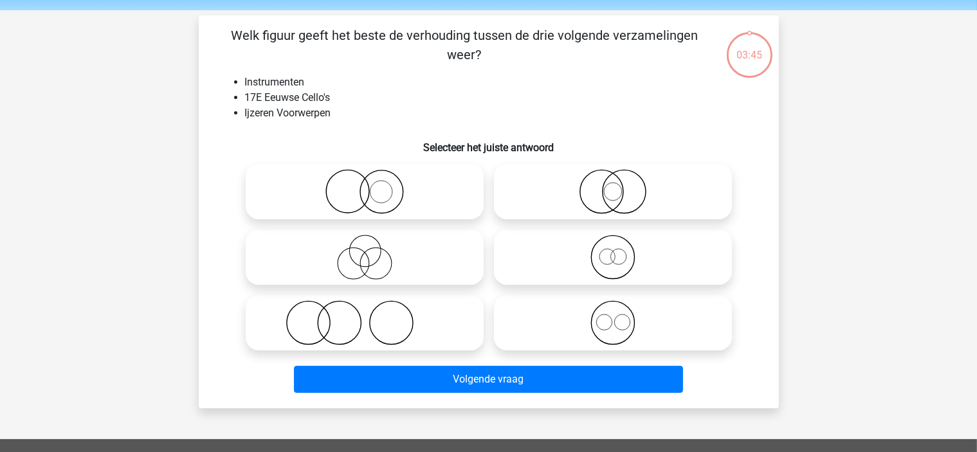
scroll to position [59, 0]
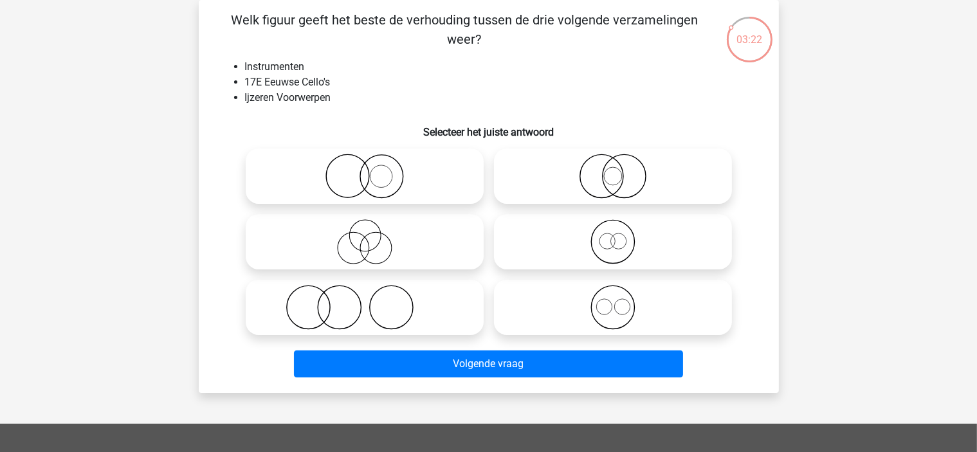
click at [422, 309] on icon at bounding box center [365, 307] width 228 height 45
click at [373, 301] on input "radio" at bounding box center [369, 297] width 8 height 8
radio input "true"
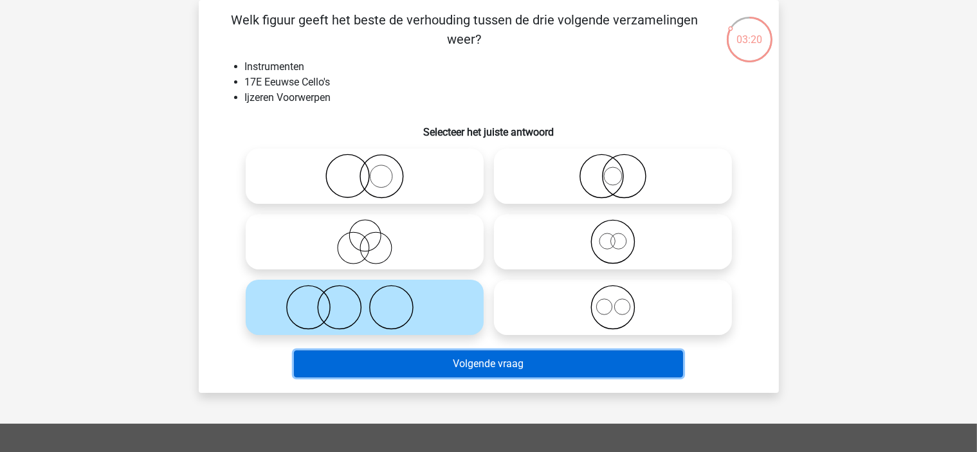
click at [388, 372] on button "Volgende vraag" at bounding box center [488, 364] width 389 height 27
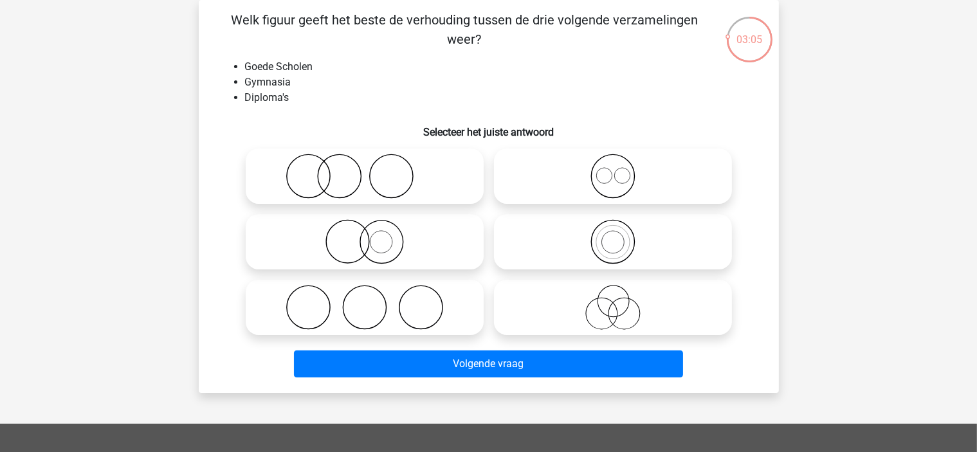
click at [586, 310] on circle at bounding box center [602, 314] width 32 height 32
click at [613, 301] on input "radio" at bounding box center [617, 297] width 8 height 8
radio input "true"
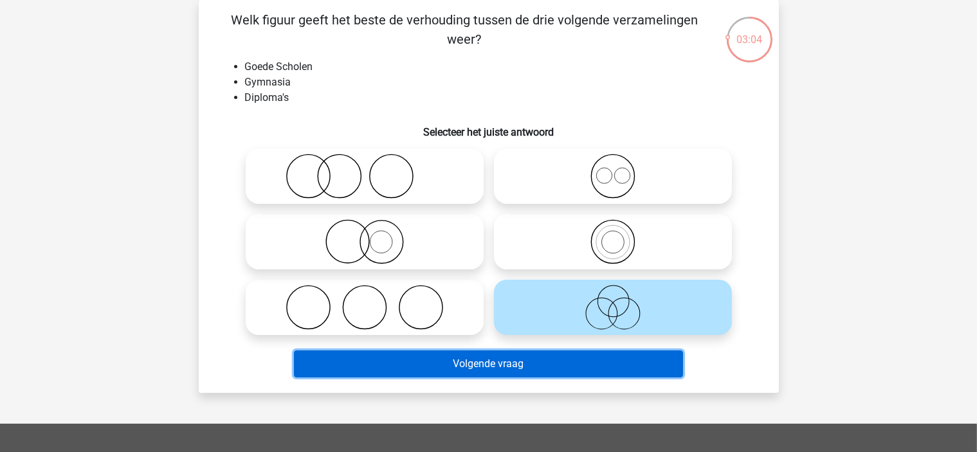
click at [434, 363] on button "Volgende vraag" at bounding box center [488, 364] width 389 height 27
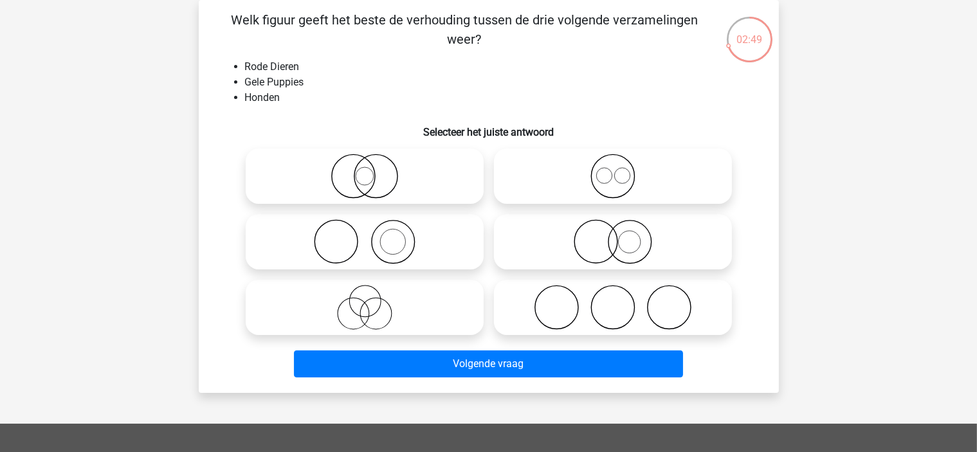
click at [435, 243] on icon at bounding box center [365, 241] width 228 height 45
click at [373, 235] on input "radio" at bounding box center [369, 231] width 8 height 8
radio input "true"
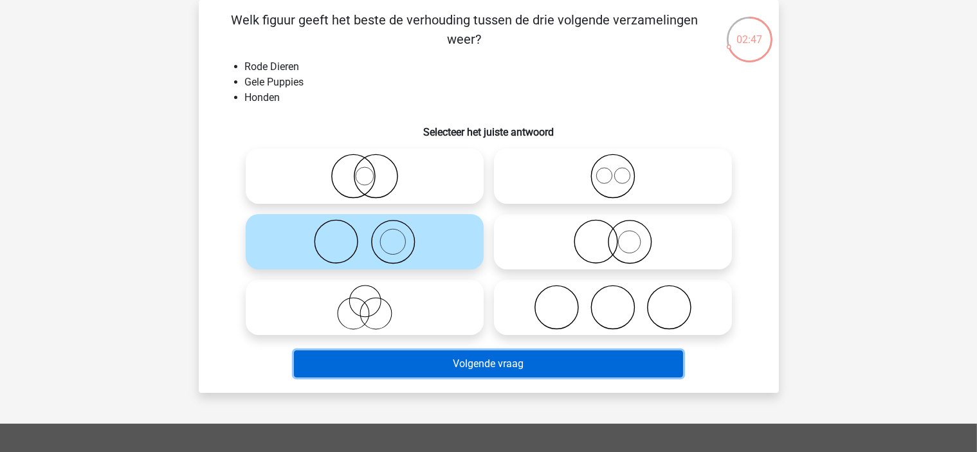
click at [380, 374] on button "Volgende vraag" at bounding box center [488, 364] width 389 height 27
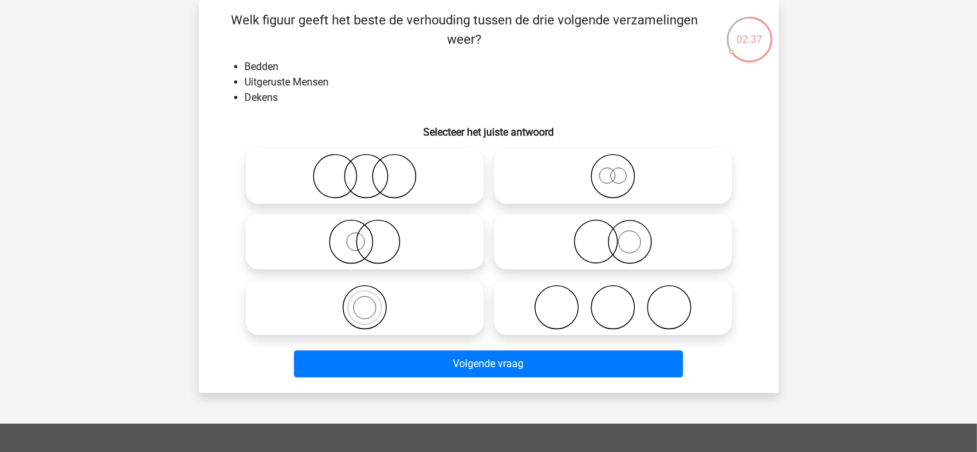
click at [679, 167] on icon at bounding box center [613, 176] width 228 height 45
click at [621, 167] on input "radio" at bounding box center [617, 165] width 8 height 8
radio input "true"
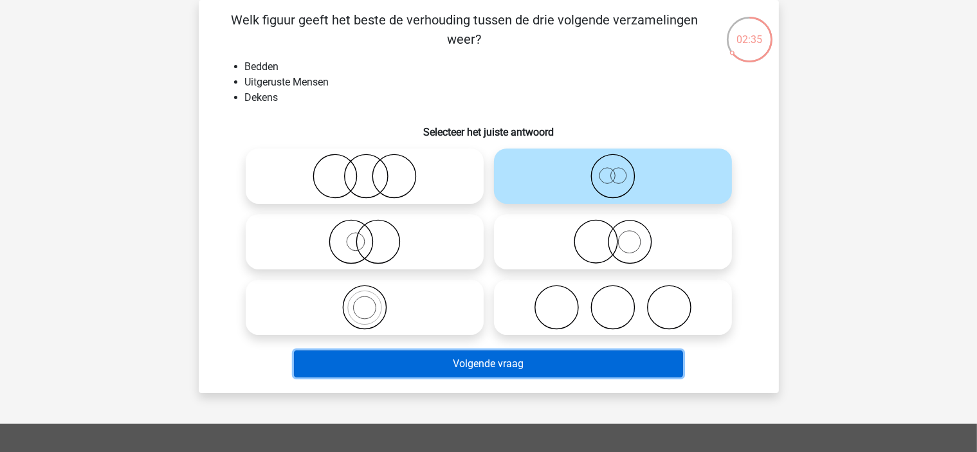
click at [551, 357] on button "Volgende vraag" at bounding box center [488, 364] width 389 height 27
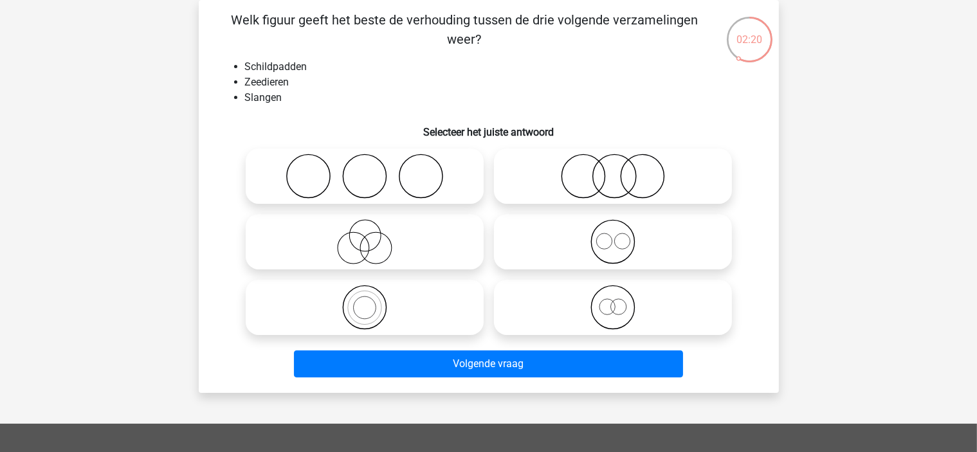
click at [688, 302] on icon at bounding box center [613, 307] width 228 height 45
click at [621, 301] on input "radio" at bounding box center [617, 297] width 8 height 8
radio input "true"
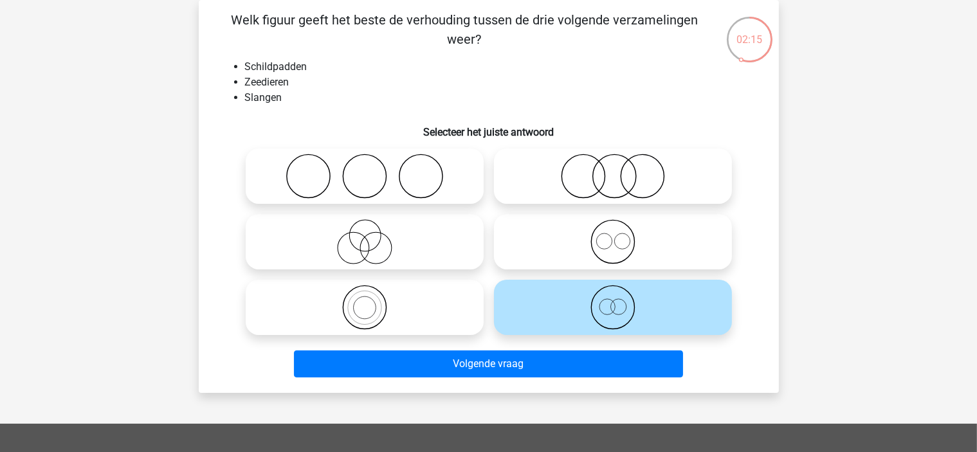
click at [668, 246] on icon at bounding box center [613, 241] width 228 height 45
click at [621, 235] on input "radio" at bounding box center [617, 231] width 8 height 8
radio input "true"
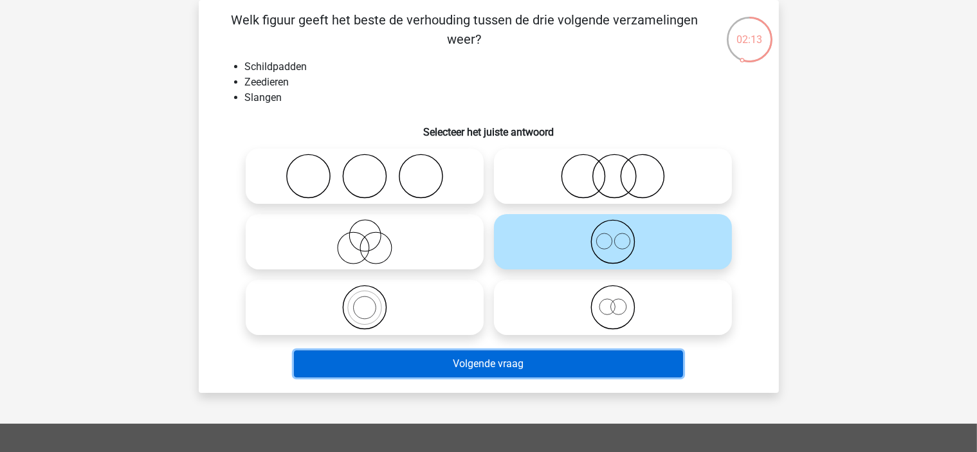
click at [552, 366] on button "Volgende vraag" at bounding box center [488, 364] width 389 height 27
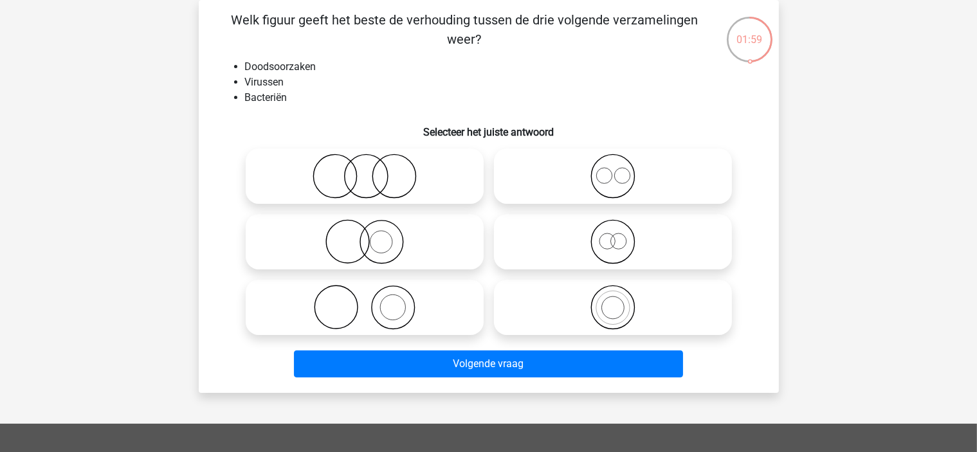
click at [443, 181] on icon at bounding box center [365, 176] width 228 height 45
click at [373, 170] on input "radio" at bounding box center [369, 165] width 8 height 8
radio input "true"
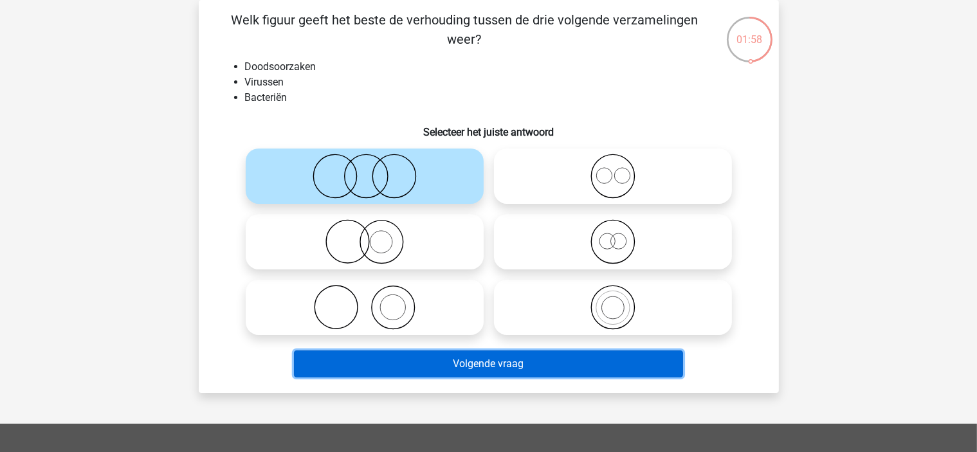
click at [416, 362] on button "Volgende vraag" at bounding box center [488, 364] width 389 height 27
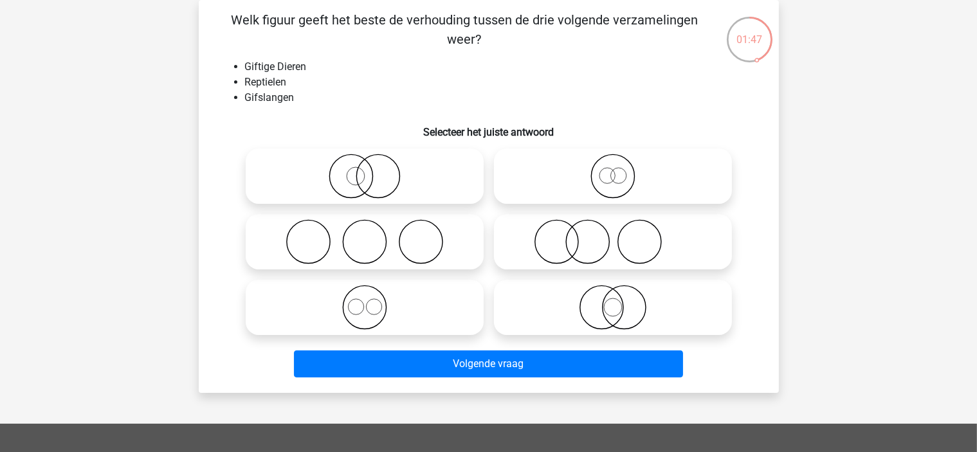
click at [448, 179] on icon at bounding box center [365, 176] width 228 height 45
click at [373, 170] on input "radio" at bounding box center [369, 165] width 8 height 8
radio input "true"
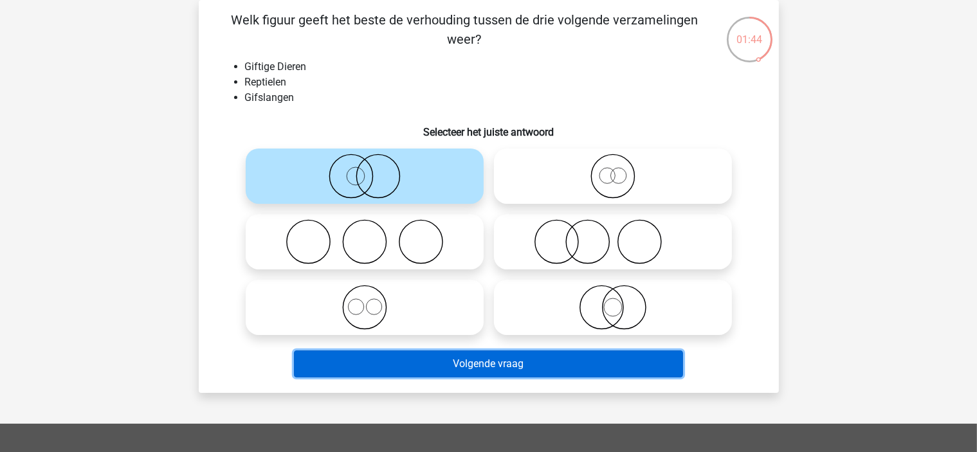
click at [404, 370] on button "Volgende vraag" at bounding box center [488, 364] width 389 height 27
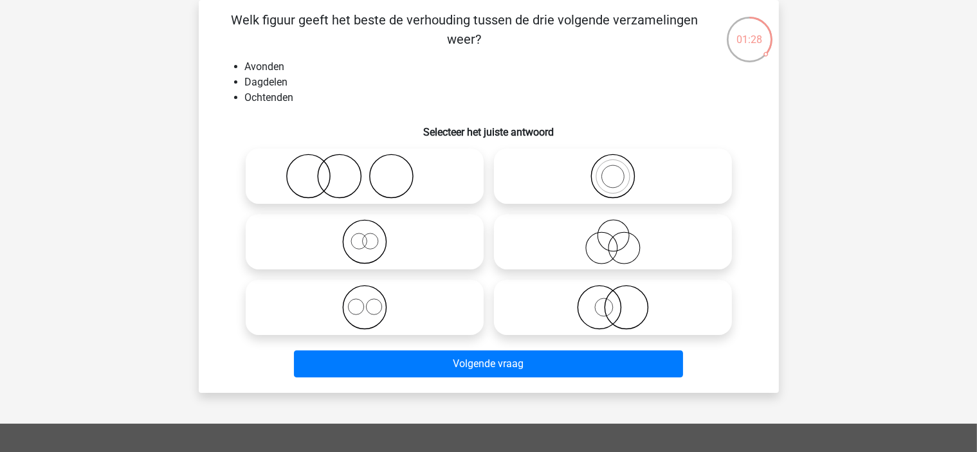
click at [439, 327] on icon at bounding box center [365, 307] width 228 height 45
click at [373, 301] on input "radio" at bounding box center [369, 297] width 8 height 8
radio input "true"
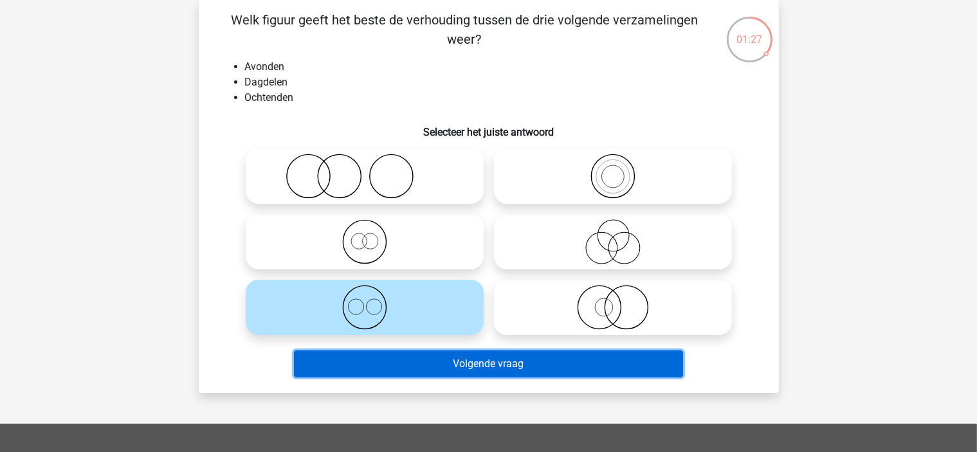
click at [414, 358] on button "Volgende vraag" at bounding box center [488, 364] width 389 height 27
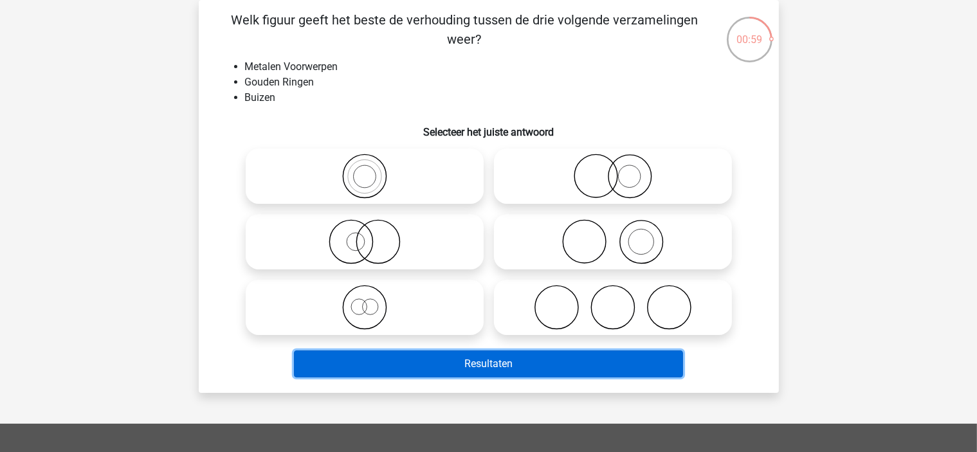
click at [433, 362] on button "Resultaten" at bounding box center [488, 364] width 389 height 27
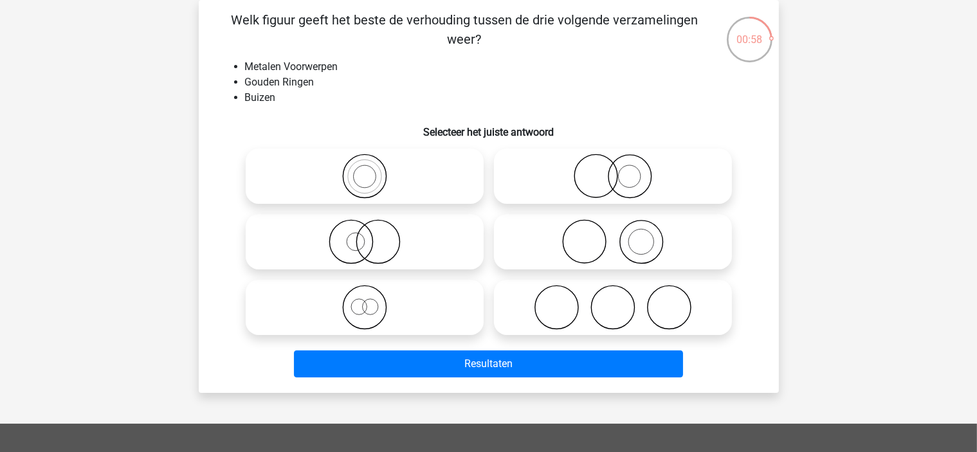
click at [458, 251] on icon at bounding box center [365, 241] width 228 height 45
click at [373, 235] on input "radio" at bounding box center [369, 231] width 8 height 8
radio input "true"
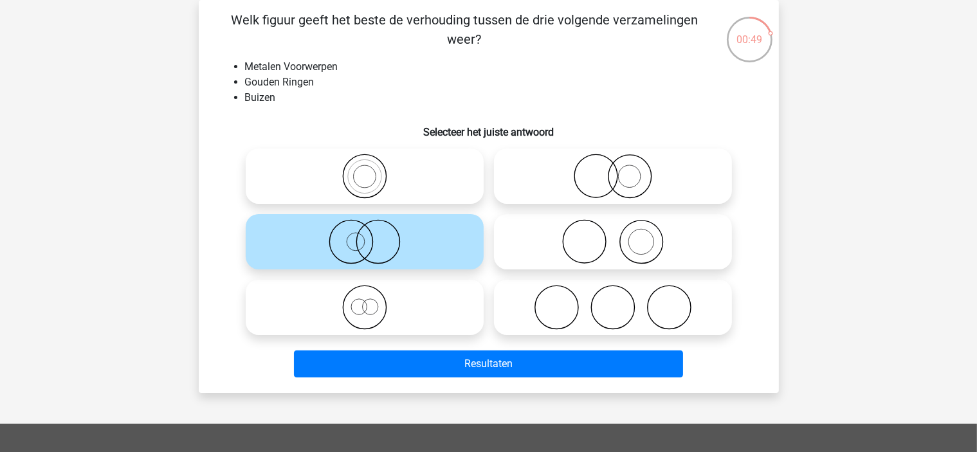
click at [625, 233] on icon at bounding box center [613, 241] width 228 height 45
click at [621, 233] on input "radio" at bounding box center [617, 231] width 8 height 8
radio input "true"
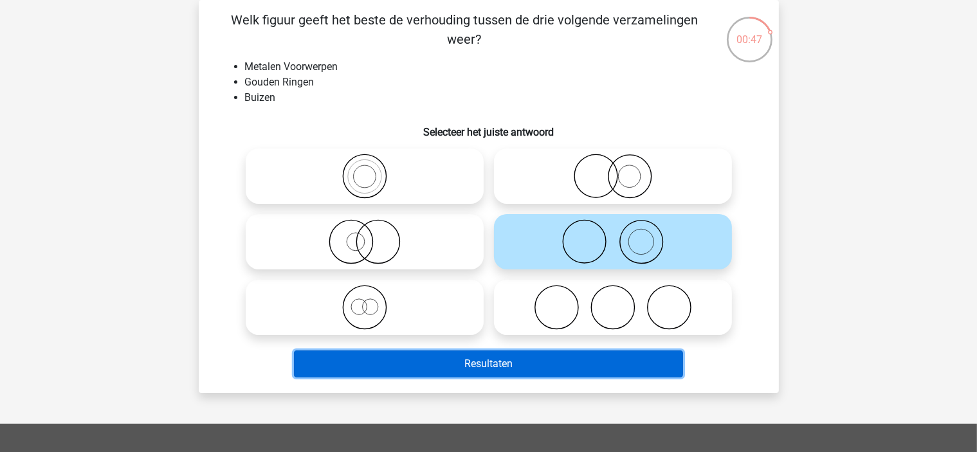
click at [534, 356] on button "Resultaten" at bounding box center [488, 364] width 389 height 27
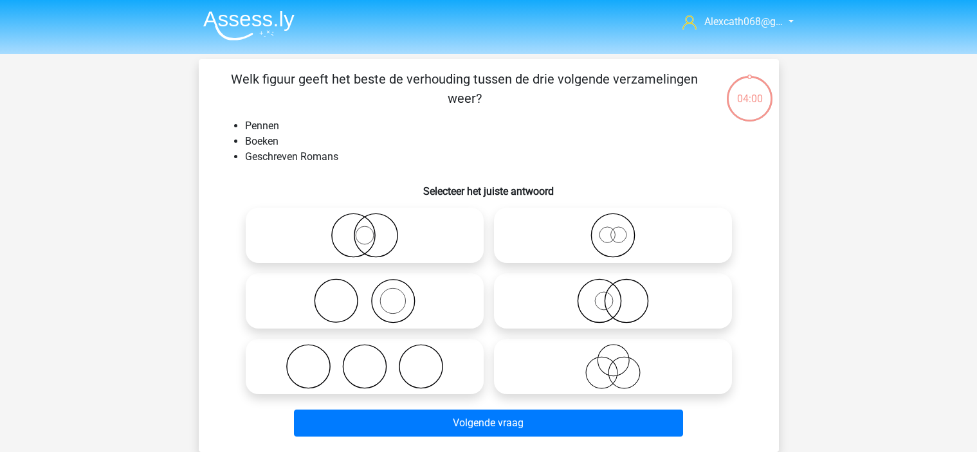
scroll to position [59, 0]
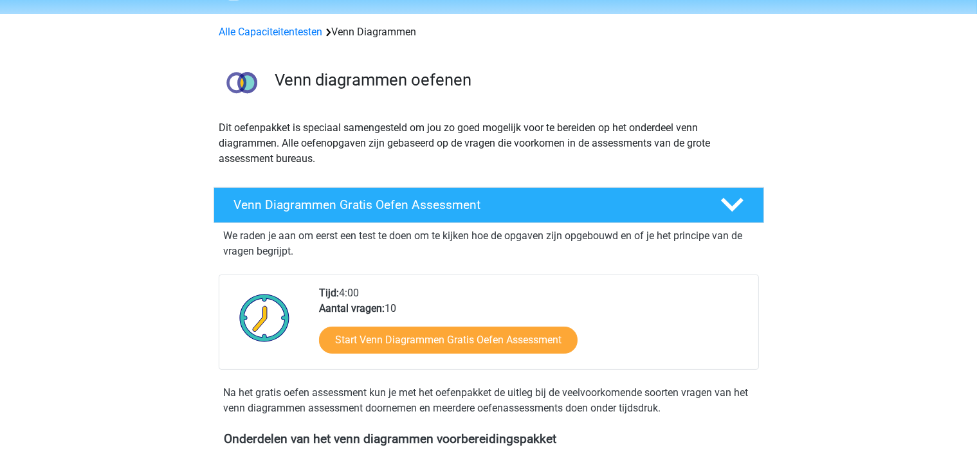
scroll to position [23, 0]
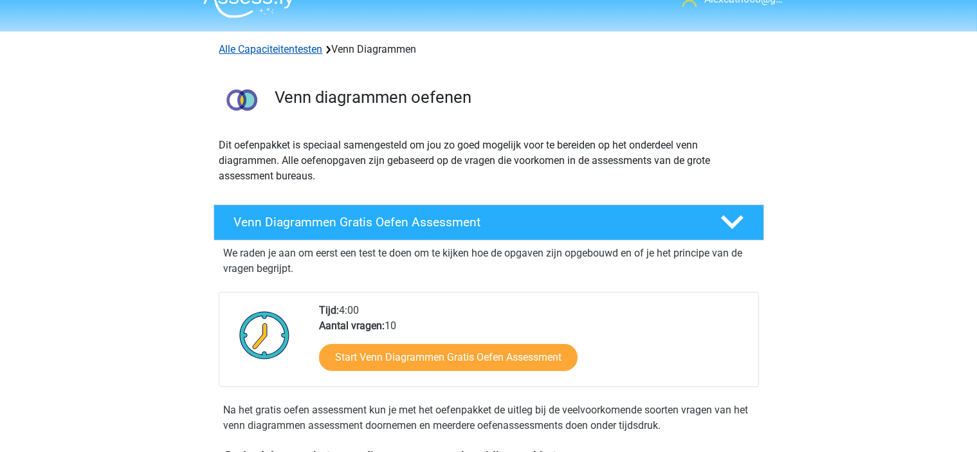
click at [271, 48] on link "Alle Capaciteitentesten" at bounding box center [271, 49] width 104 height 12
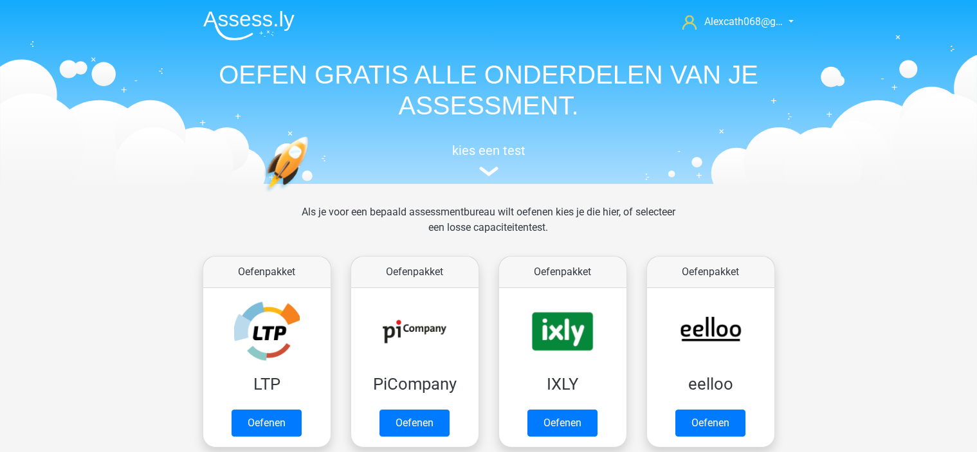
scroll to position [545, 0]
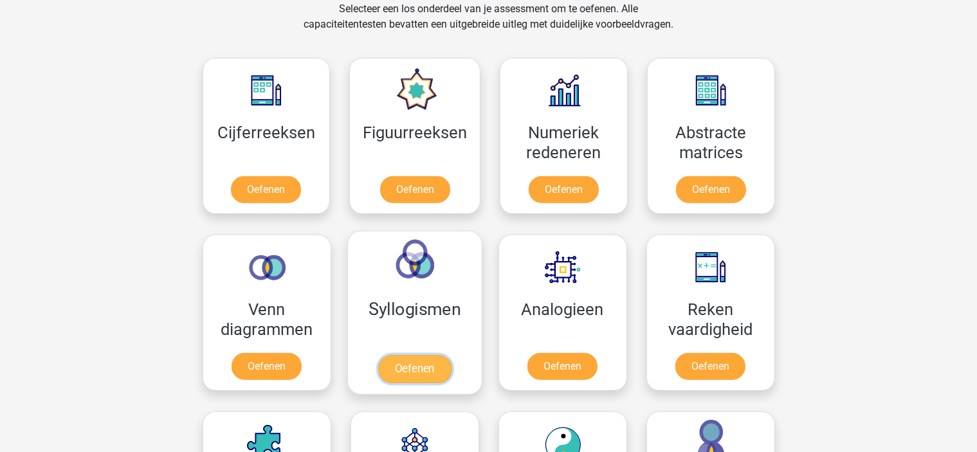
click at [417, 363] on link "Oefenen" at bounding box center [414, 369] width 73 height 28
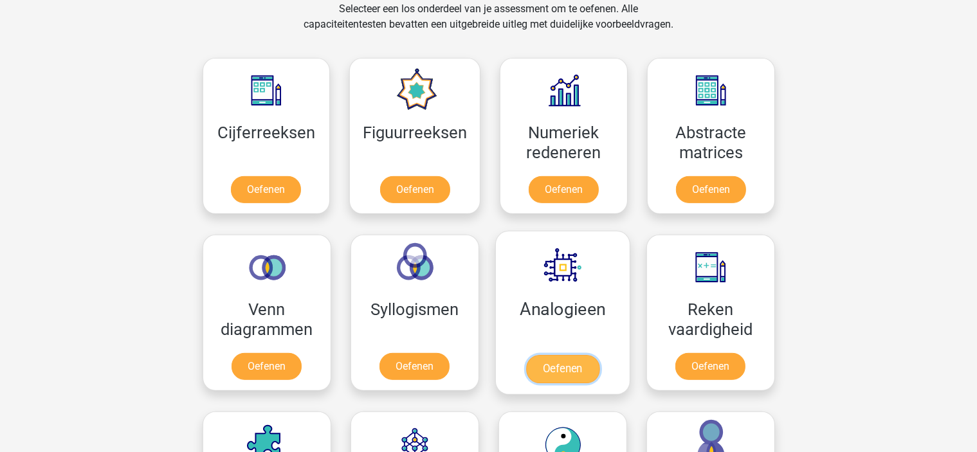
click at [567, 370] on link "Oefenen" at bounding box center [561, 369] width 73 height 28
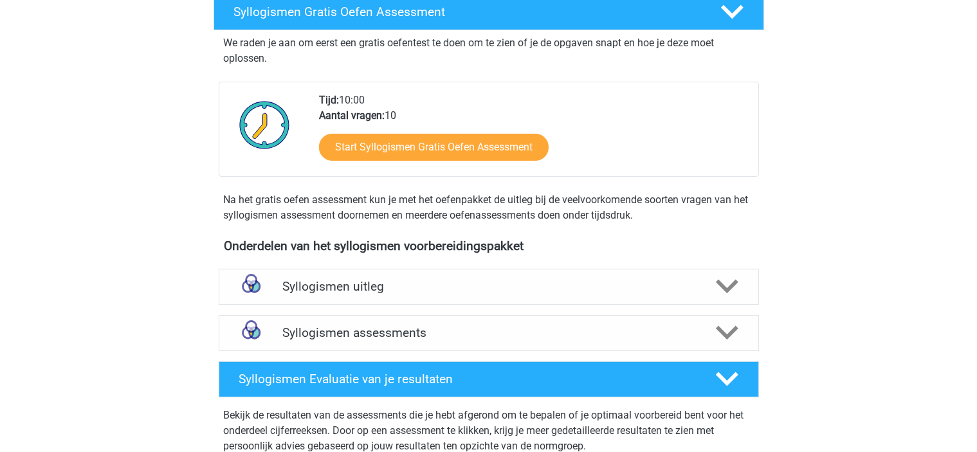
scroll to position [221, 0]
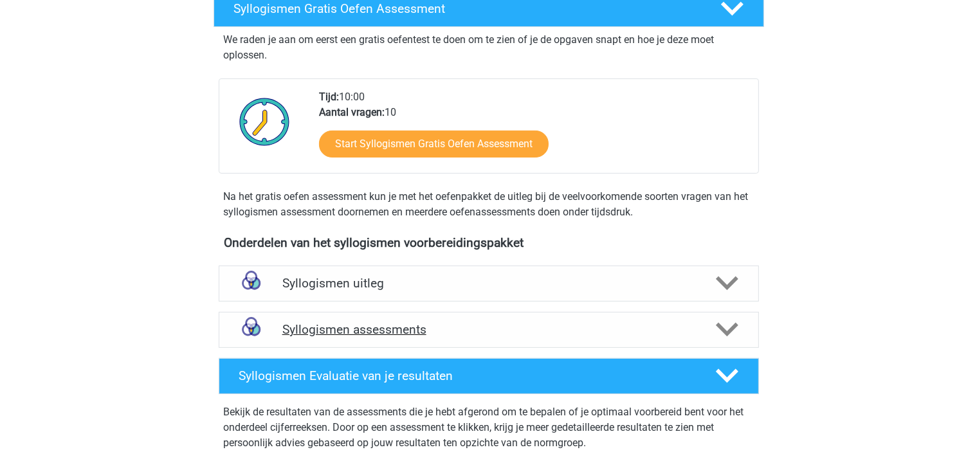
click at [367, 327] on h4 "Syllogismen assessments" at bounding box center [488, 329] width 413 height 15
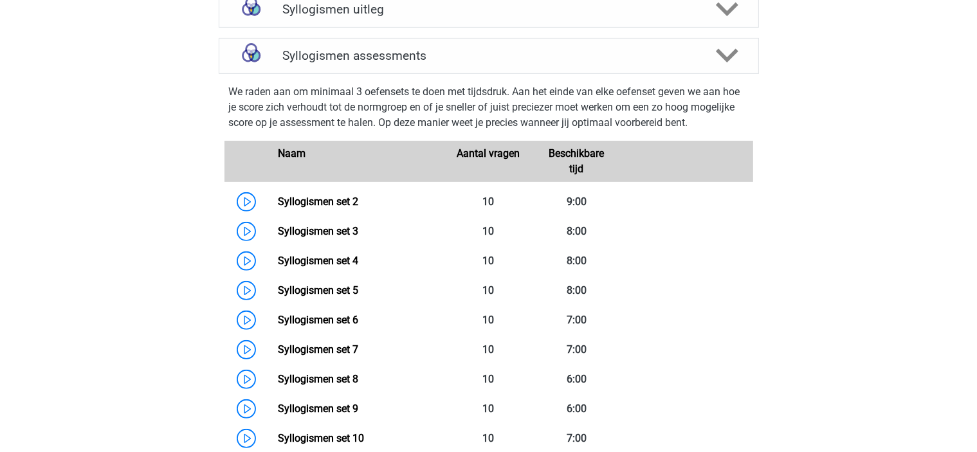
scroll to position [497, 0]
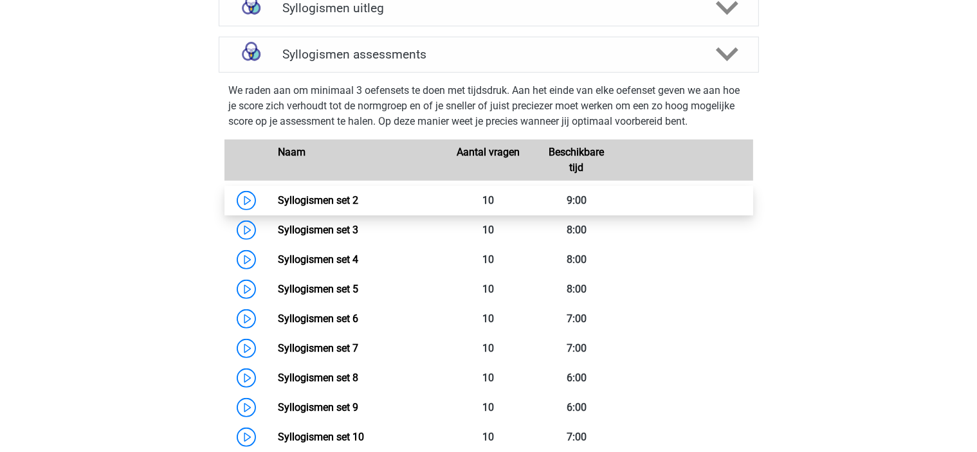
click at [328, 200] on link "Syllogismen set 2" at bounding box center [318, 200] width 80 height 12
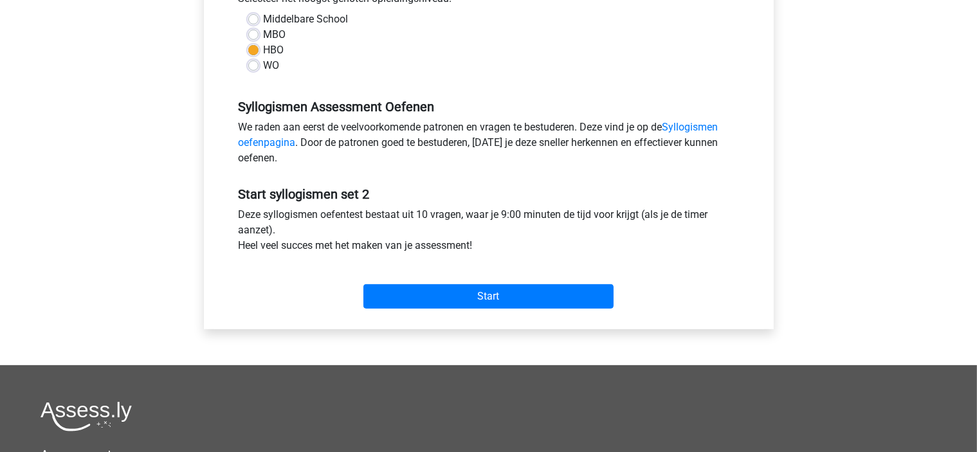
scroll to position [313, 0]
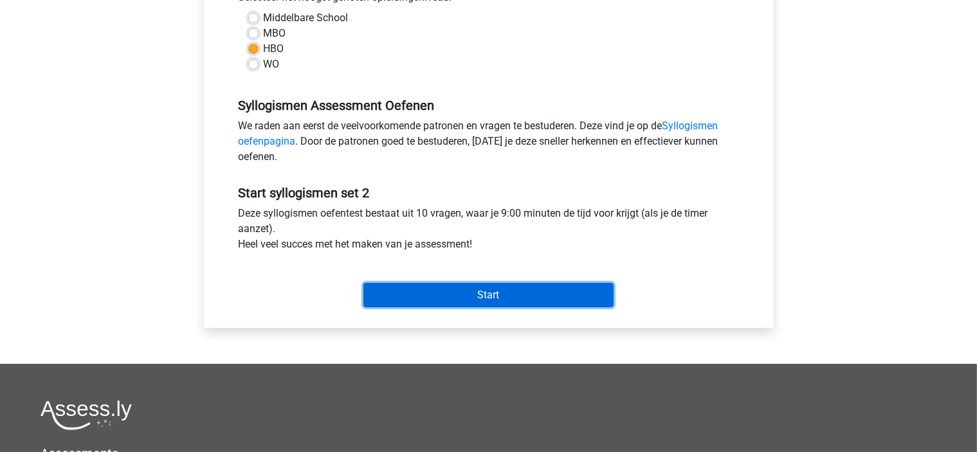
click at [431, 290] on input "Start" at bounding box center [488, 295] width 250 height 24
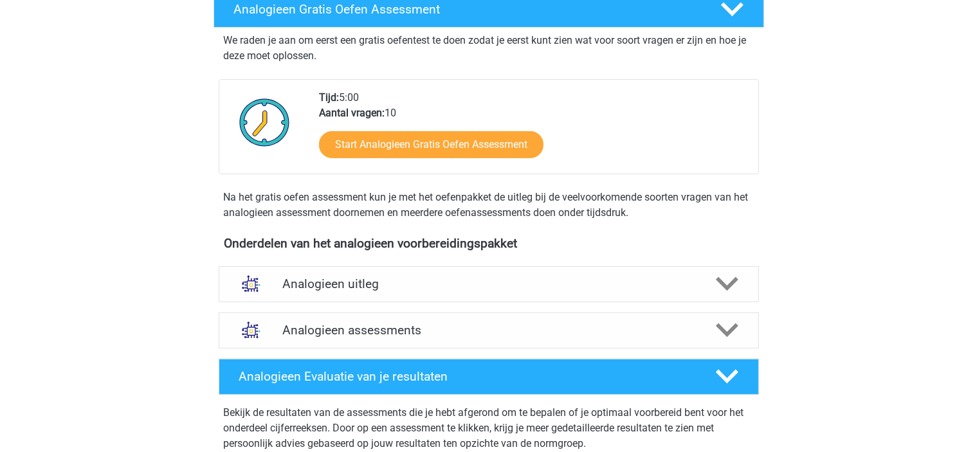
scroll to position [250, 0]
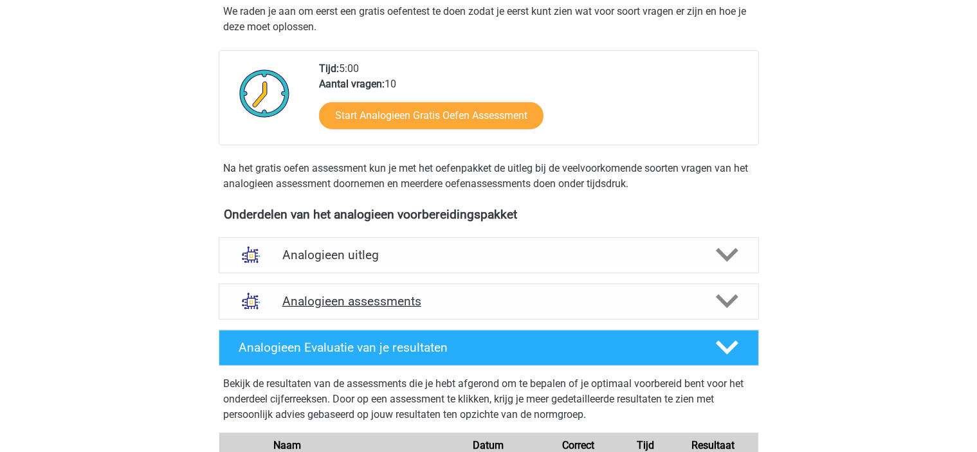
click at [490, 294] on h4 "Analogieen assessments" at bounding box center [488, 301] width 413 height 15
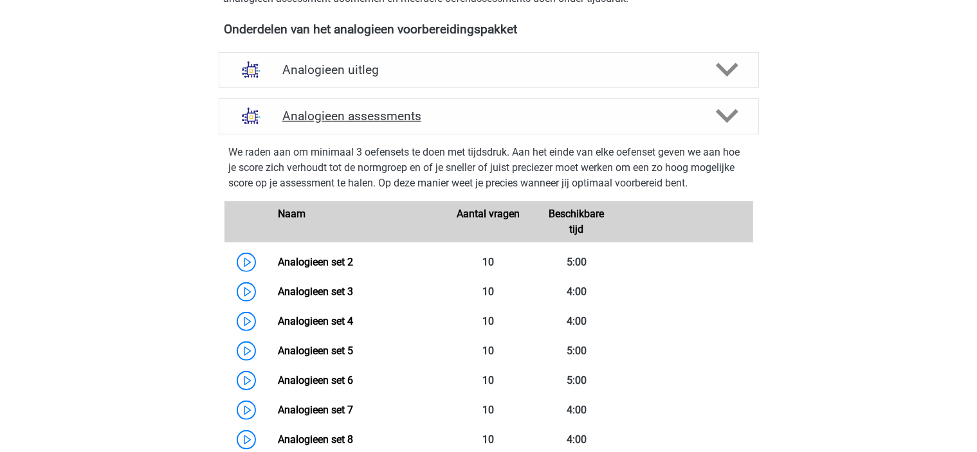
scroll to position [448, 0]
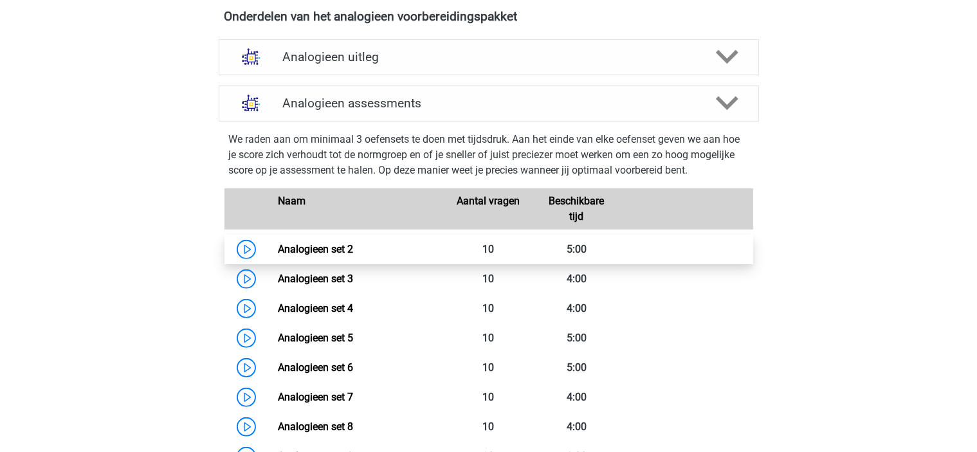
click at [306, 255] on link "Analogieen set 2" at bounding box center [315, 249] width 75 height 12
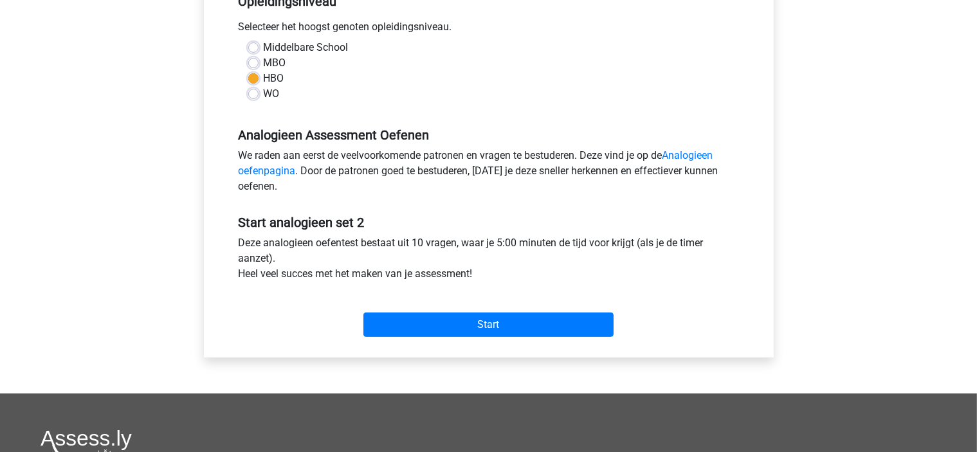
scroll to position [291, 0]
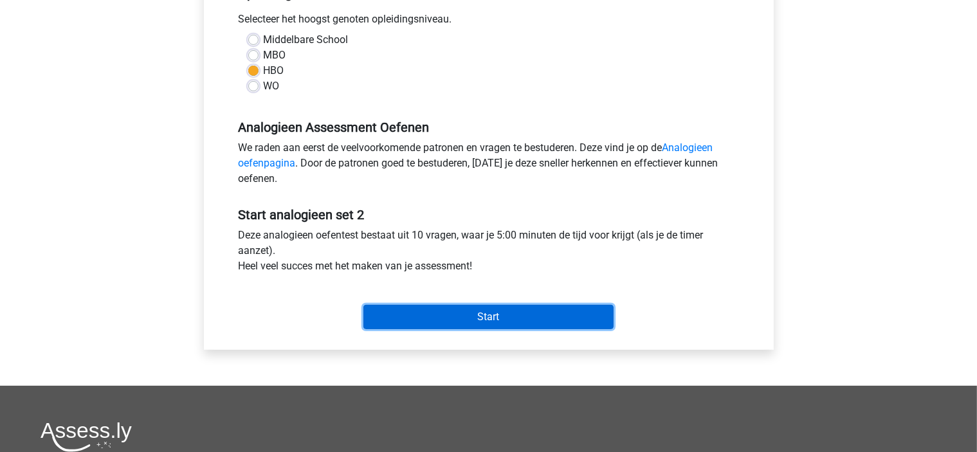
click at [449, 311] on input "Start" at bounding box center [488, 317] width 250 height 24
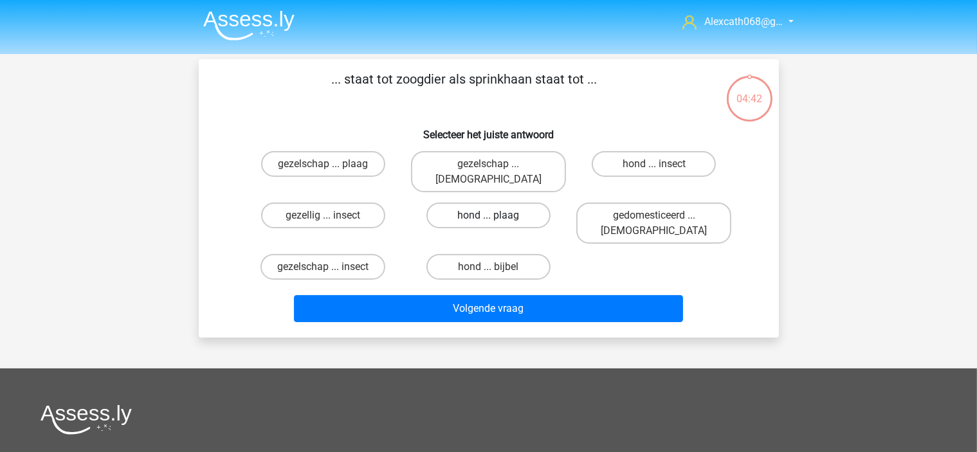
click at [539, 203] on label "hond ... plaag" at bounding box center [488, 216] width 124 height 26
click at [497, 215] on input "hond ... plaag" at bounding box center [492, 219] width 8 height 8
radio input "true"
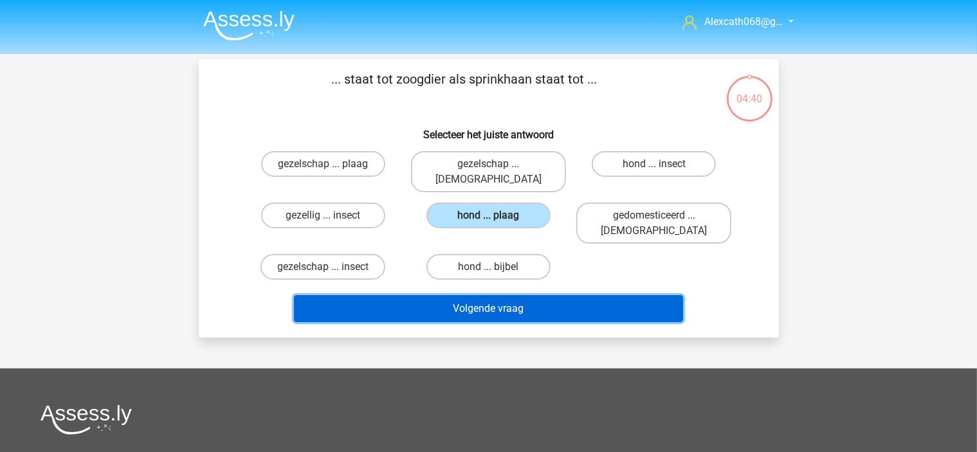
click at [578, 295] on button "Volgende vraag" at bounding box center [488, 308] width 389 height 27
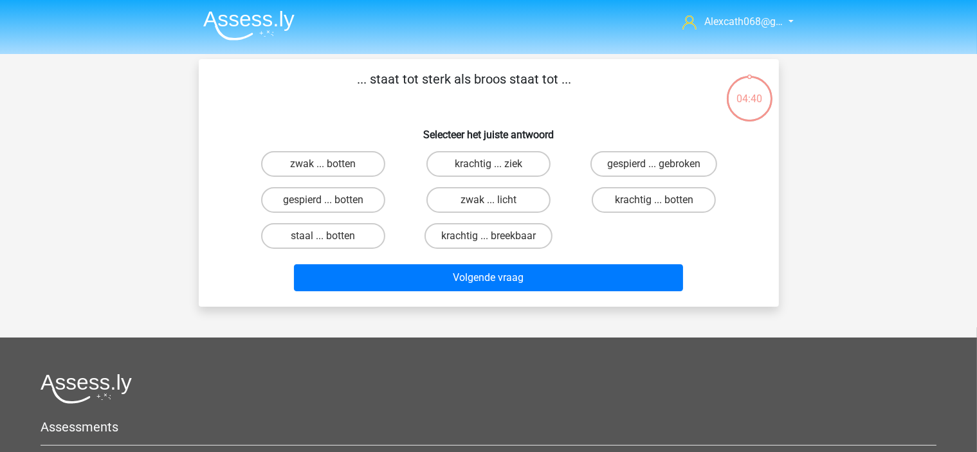
scroll to position [59, 0]
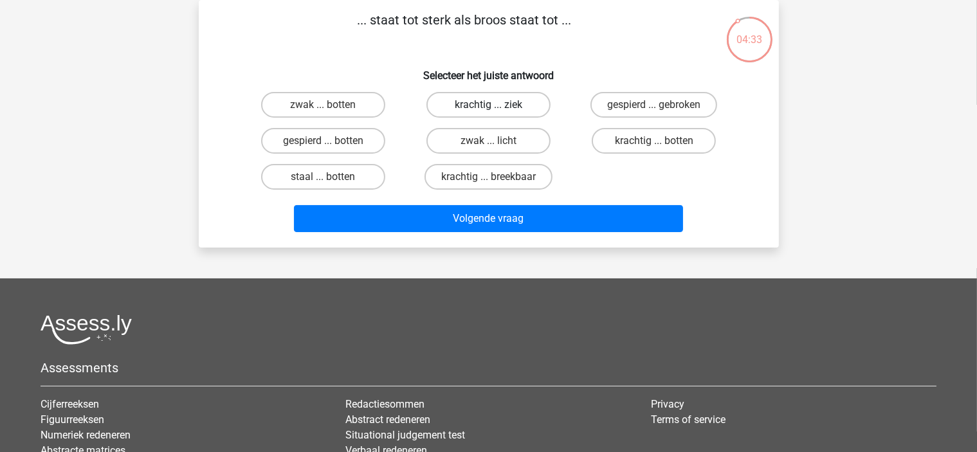
click at [494, 98] on label "krachtig ... ziek" at bounding box center [488, 105] width 124 height 26
click at [494, 105] on input "krachtig ... ziek" at bounding box center [492, 109] width 8 height 8
radio input "true"
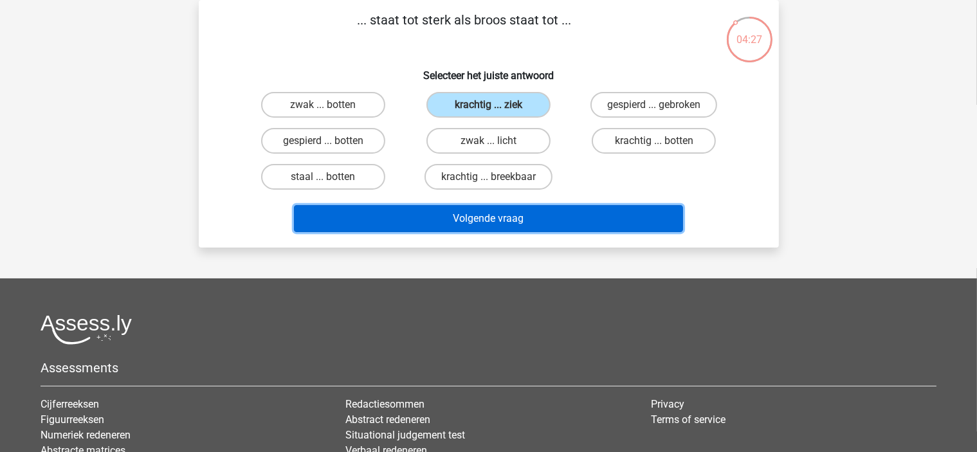
click at [544, 217] on button "Volgende vraag" at bounding box center [488, 218] width 389 height 27
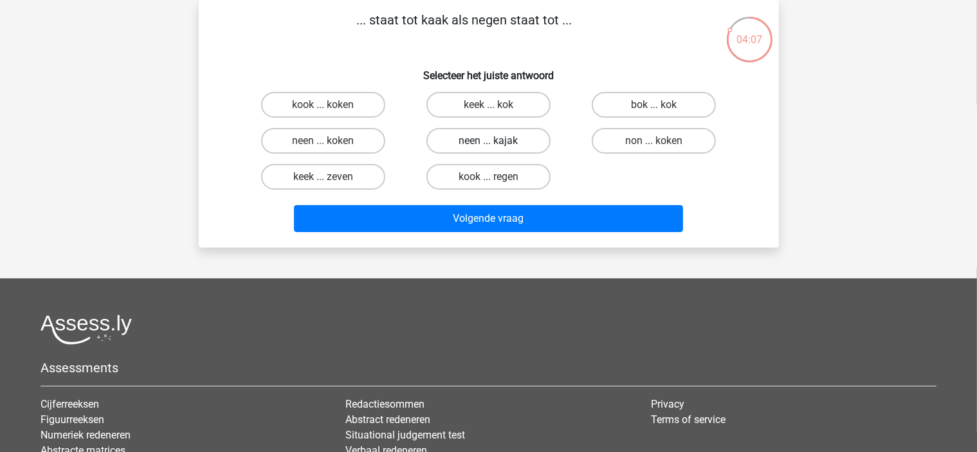
click at [533, 145] on label "neen ... kajak" at bounding box center [488, 141] width 124 height 26
click at [497, 145] on input "neen ... kajak" at bounding box center [492, 145] width 8 height 8
radio input "true"
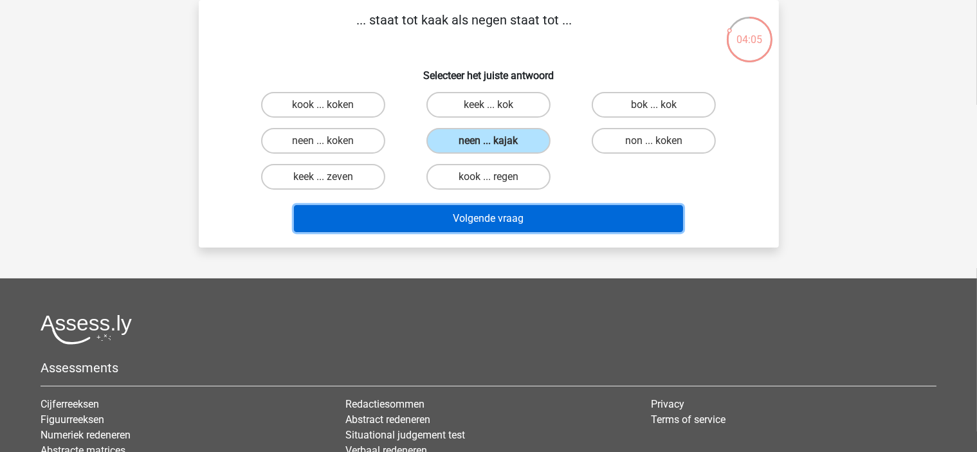
click at [547, 223] on button "Volgende vraag" at bounding box center [488, 218] width 389 height 27
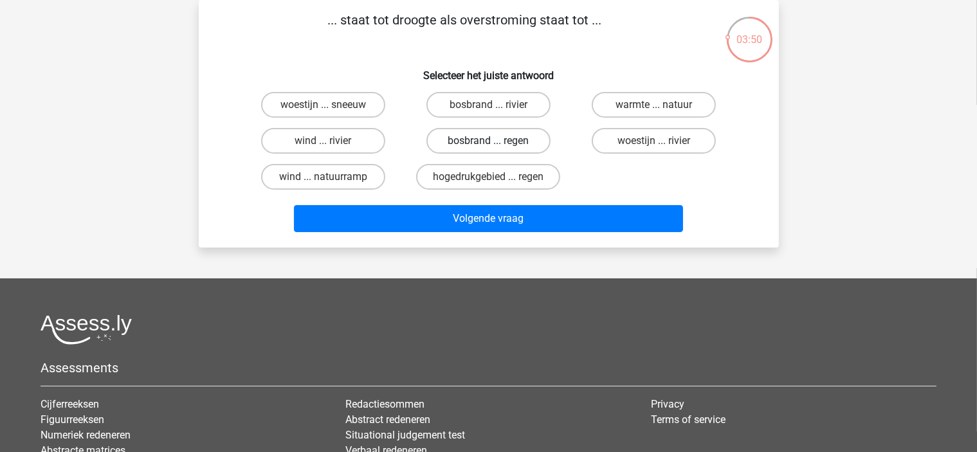
click at [541, 146] on label "bosbrand ... regen" at bounding box center [488, 141] width 124 height 26
click at [497, 146] on input "bosbrand ... regen" at bounding box center [492, 145] width 8 height 8
radio input "true"
click at [638, 141] on label "woestijn ... rivier" at bounding box center [654, 141] width 124 height 26
click at [654, 141] on input "woestijn ... rivier" at bounding box center [658, 145] width 8 height 8
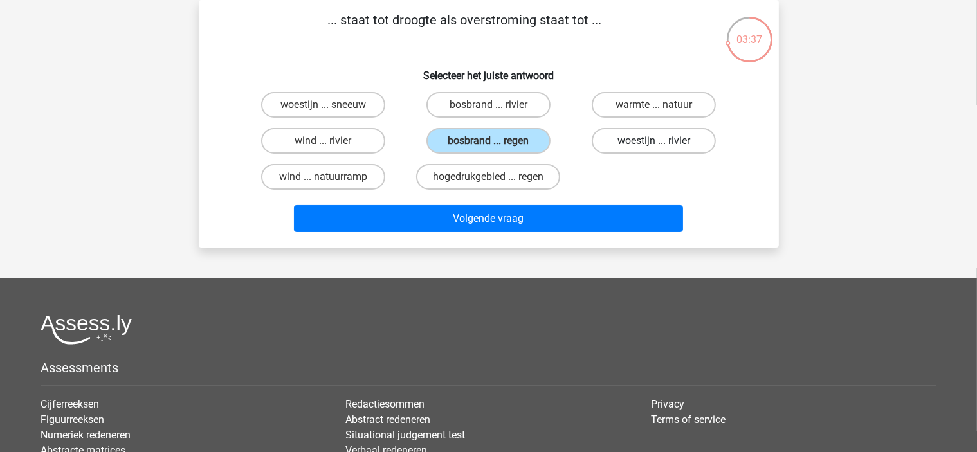
radio input "true"
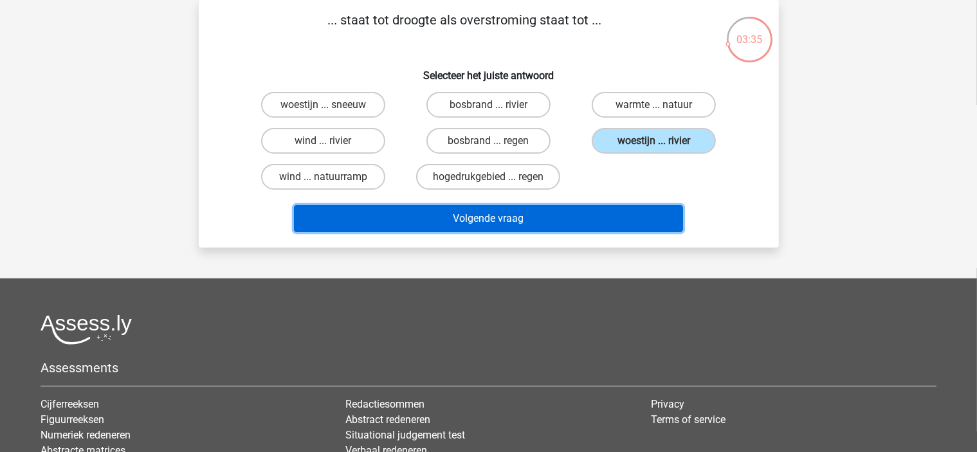
click at [569, 220] on button "Volgende vraag" at bounding box center [488, 218] width 389 height 27
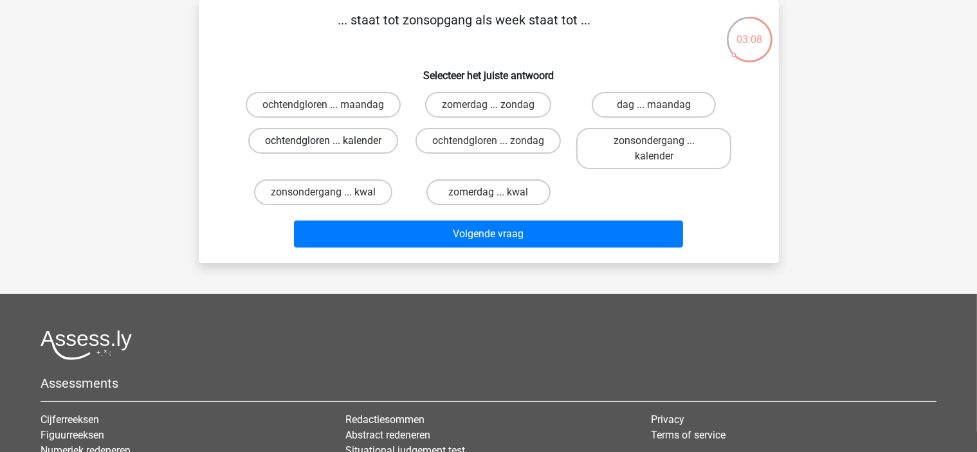
click at [289, 136] on label "ochtendgloren ... kalender" at bounding box center [323, 141] width 150 height 26
click at [323, 141] on input "ochtendgloren ... kalender" at bounding box center [327, 145] width 8 height 8
radio input "true"
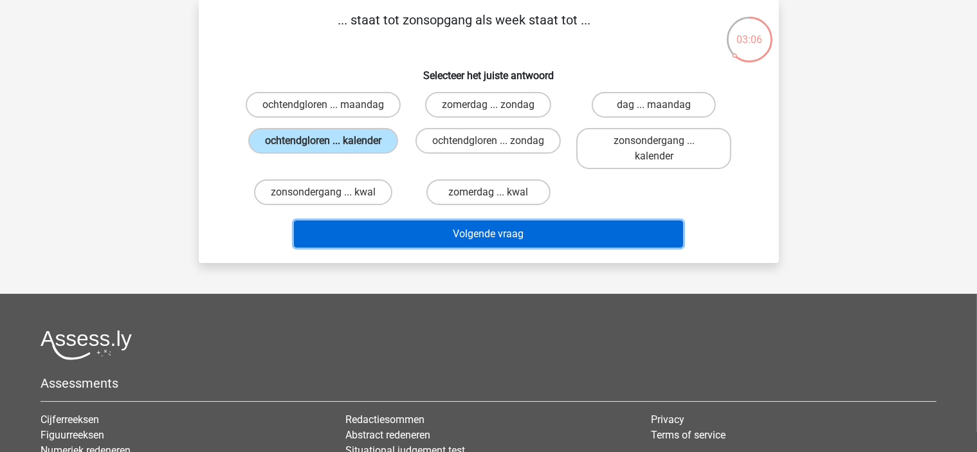
click at [422, 230] on button "Volgende vraag" at bounding box center [488, 234] width 389 height 27
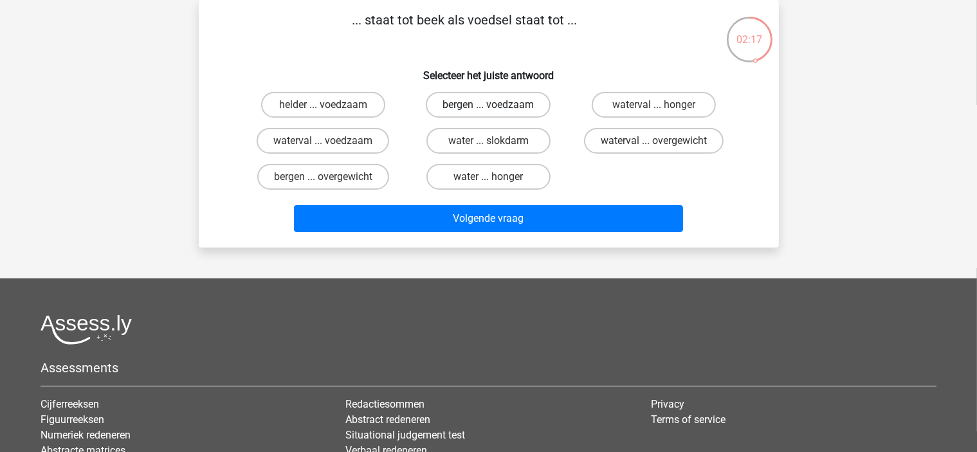
click at [513, 100] on label "bergen ... voedzaam" at bounding box center [488, 105] width 125 height 26
click at [497, 105] on input "bergen ... voedzaam" at bounding box center [492, 109] width 8 height 8
radio input "true"
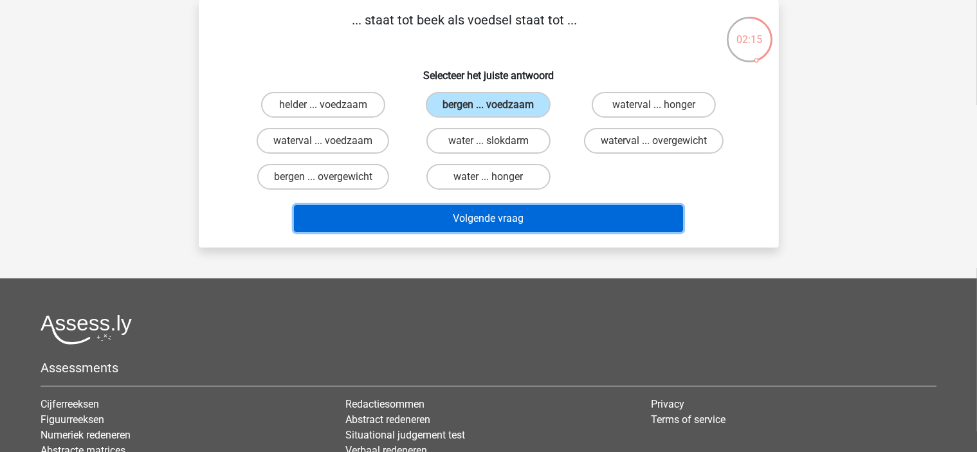
click at [411, 223] on button "Volgende vraag" at bounding box center [488, 218] width 389 height 27
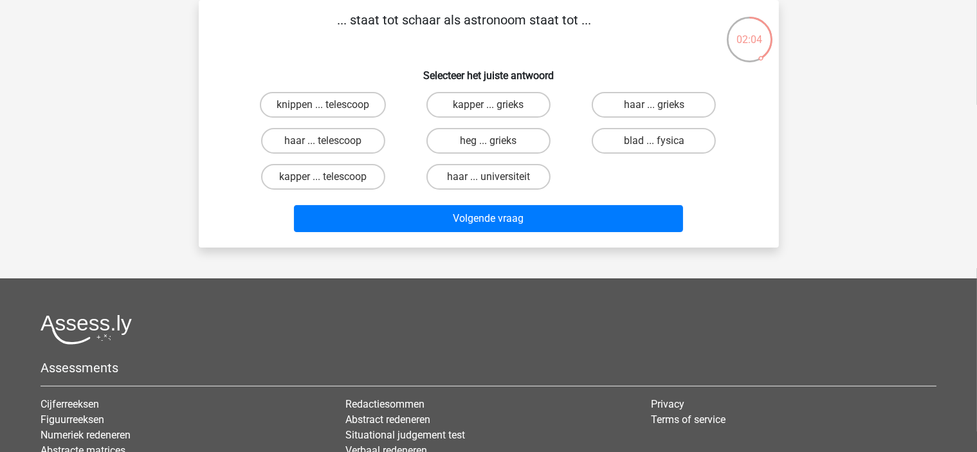
click at [327, 177] on input "kapper ... telescoop" at bounding box center [327, 181] width 8 height 8
radio input "true"
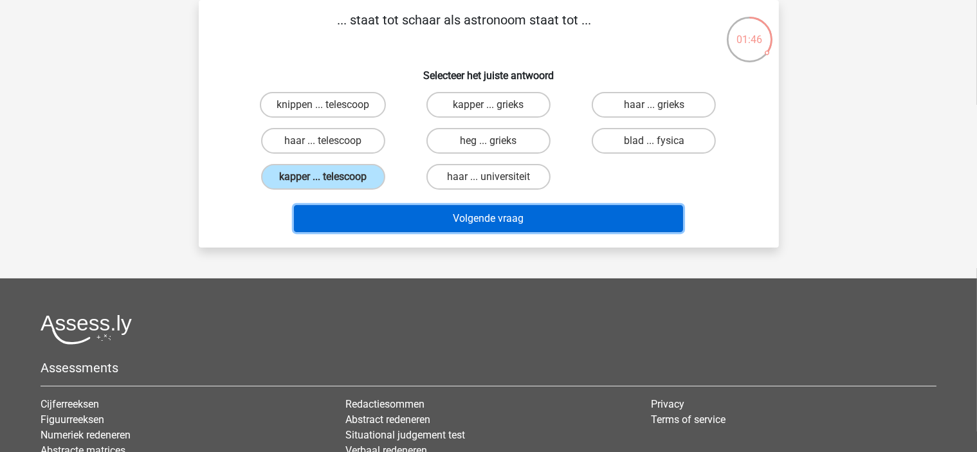
click at [337, 217] on button "Volgende vraag" at bounding box center [488, 218] width 389 height 27
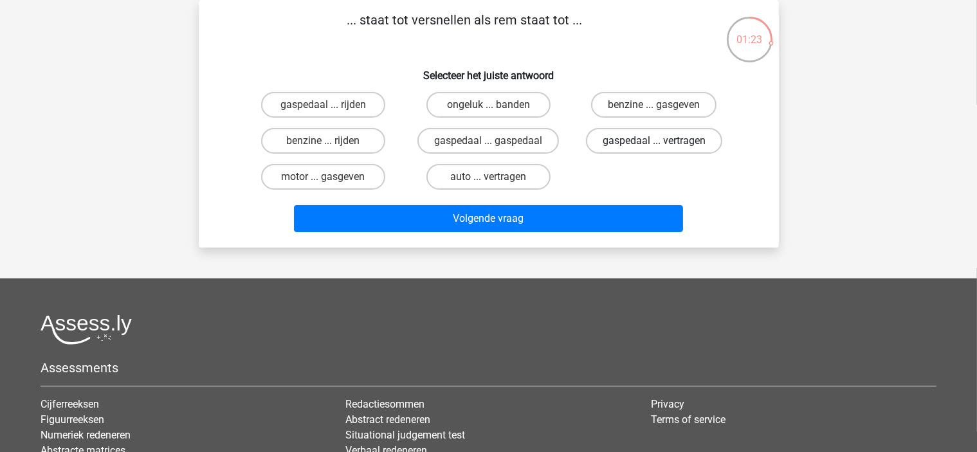
click at [628, 140] on label "gaspedaal ... vertragen" at bounding box center [654, 141] width 136 height 26
click at [654, 141] on input "gaspedaal ... vertragen" at bounding box center [658, 145] width 8 height 8
radio input "true"
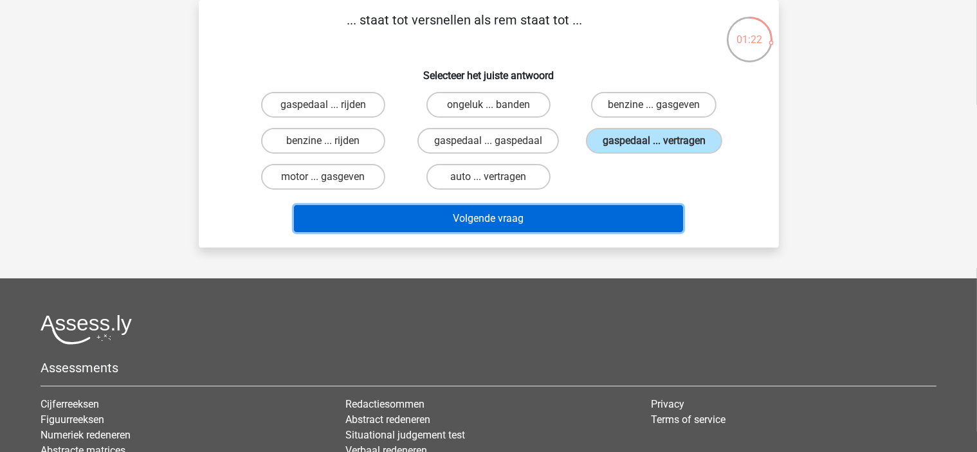
click at [569, 212] on button "Volgende vraag" at bounding box center [488, 218] width 389 height 27
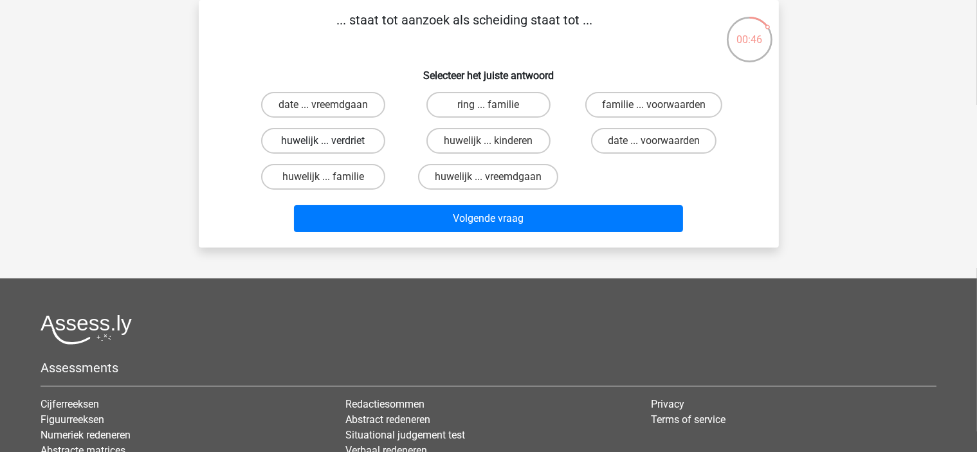
click at [355, 141] on label "huwelijk ... verdriet" at bounding box center [323, 141] width 124 height 26
click at [331, 141] on input "huwelijk ... verdriet" at bounding box center [327, 145] width 8 height 8
radio input "true"
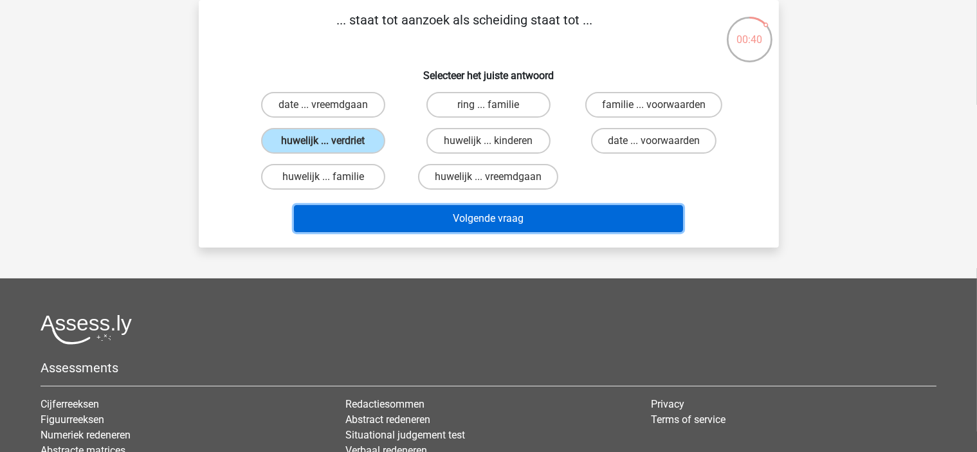
click at [388, 221] on button "Volgende vraag" at bounding box center [488, 218] width 389 height 27
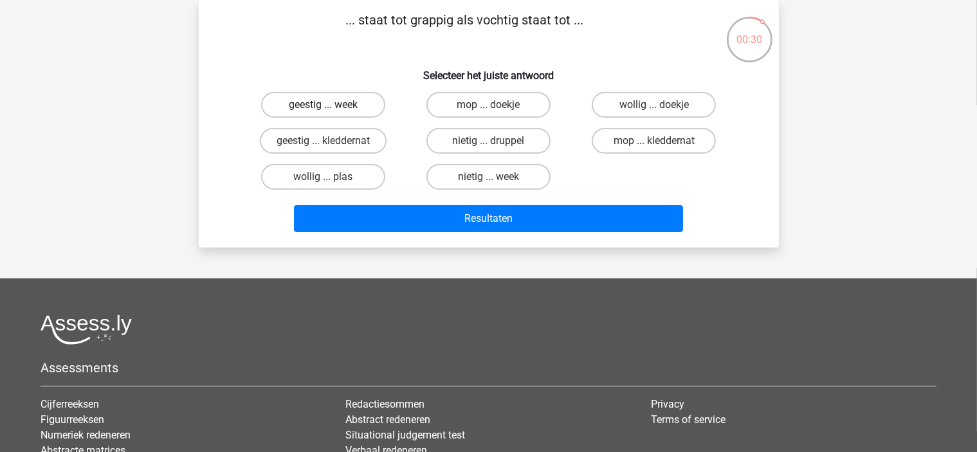
click at [347, 109] on label "geestig ... week" at bounding box center [323, 105] width 124 height 26
click at [331, 109] on input "geestig ... week" at bounding box center [327, 109] width 8 height 8
radio input "true"
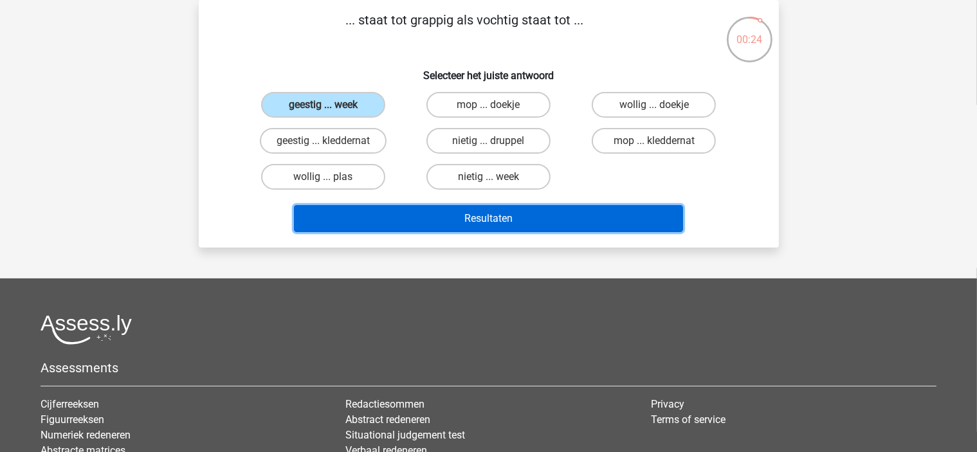
click at [425, 221] on button "Resultaten" at bounding box center [488, 218] width 389 height 27
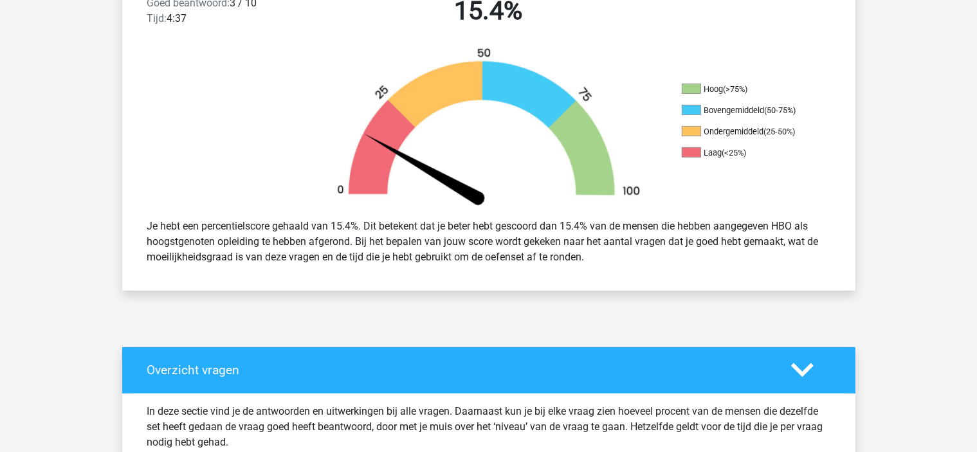
scroll to position [363, 0]
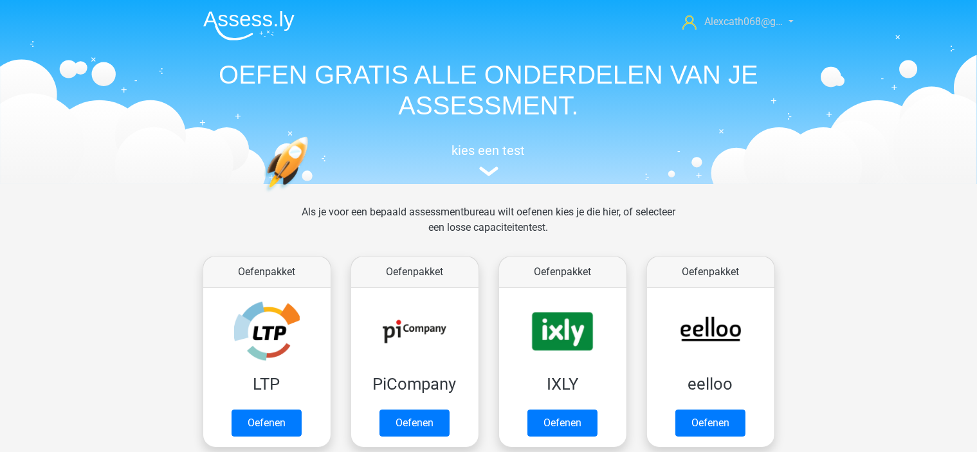
click at [745, 18] on span "Alexcath068@g…" at bounding box center [743, 21] width 78 height 12
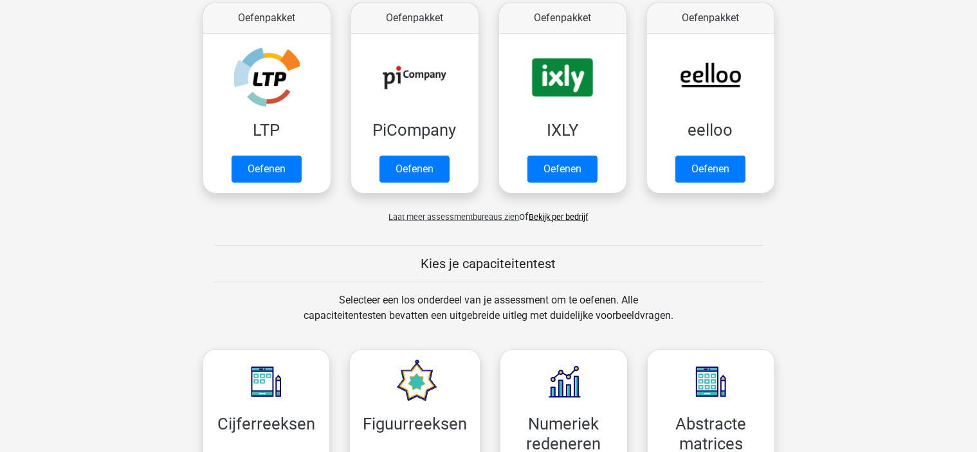
scroll to position [255, 0]
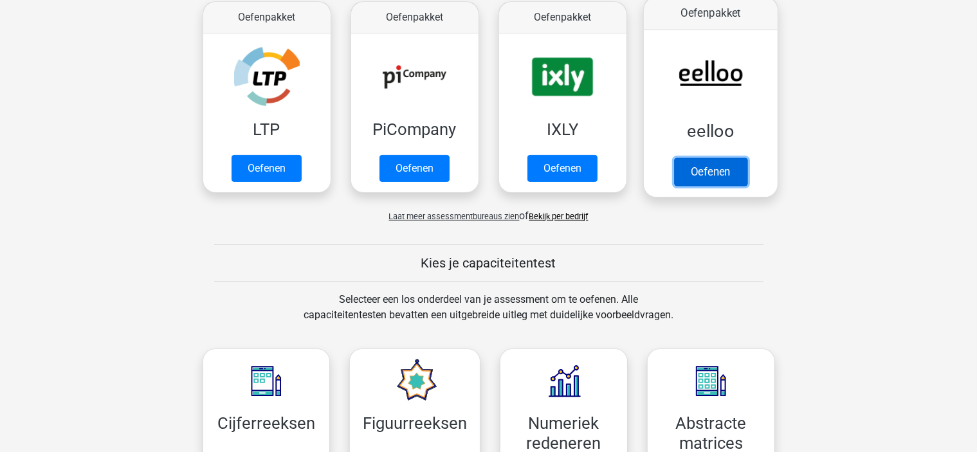
click at [711, 169] on link "Oefenen" at bounding box center [709, 172] width 73 height 28
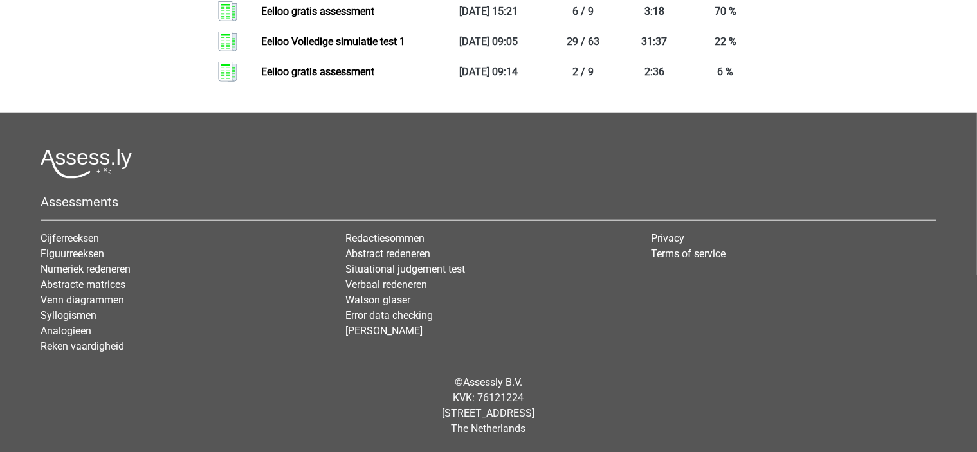
scroll to position [1210, 0]
click at [409, 251] on link "Abstract redeneren" at bounding box center [387, 254] width 85 height 12
click at [379, 333] on link "[PERSON_NAME]" at bounding box center [383, 331] width 77 height 12
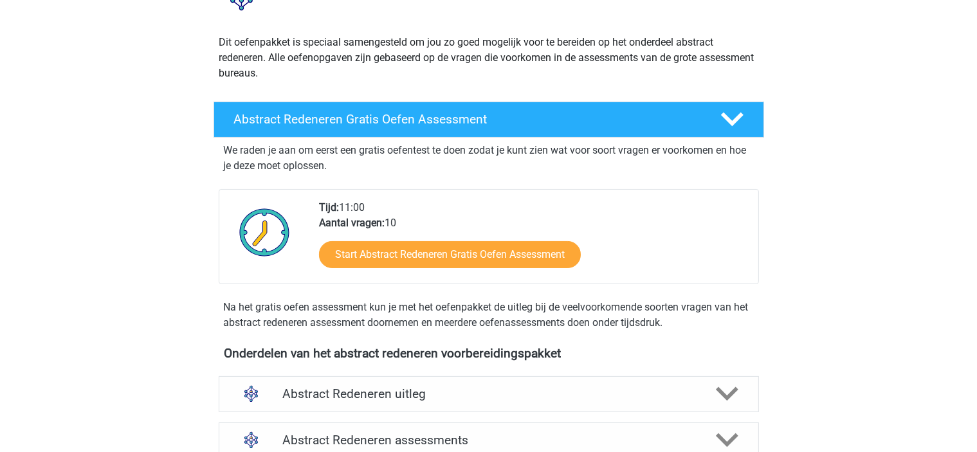
scroll to position [268, 0]
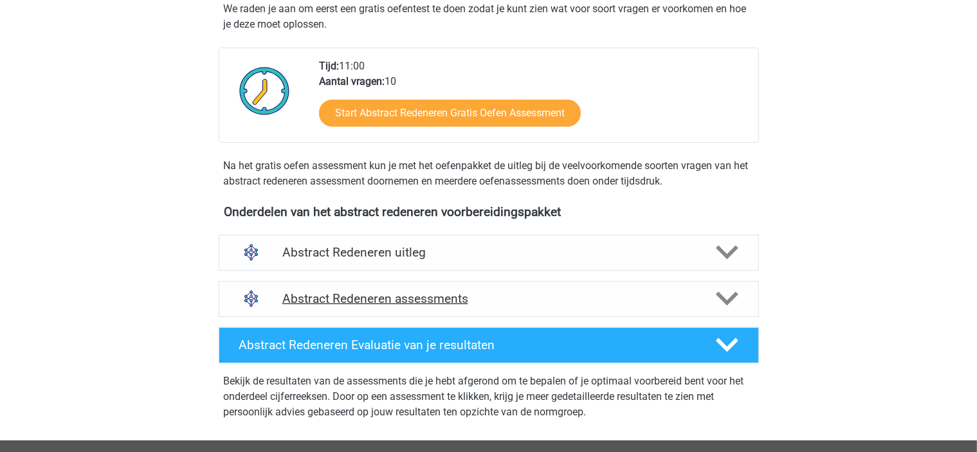
click at [342, 288] on div "Abstract Redeneren assessments" at bounding box center [489, 299] width 540 height 36
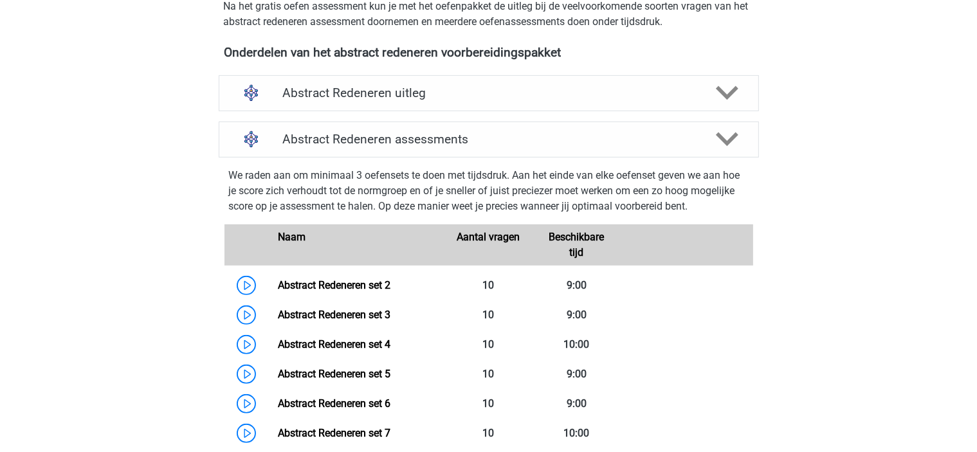
scroll to position [430, 0]
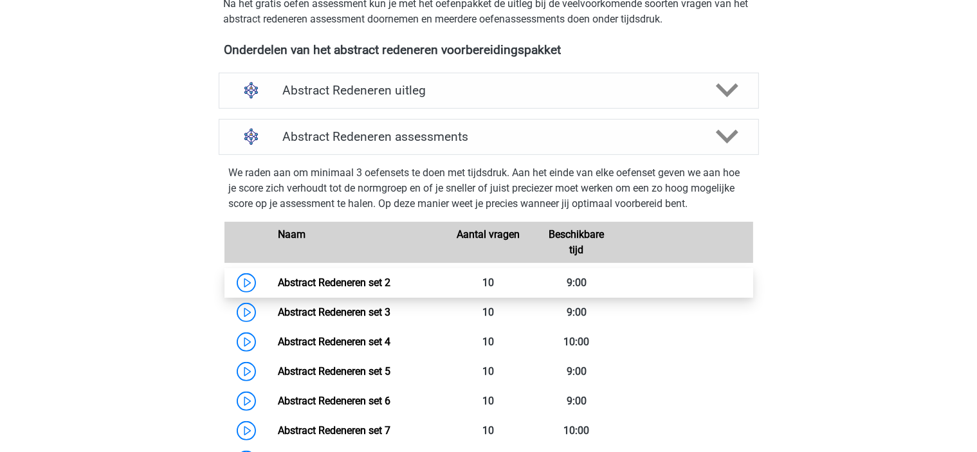
click at [390, 277] on link "Abstract Redeneren set 2" at bounding box center [334, 283] width 113 height 12
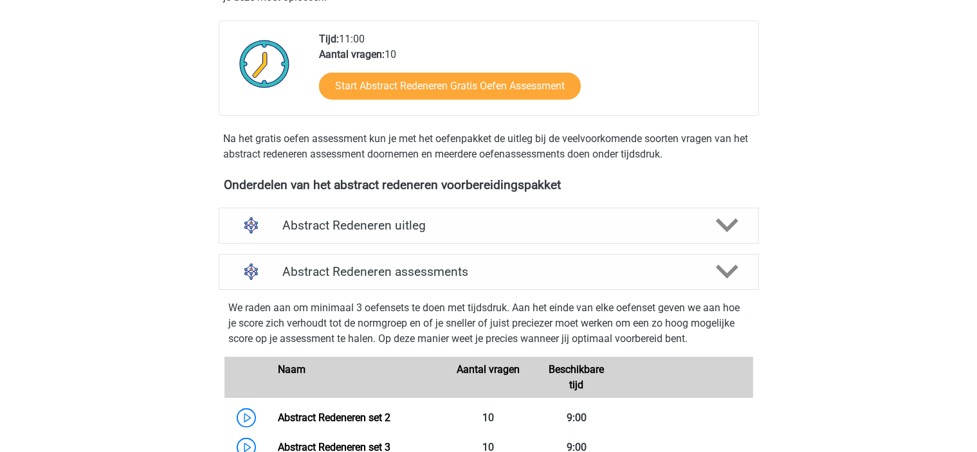
scroll to position [288, 0]
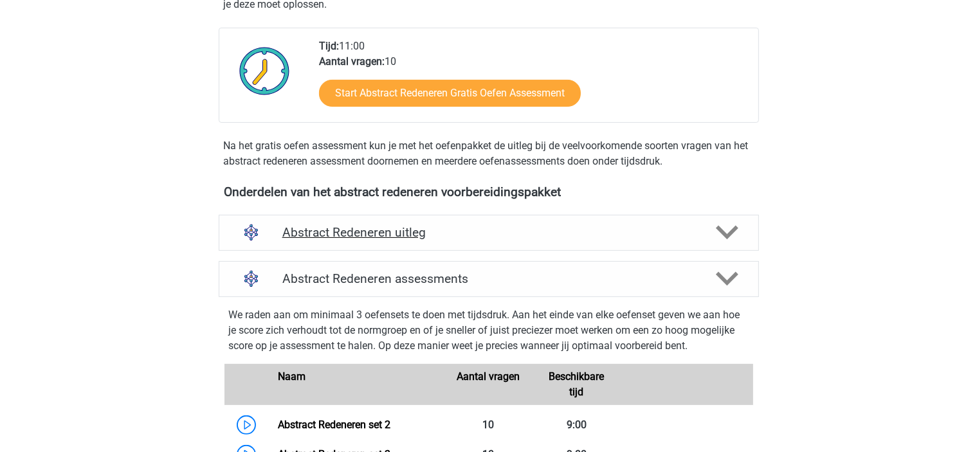
click at [350, 235] on h4 "Abstract Redeneren uitleg" at bounding box center [488, 232] width 413 height 15
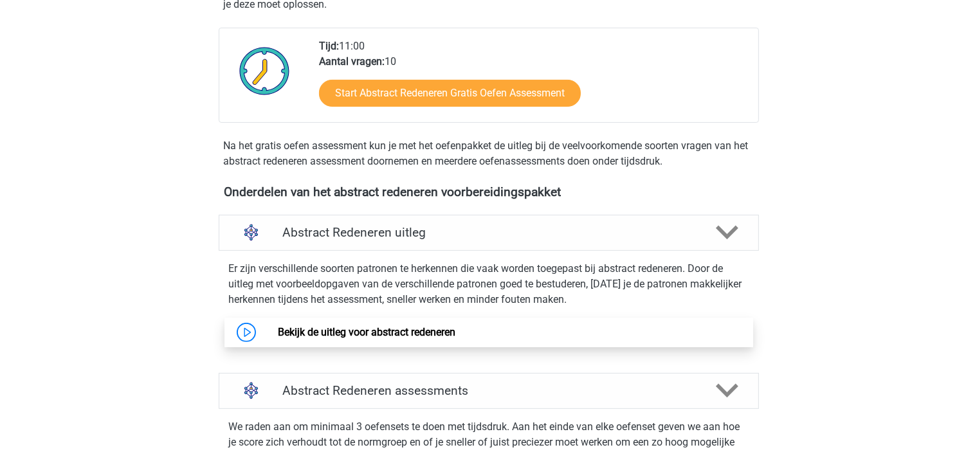
click at [312, 327] on link "Bekijk de uitleg voor abstract redeneren" at bounding box center [367, 332] width 178 height 12
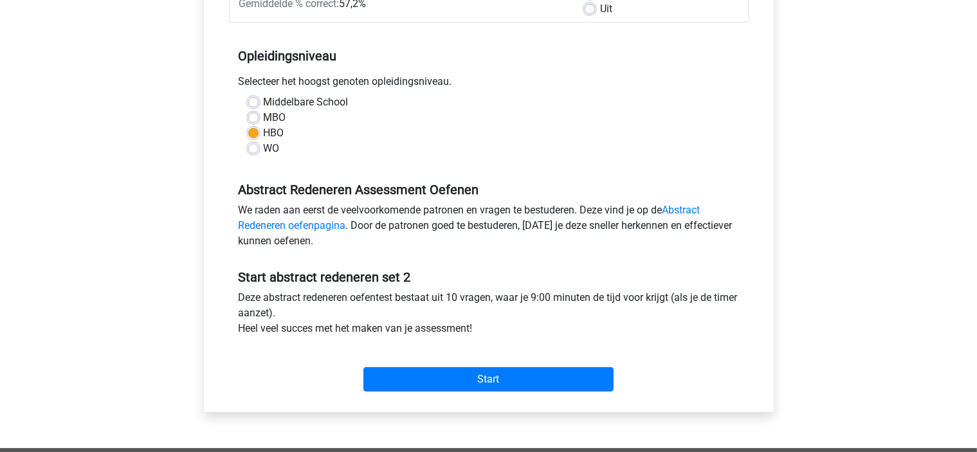
scroll to position [229, 0]
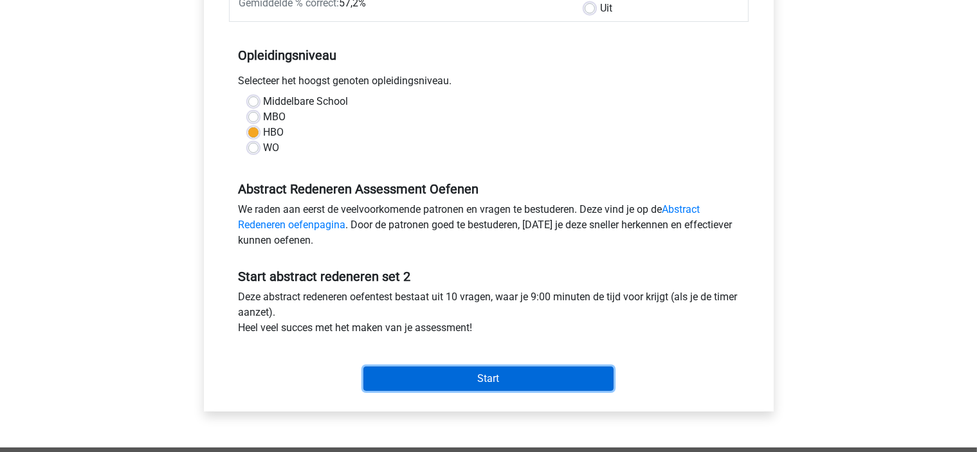
click at [415, 370] on input "Start" at bounding box center [488, 379] width 250 height 24
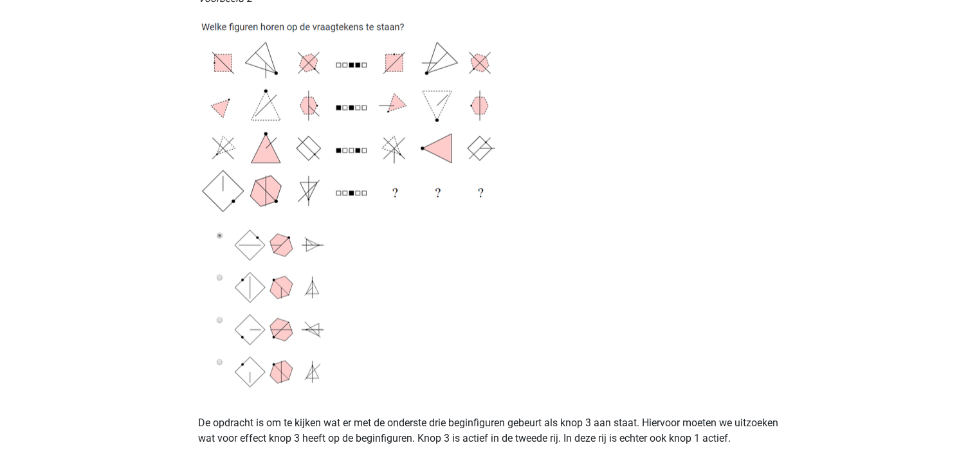
scroll to position [1680, 0]
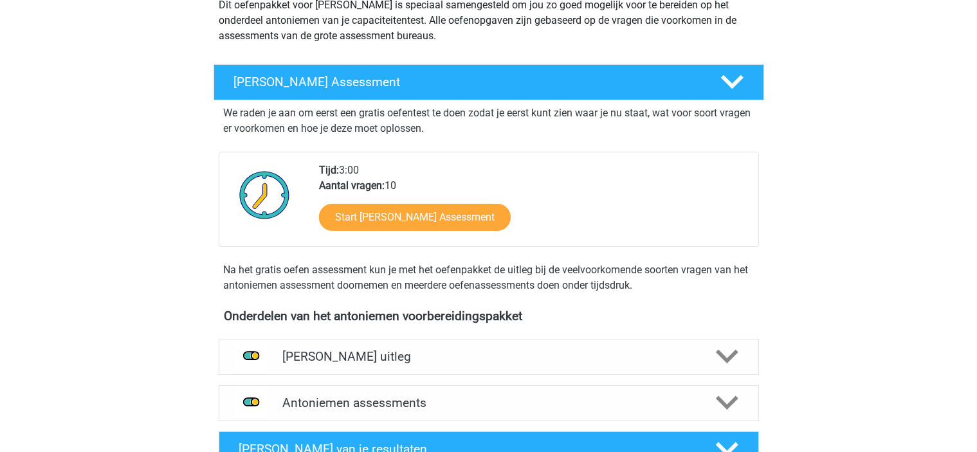
scroll to position [167, 0]
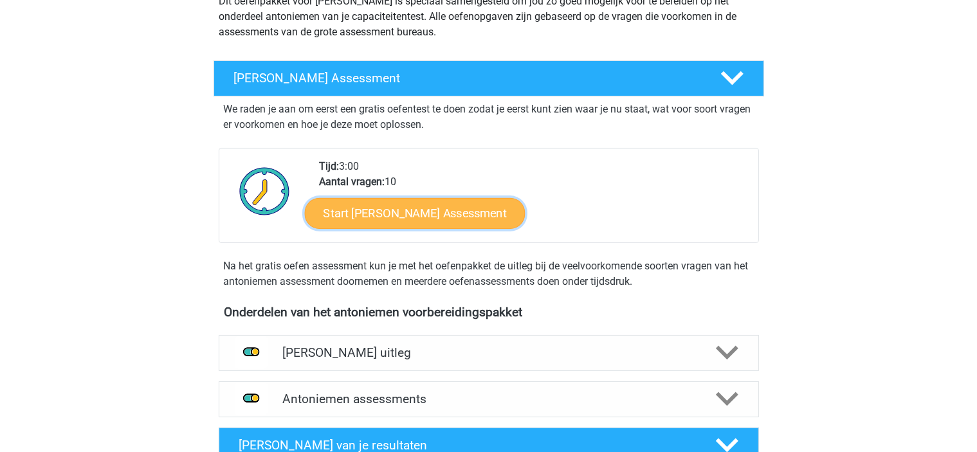
click at [439, 213] on link "Start Antoniemen Gratis Oefen Assessment" at bounding box center [414, 212] width 221 height 31
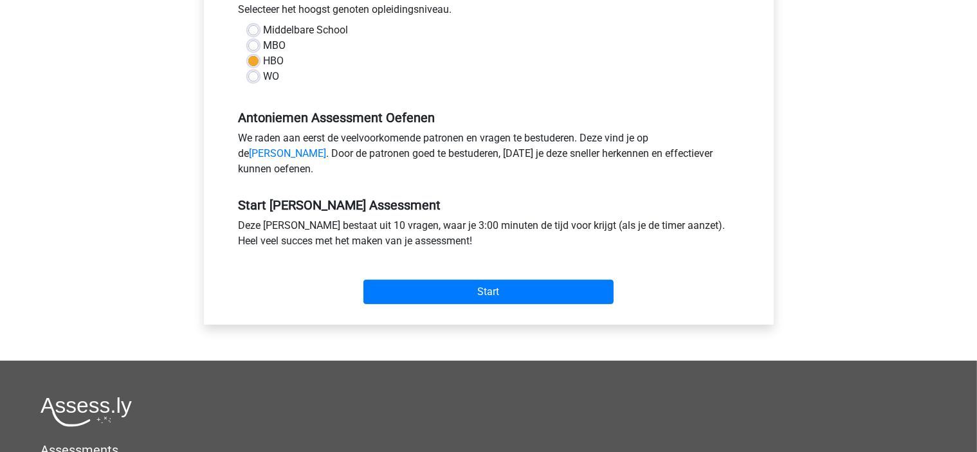
scroll to position [301, 0]
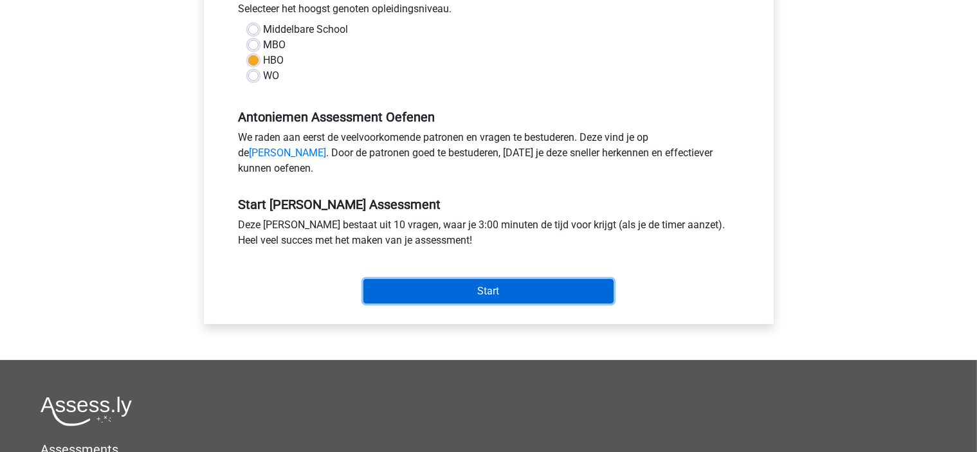
click at [432, 300] on input "Start" at bounding box center [488, 291] width 250 height 24
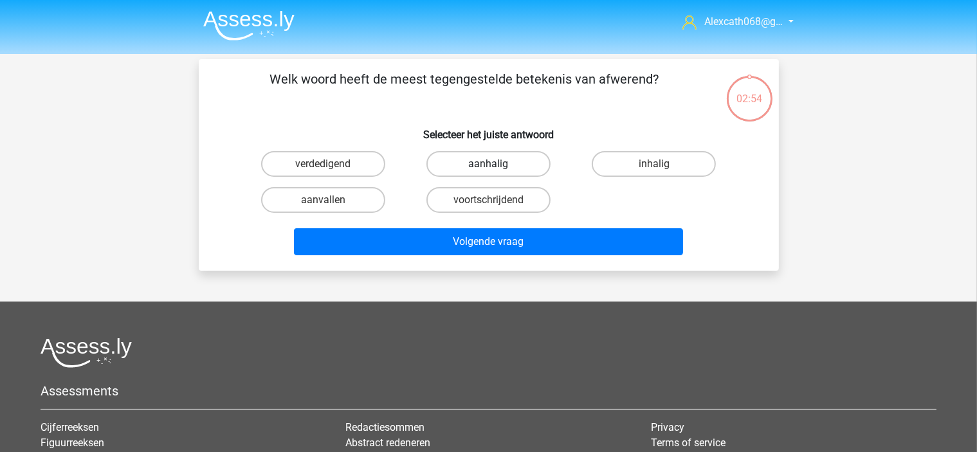
click at [504, 163] on label "aanhalig" at bounding box center [488, 164] width 124 height 26
click at [497, 164] on input "aanhalig" at bounding box center [492, 168] width 8 height 8
radio input "true"
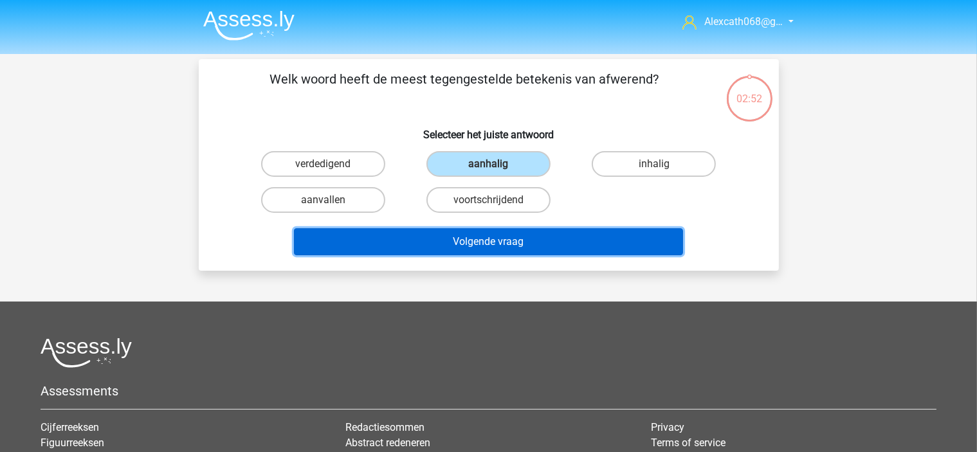
click at [385, 236] on button "Volgende vraag" at bounding box center [488, 241] width 389 height 27
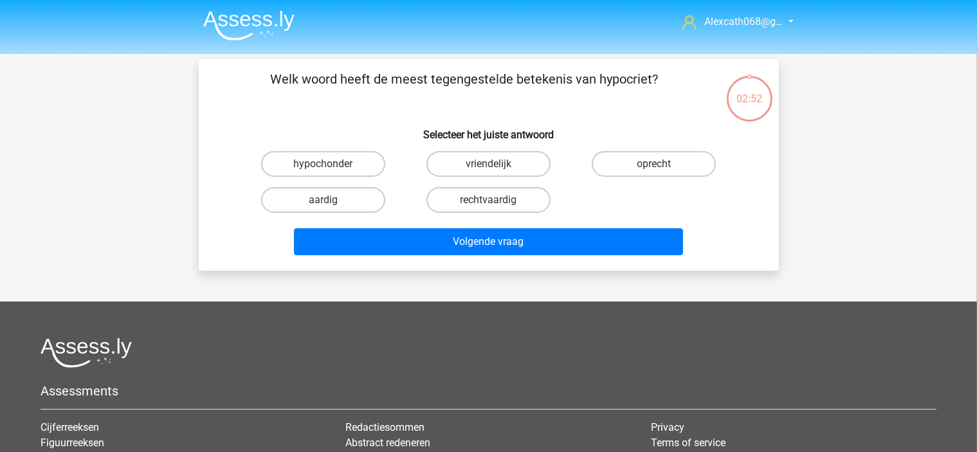
scroll to position [59, 0]
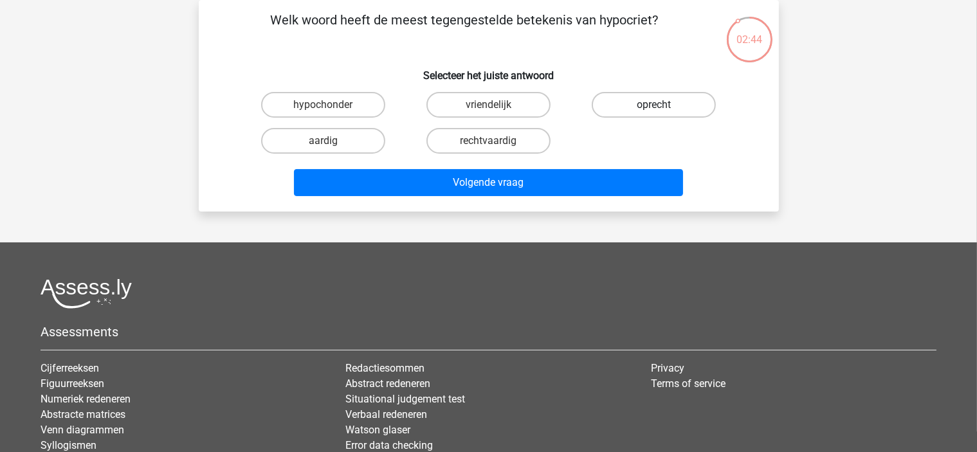
click at [612, 102] on label "oprecht" at bounding box center [654, 105] width 124 height 26
click at [654, 105] on input "oprecht" at bounding box center [658, 109] width 8 height 8
radio input "true"
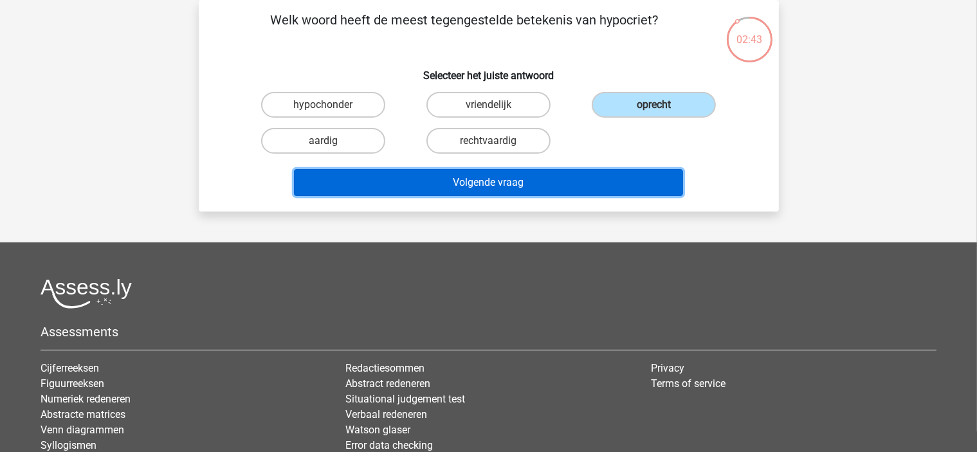
click at [538, 178] on button "Volgende vraag" at bounding box center [488, 182] width 389 height 27
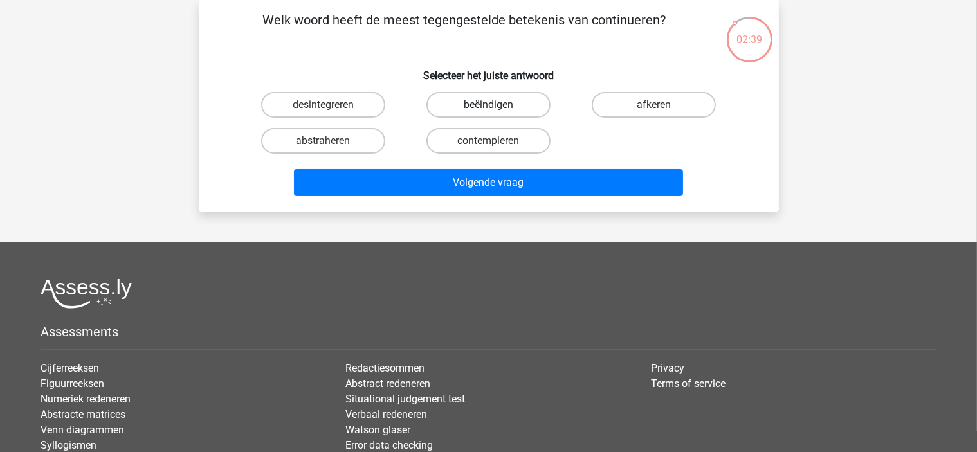
click at [535, 97] on label "beëindigen" at bounding box center [488, 105] width 124 height 26
click at [497, 105] on input "beëindigen" at bounding box center [492, 109] width 8 height 8
radio input "true"
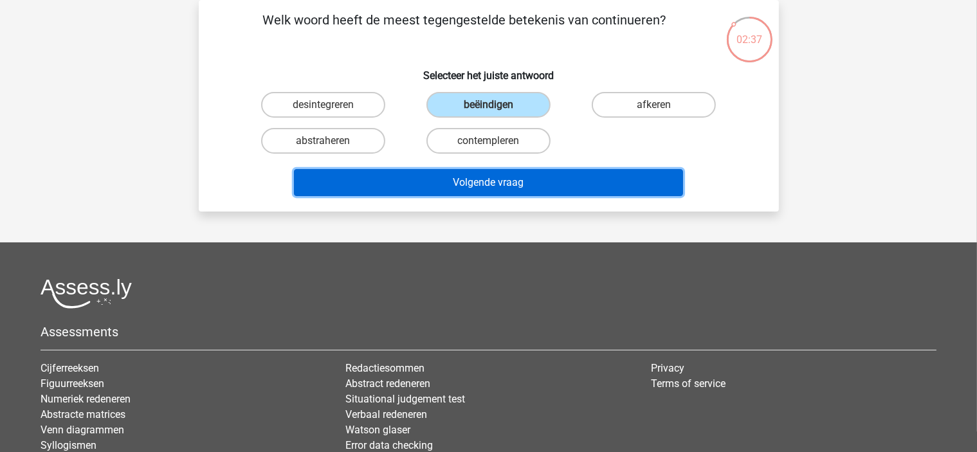
click at [544, 184] on button "Volgende vraag" at bounding box center [488, 182] width 389 height 27
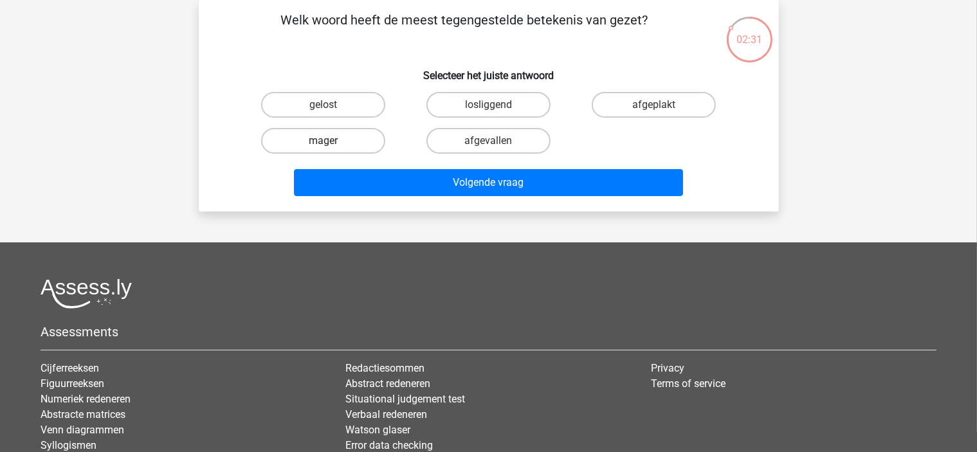
click at [338, 139] on label "mager" at bounding box center [323, 141] width 124 height 26
click at [331, 141] on input "mager" at bounding box center [327, 145] width 8 height 8
radio input "true"
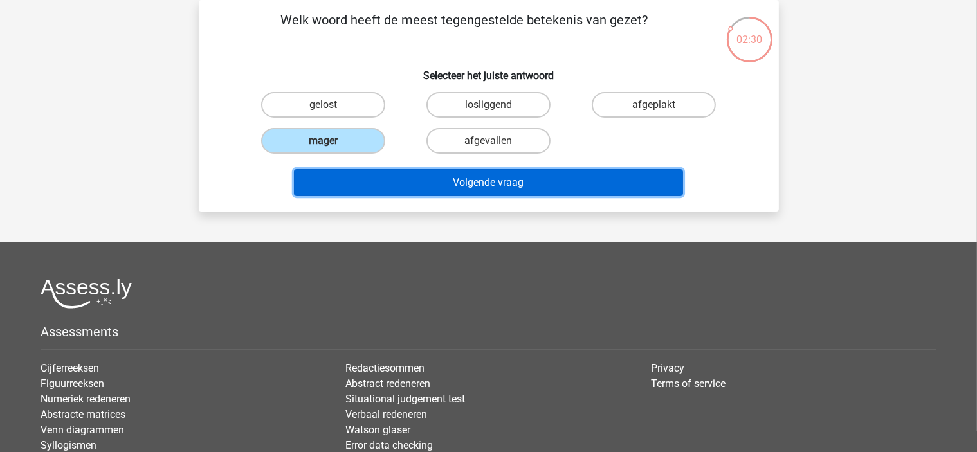
click at [430, 180] on button "Volgende vraag" at bounding box center [488, 182] width 389 height 27
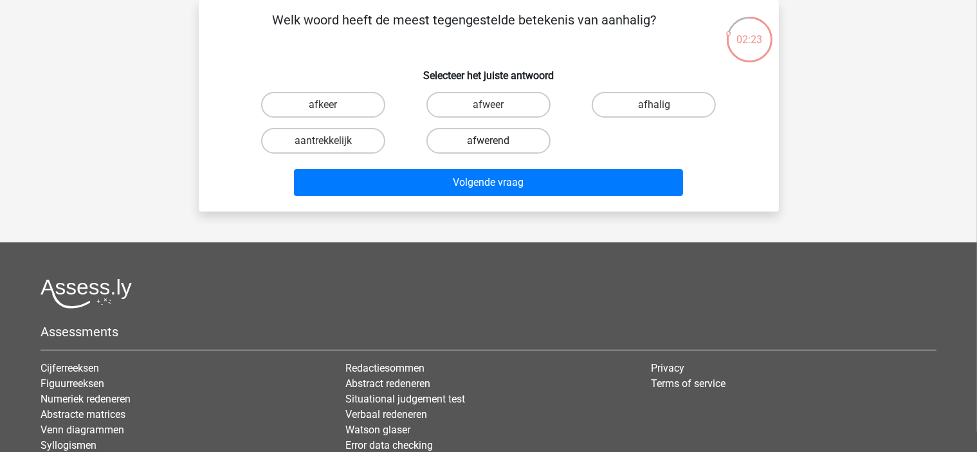
click at [521, 138] on label "afwerend" at bounding box center [488, 141] width 124 height 26
click at [497, 141] on input "afwerend" at bounding box center [492, 145] width 8 height 8
radio input "true"
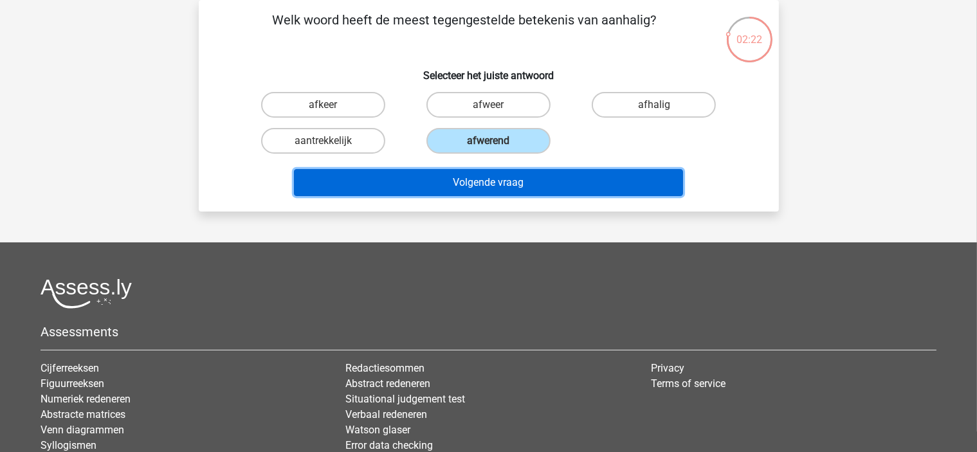
click at [531, 181] on button "Volgende vraag" at bounding box center [488, 182] width 389 height 27
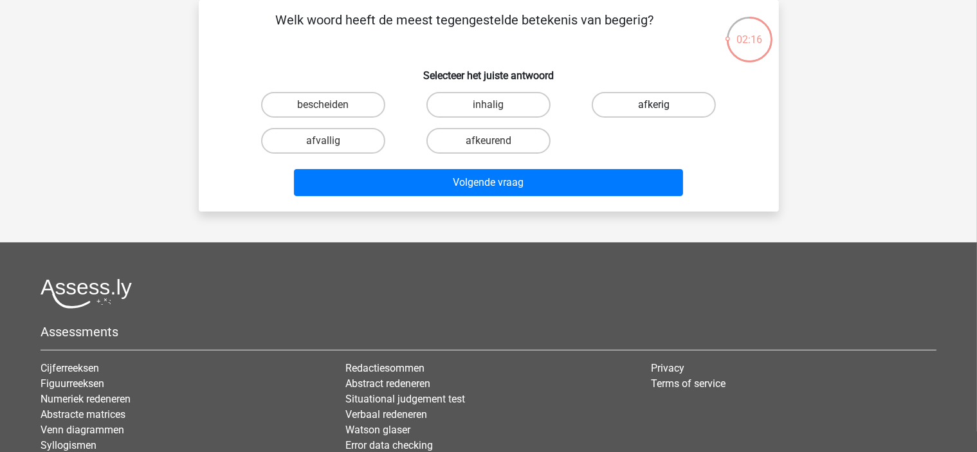
click at [611, 99] on label "afkerig" at bounding box center [654, 105] width 124 height 26
click at [654, 105] on input "afkerig" at bounding box center [658, 109] width 8 height 8
radio input "true"
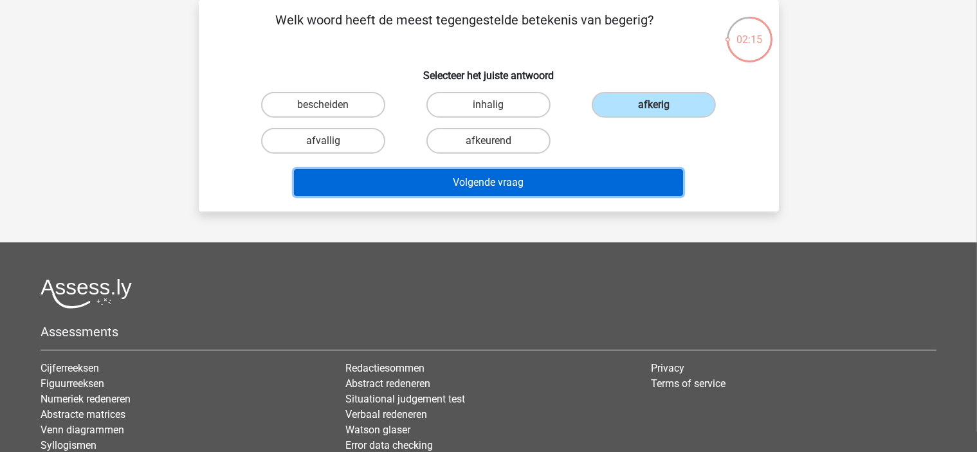
click at [560, 176] on button "Volgende vraag" at bounding box center [488, 182] width 389 height 27
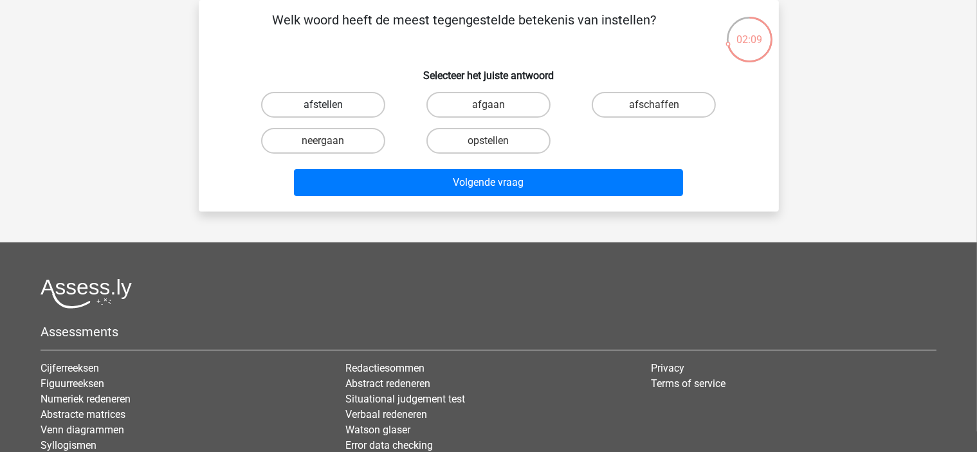
click at [354, 101] on label "afstellen" at bounding box center [323, 105] width 124 height 26
click at [331, 105] on input "afstellen" at bounding box center [327, 109] width 8 height 8
radio input "true"
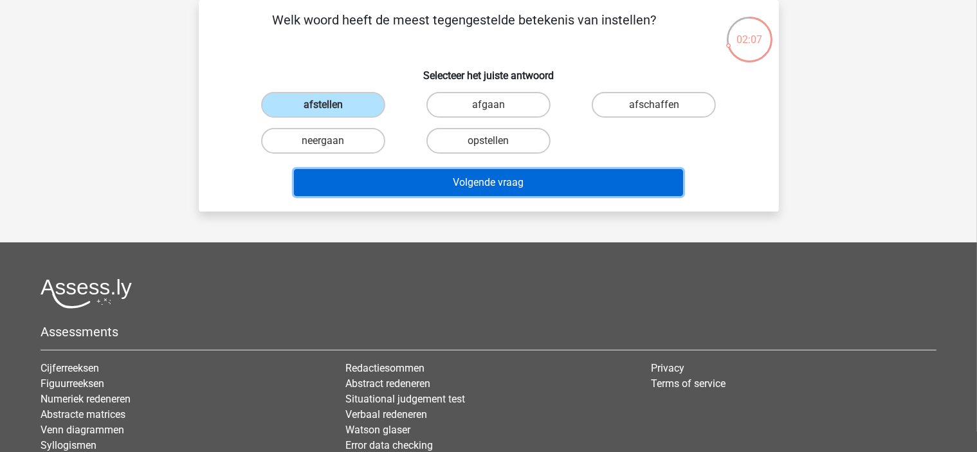
click at [374, 185] on button "Volgende vraag" at bounding box center [488, 182] width 389 height 27
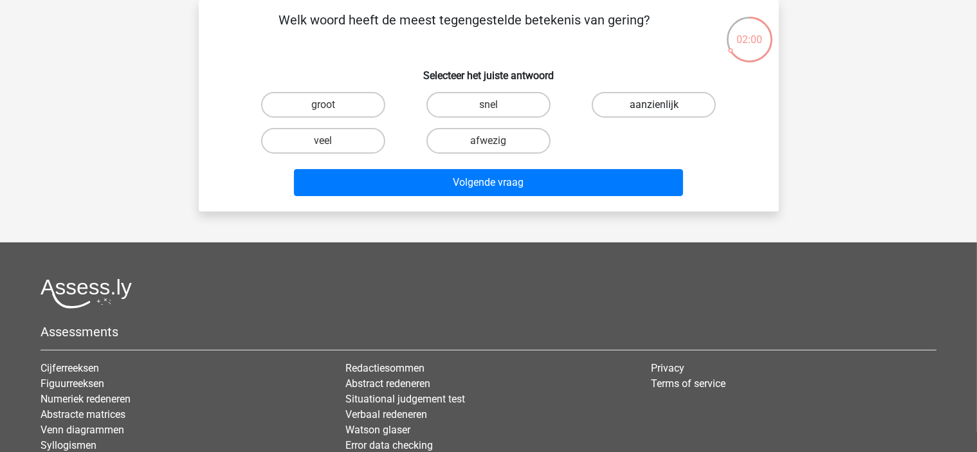
click at [615, 101] on label "aanzienlijk" at bounding box center [654, 105] width 124 height 26
click at [654, 105] on input "aanzienlijk" at bounding box center [658, 109] width 8 height 8
radio input "true"
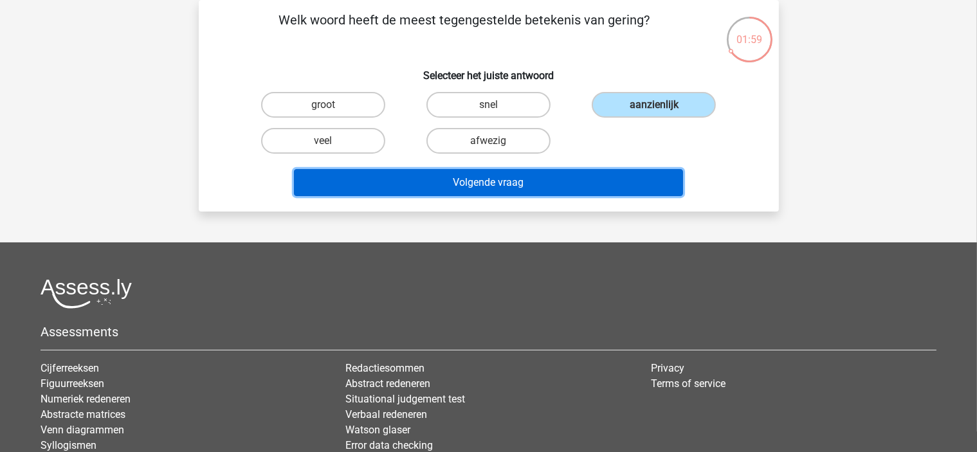
click at [590, 182] on button "Volgende vraag" at bounding box center [488, 182] width 389 height 27
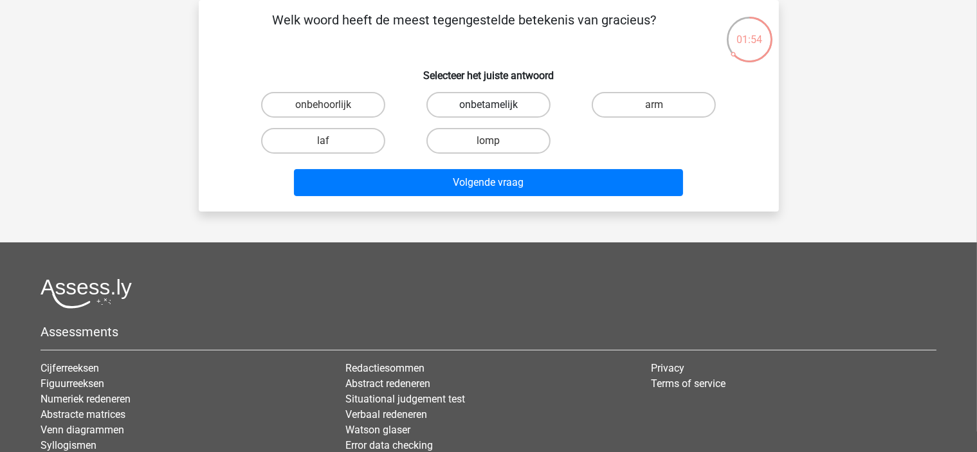
click at [527, 109] on label "onbetamelijk" at bounding box center [488, 105] width 124 height 26
click at [497, 109] on input "onbetamelijk" at bounding box center [492, 109] width 8 height 8
radio input "true"
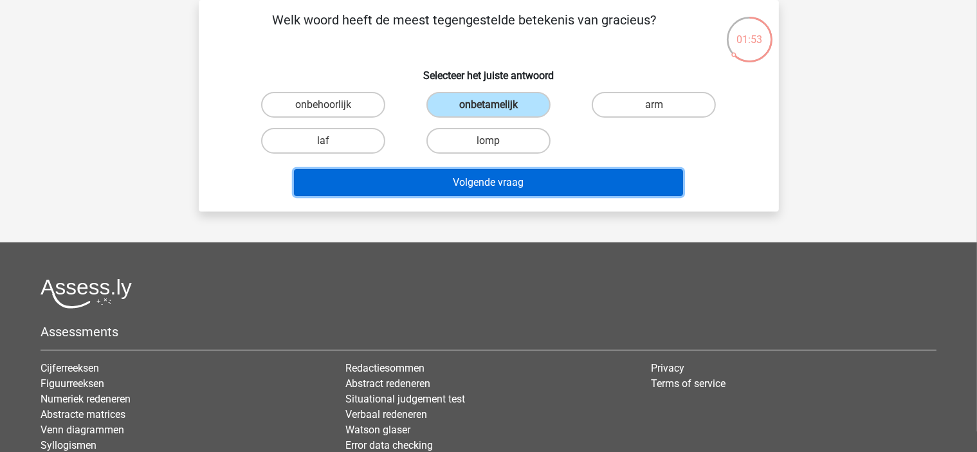
click at [567, 190] on button "Volgende vraag" at bounding box center [488, 182] width 389 height 27
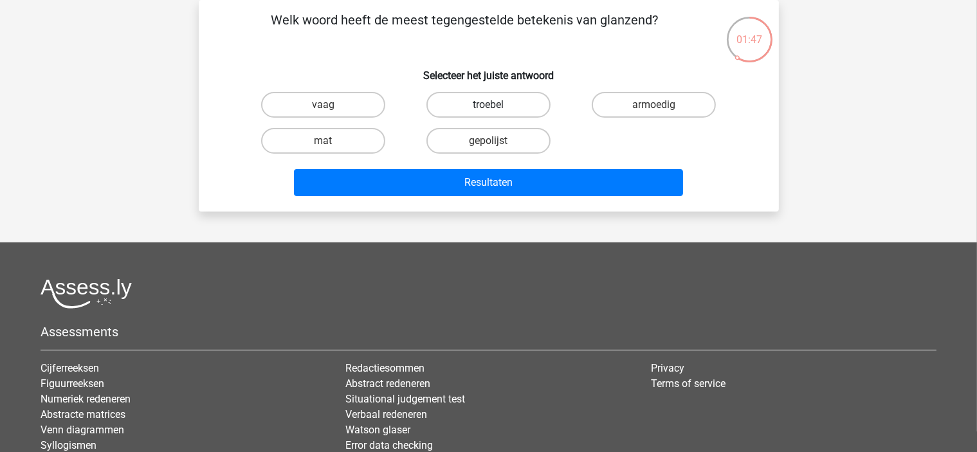
click at [486, 109] on label "troebel" at bounding box center [488, 105] width 124 height 26
click at [488, 109] on input "troebel" at bounding box center [492, 109] width 8 height 8
radio input "true"
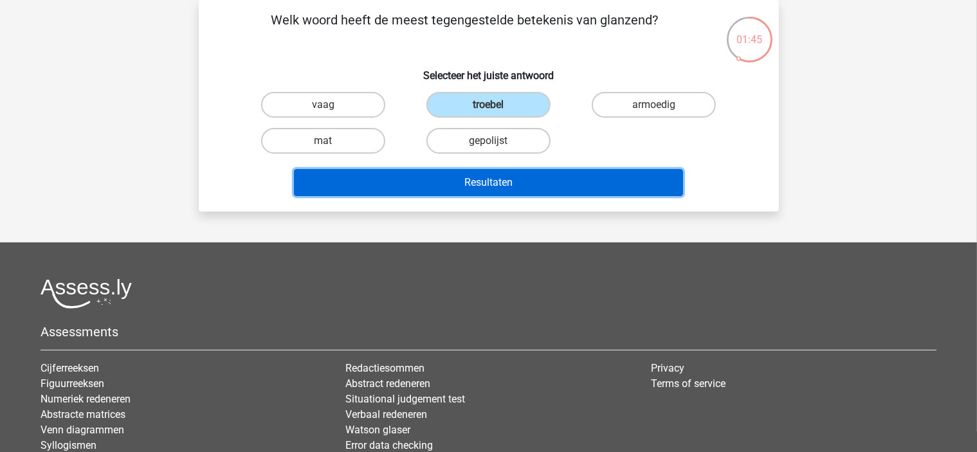
click at [390, 183] on button "Resultaten" at bounding box center [488, 182] width 389 height 27
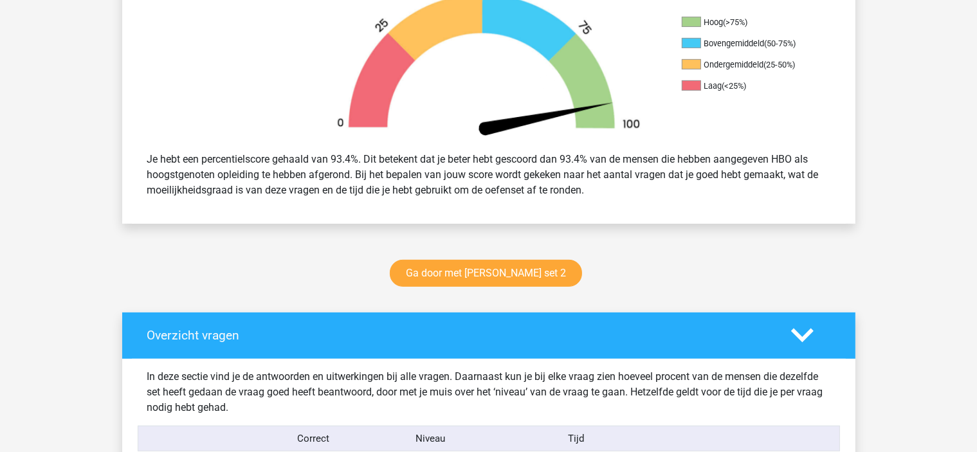
scroll to position [430, 0]
